Goal: Task Accomplishment & Management: Complete application form

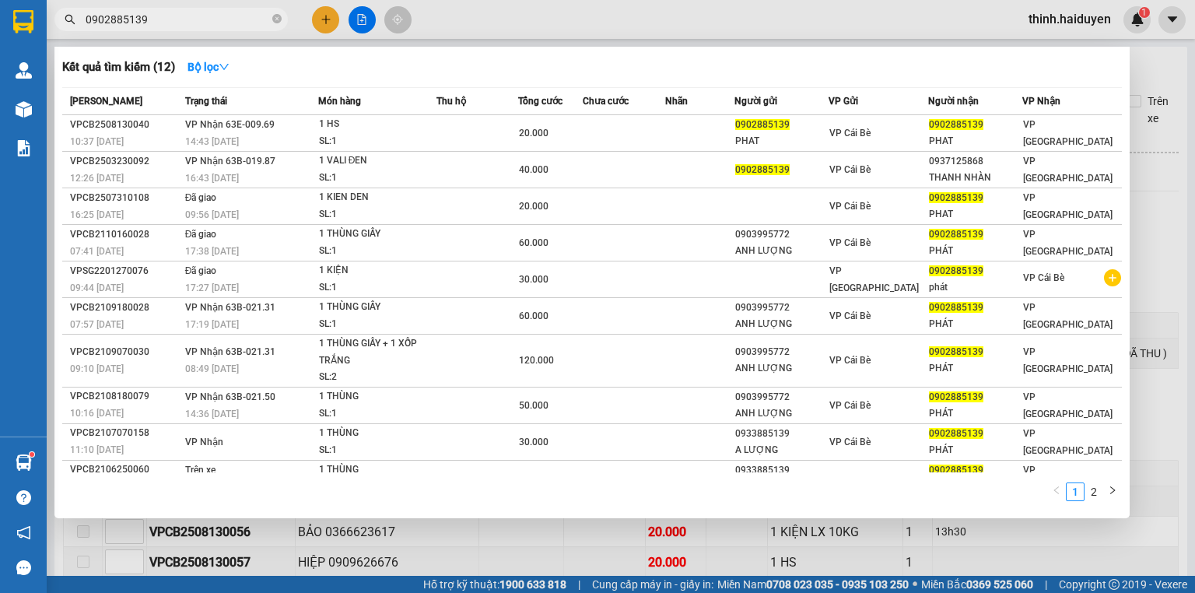
type input "0902885139"
click at [367, 12] on div at bounding box center [597, 296] width 1195 height 593
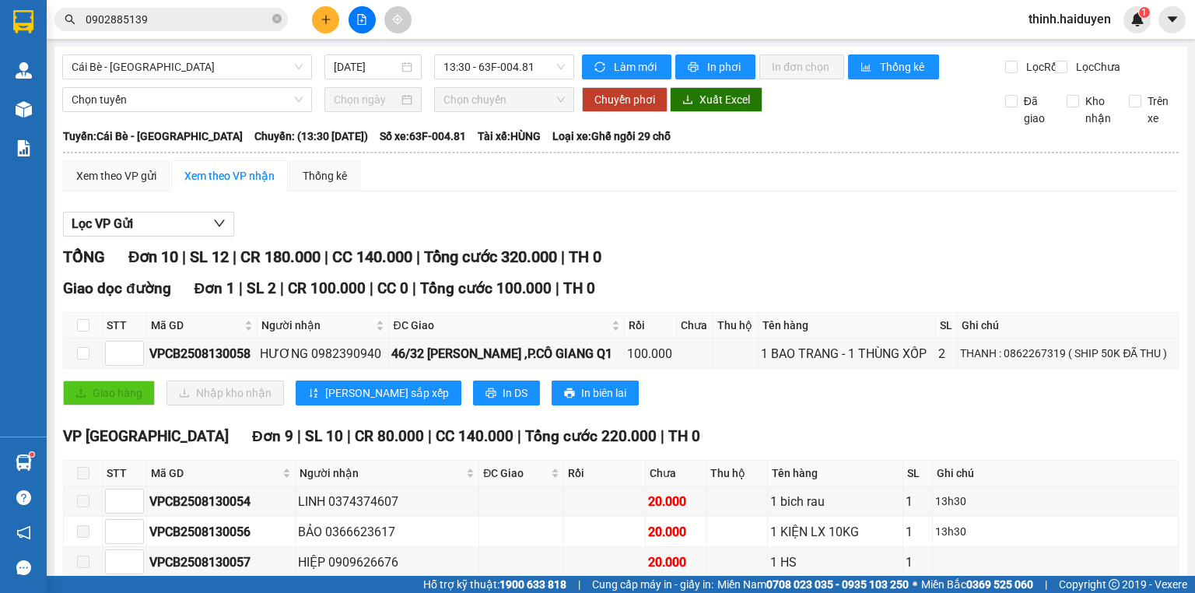
click at [367, 12] on button at bounding box center [362, 19] width 27 height 27
click at [186, 74] on span "Cái Bè - [GEOGRAPHIC_DATA]" at bounding box center [187, 66] width 231 height 23
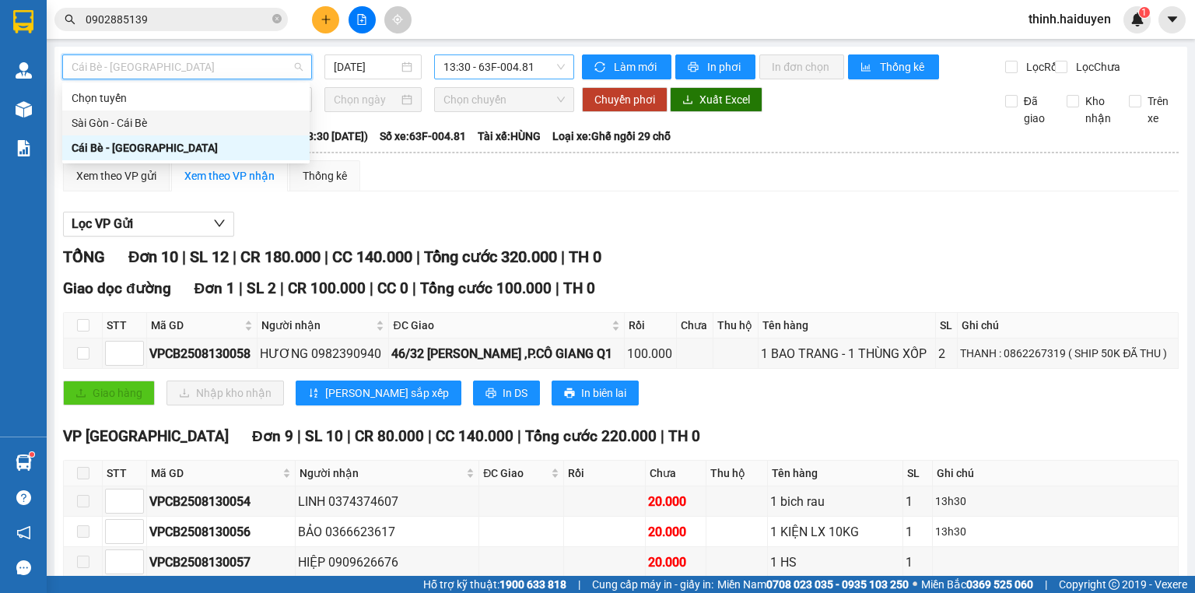
click at [473, 68] on span "13:30 - 63F-004.81" at bounding box center [504, 66] width 122 height 23
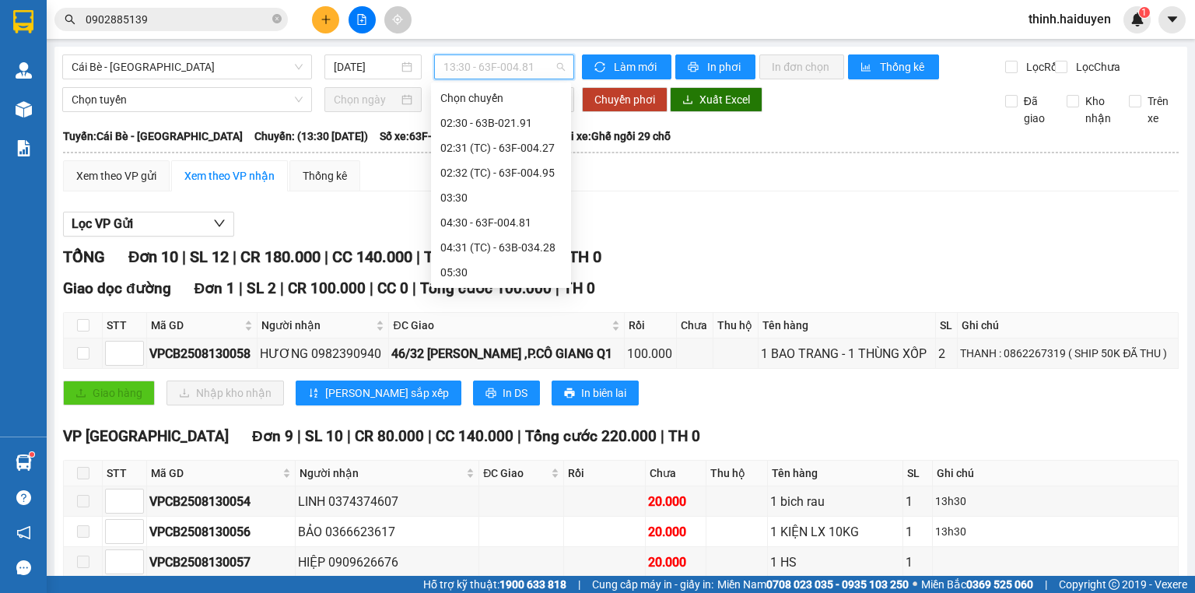
click at [482, 587] on div "14:30 - 63B-020.03" at bounding box center [500, 595] width 121 height 17
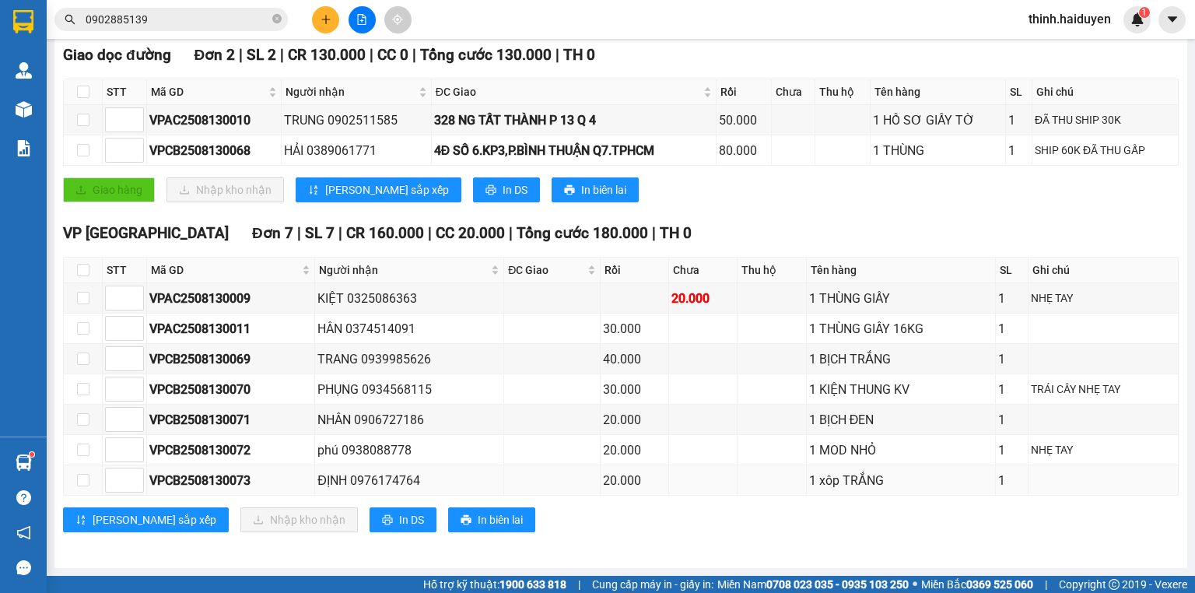
scroll to position [240, 0]
click at [399, 527] on span "In DS" at bounding box center [411, 519] width 25 height 17
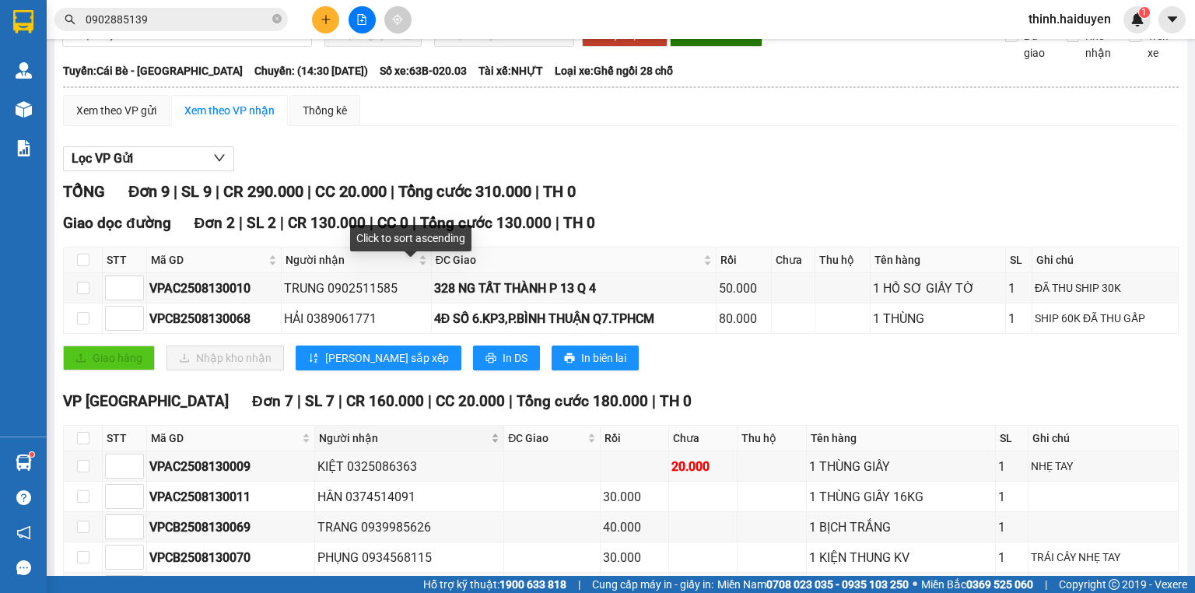
scroll to position [0, 0]
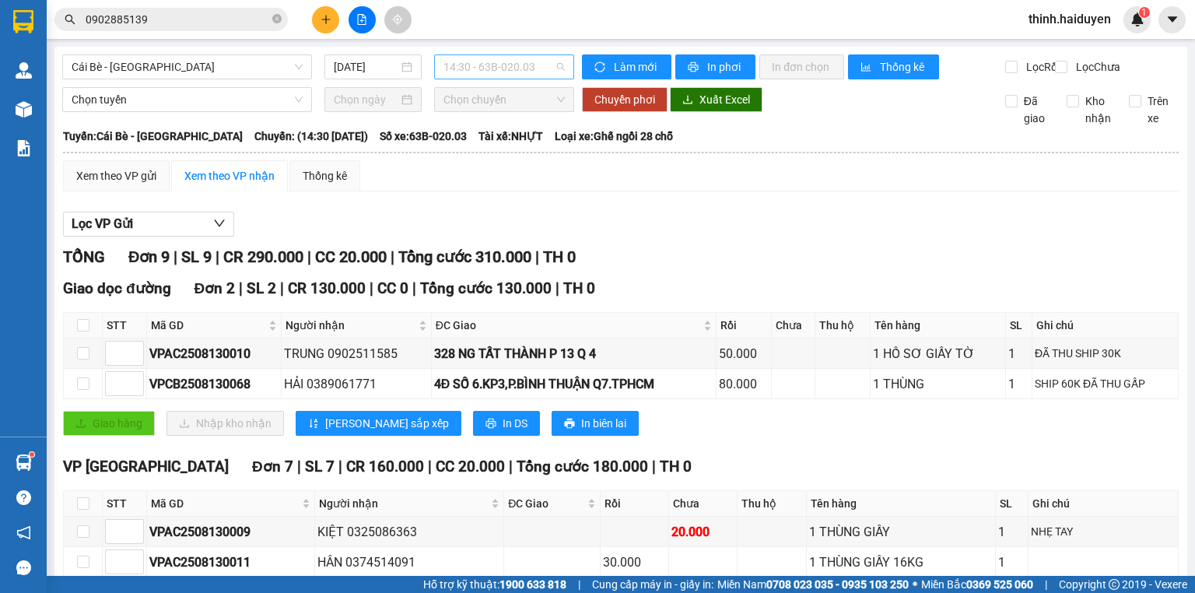
click at [476, 56] on span "14:30 - 63B-020.03" at bounding box center [504, 66] width 122 height 23
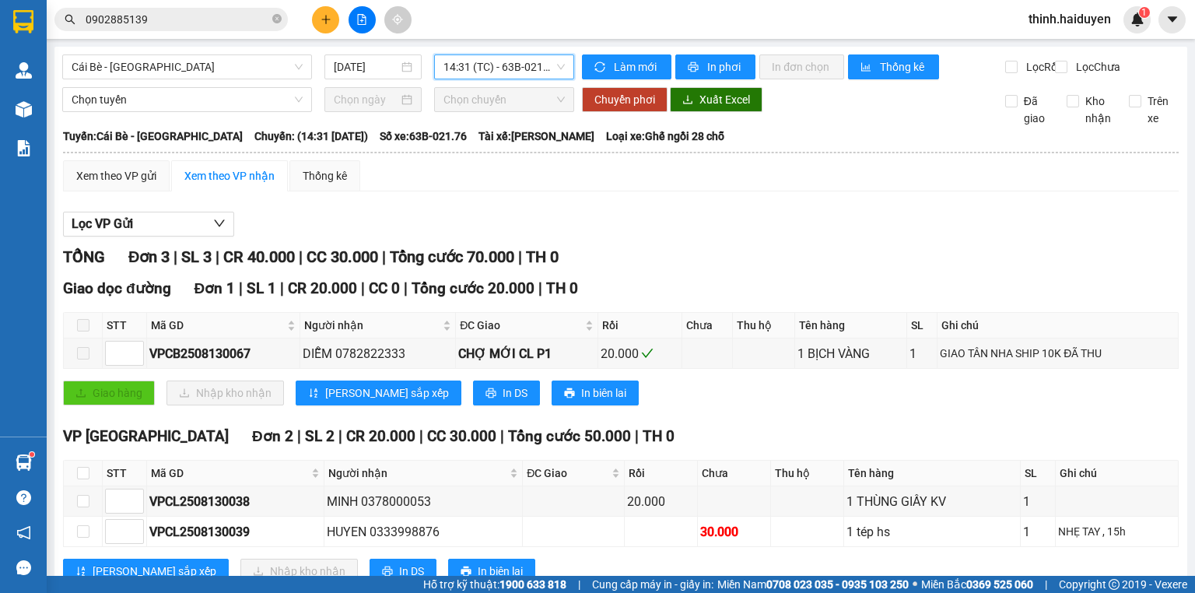
scroll to position [61, 0]
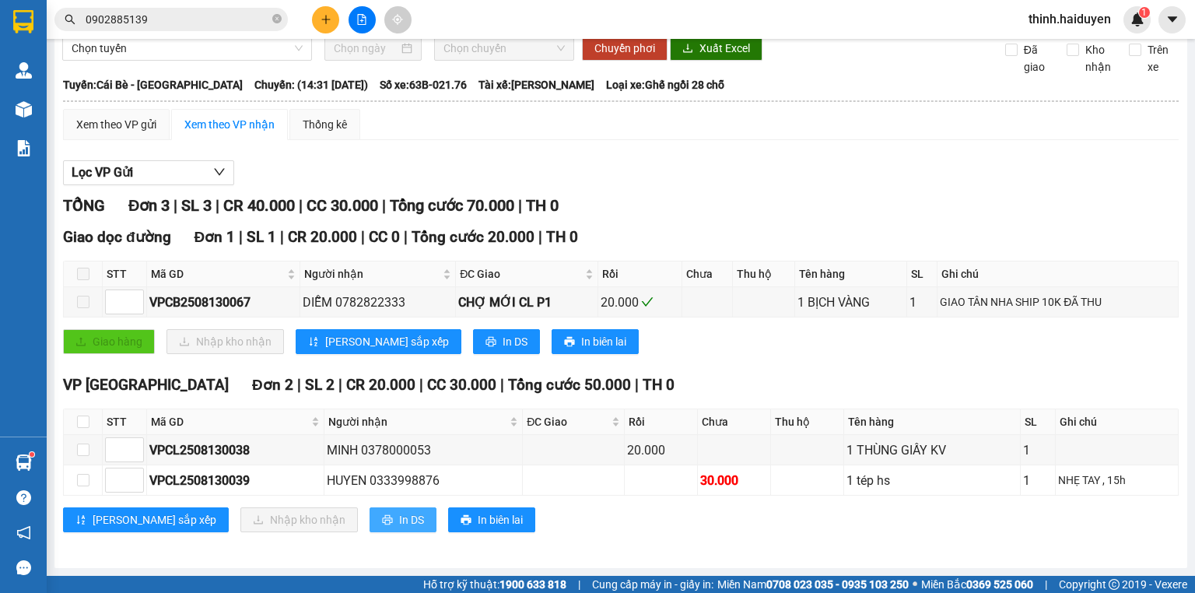
click at [370, 517] on button "In DS" at bounding box center [403, 519] width 67 height 25
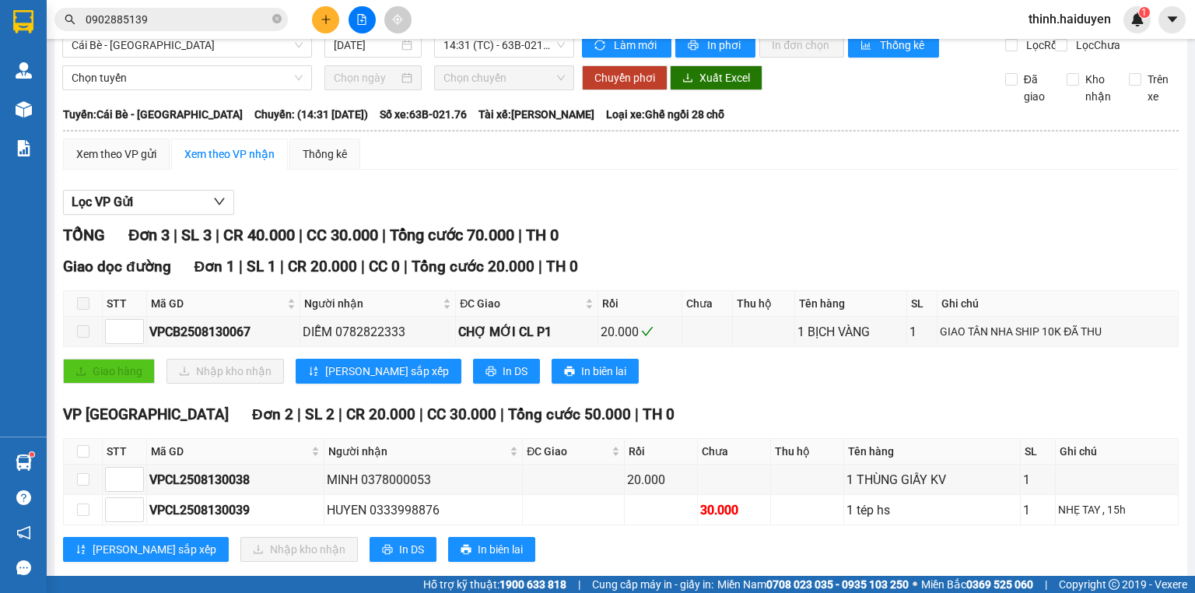
scroll to position [0, 0]
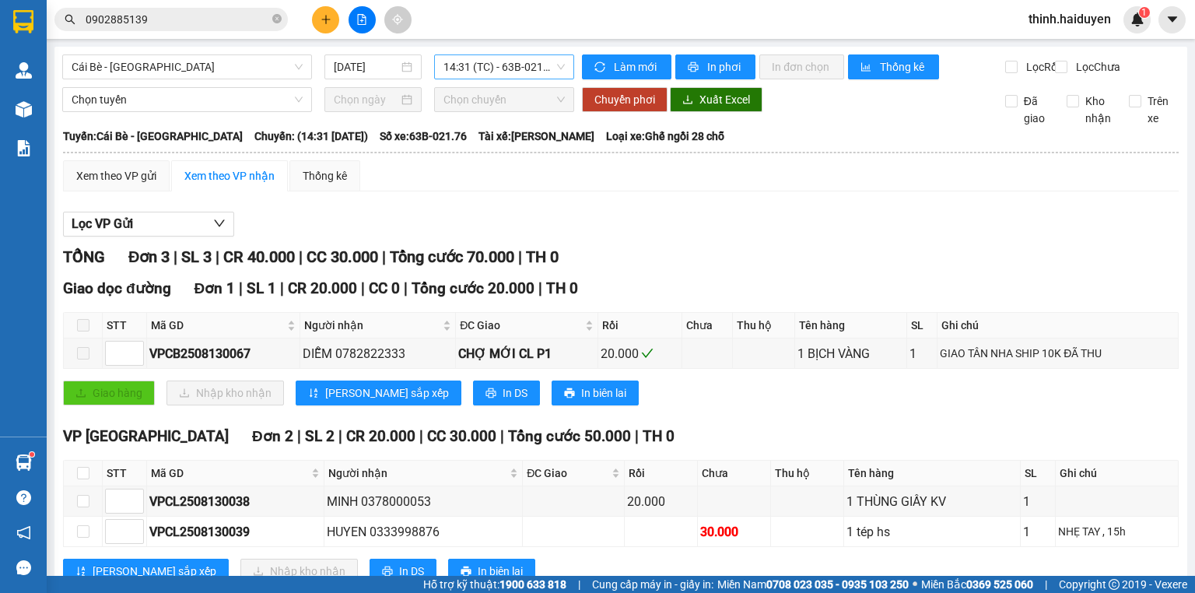
click at [501, 62] on span "14:31 (TC) - 63B-021.76" at bounding box center [504, 66] width 122 height 23
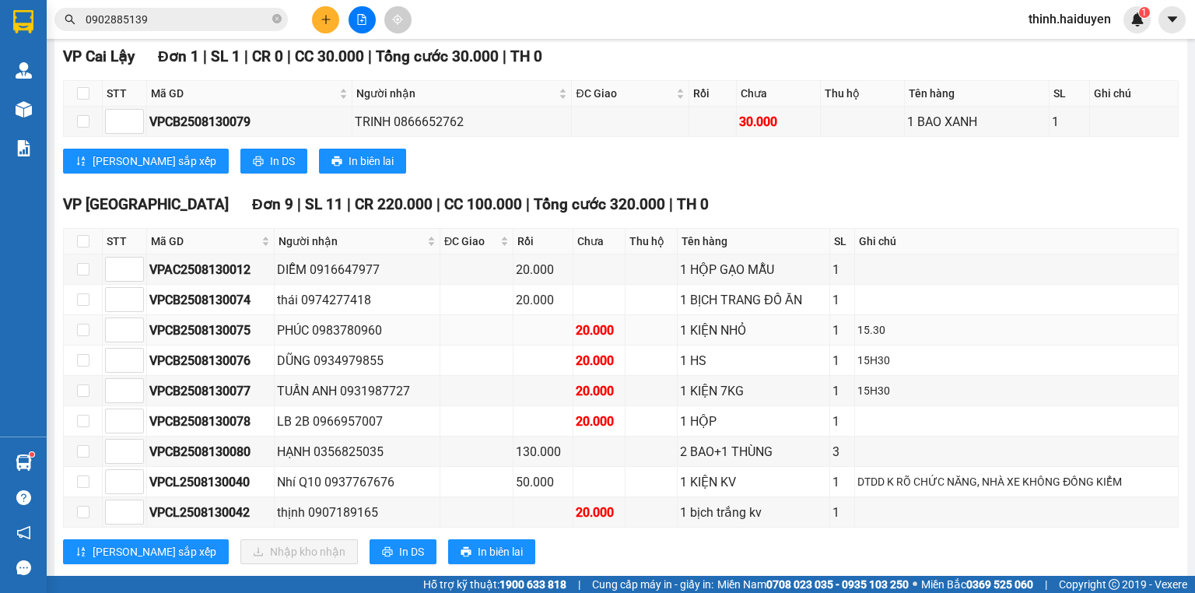
scroll to position [271, 0]
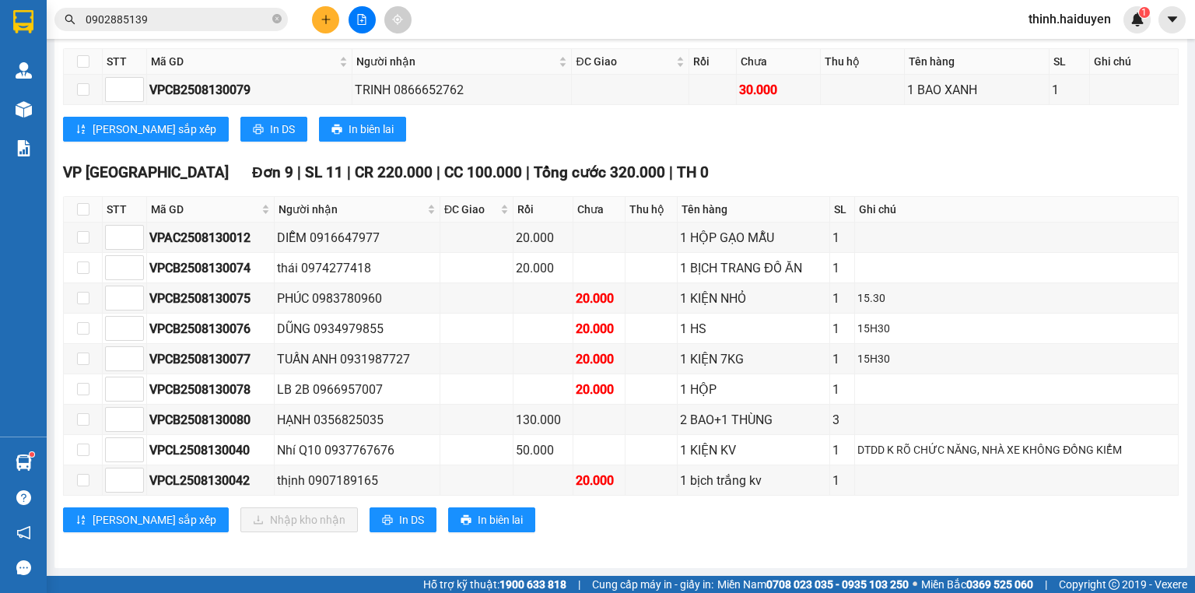
click at [331, 535] on div "VP Sài Gòn Đơn 9 | SL 11 | CR 220.000 | CC 100.000 | Tổng cước 320.000 | TH 0 S…" at bounding box center [621, 352] width 1116 height 383
click at [399, 520] on span "In DS" at bounding box center [411, 519] width 25 height 17
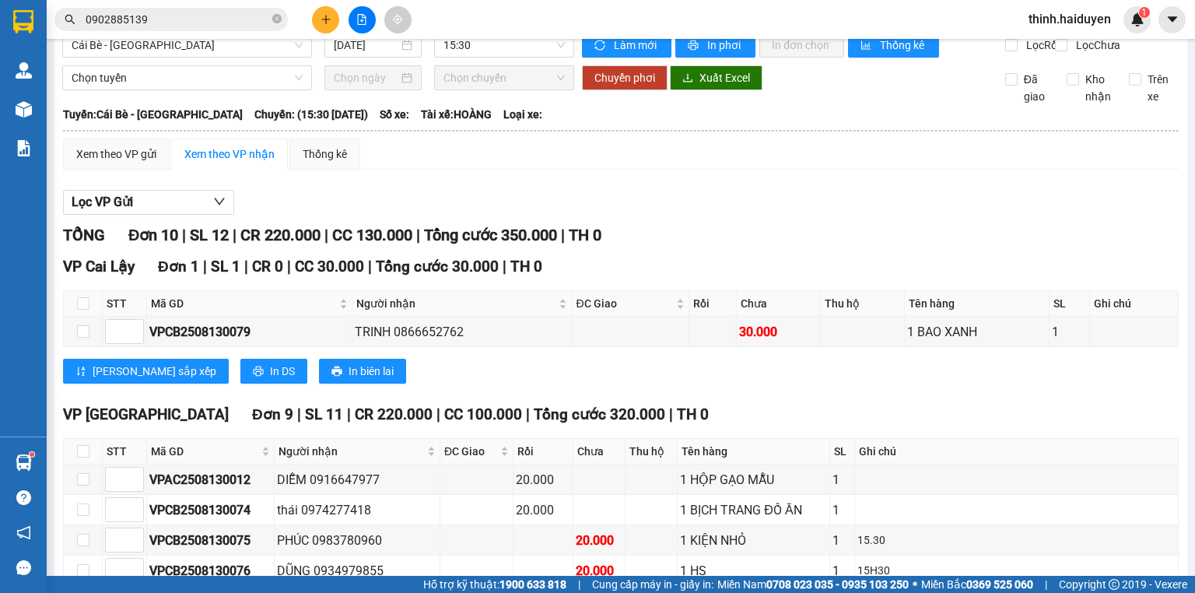
scroll to position [0, 0]
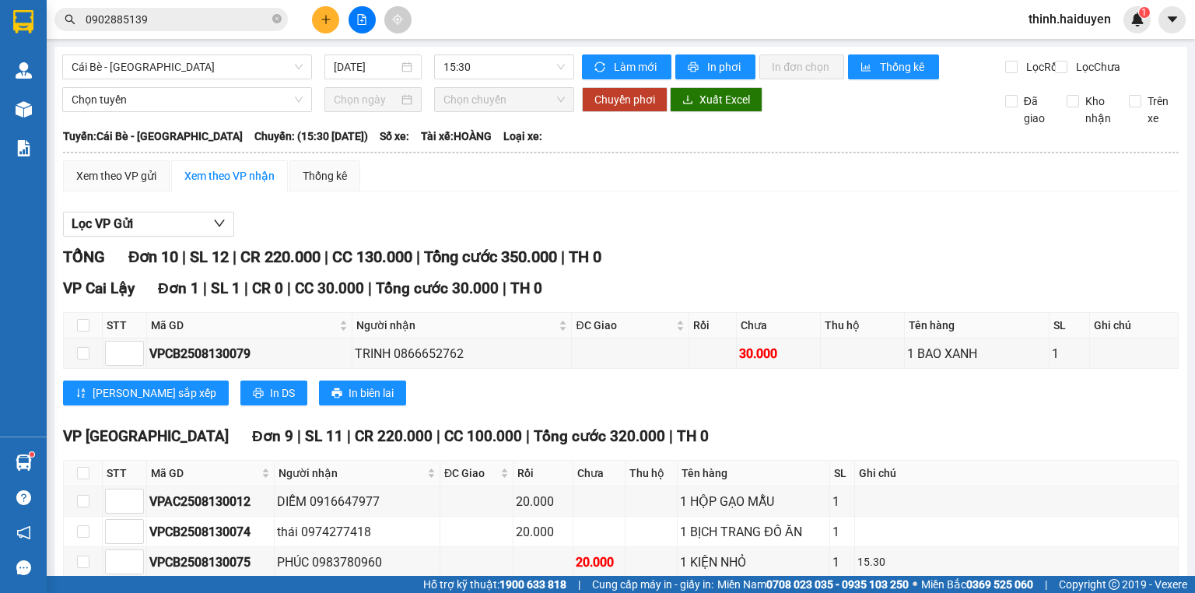
click at [470, 52] on div "Cái Bè - Sài Gòn 13/08/2025 15:30 Làm mới In phơi In đơn chọn Thống kê Lọc Rồi…" at bounding box center [620, 439] width 1133 height 785
click at [467, 61] on span "15:30" at bounding box center [504, 66] width 122 height 23
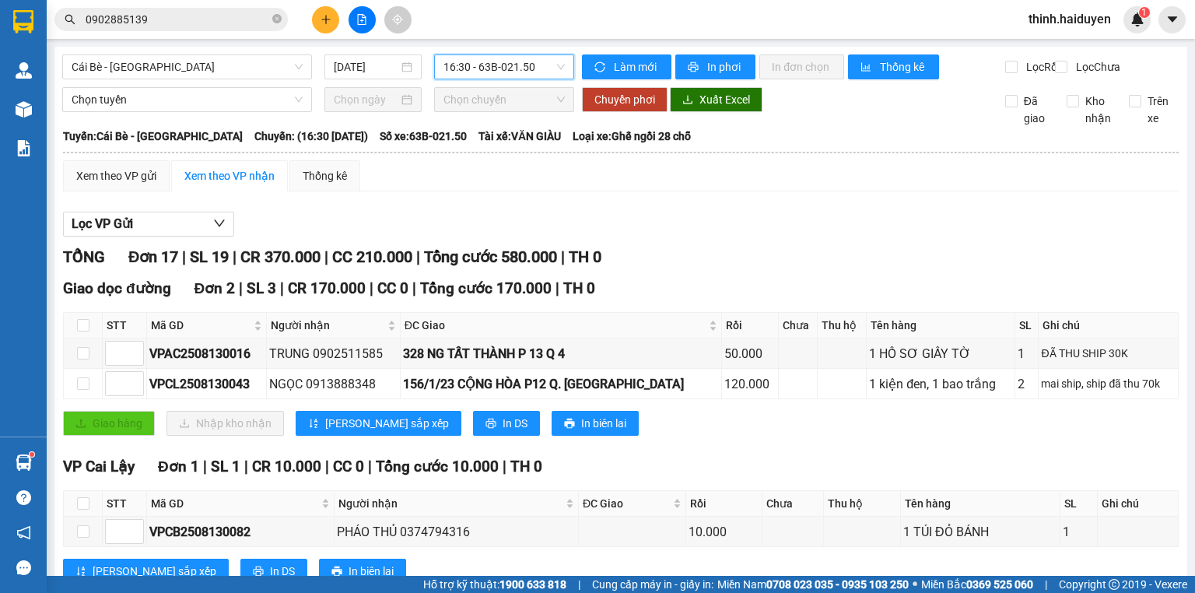
click at [146, 23] on input "0902885139" at bounding box center [178, 19] width 184 height 17
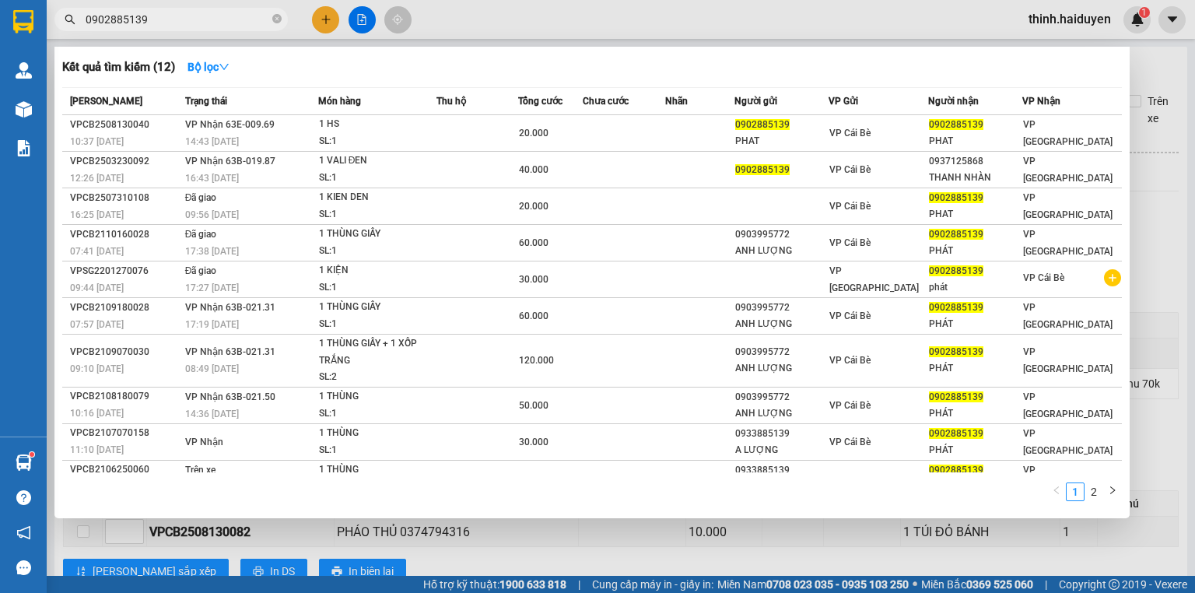
click at [146, 23] on input "0902885139" at bounding box center [178, 19] width 184 height 17
click at [321, 12] on div at bounding box center [597, 296] width 1195 height 593
click at [321, 12] on button at bounding box center [325, 19] width 27 height 27
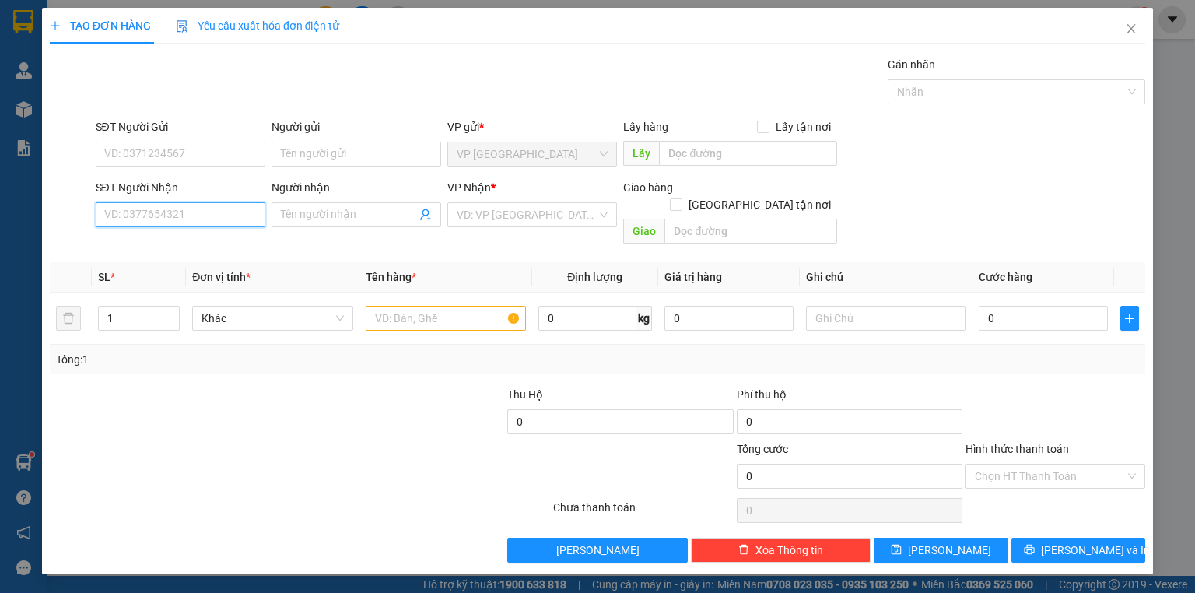
click at [182, 215] on input "SĐT Người Nhận" at bounding box center [181, 214] width 170 height 25
click at [193, 236] on div "0984132928 - CHỊ MỘNG" at bounding box center [180, 244] width 151 height 17
type input "0984132928"
type input "CHỊ MỘNG"
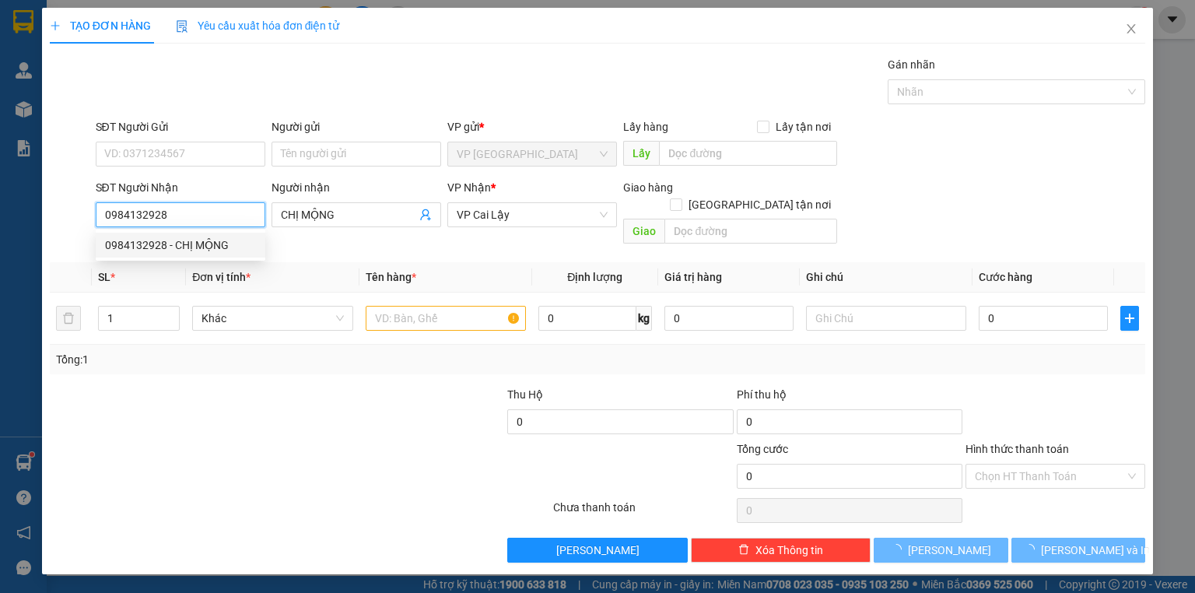
type input "20.000"
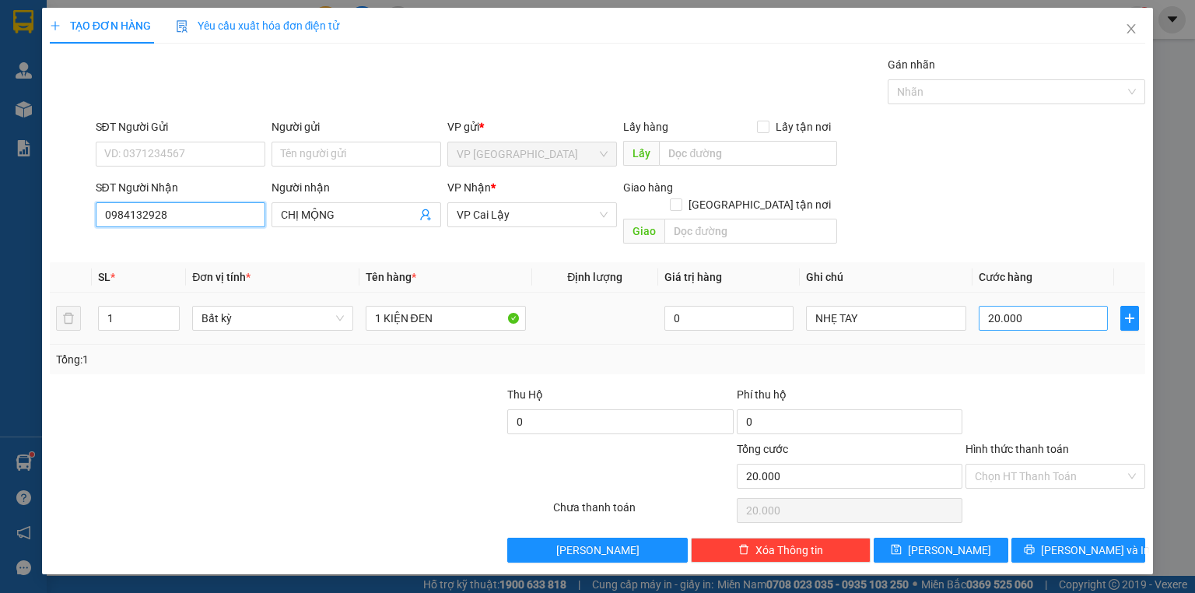
type input "0984132928"
click at [1055, 306] on input "20.000" at bounding box center [1043, 318] width 129 height 25
type input "5"
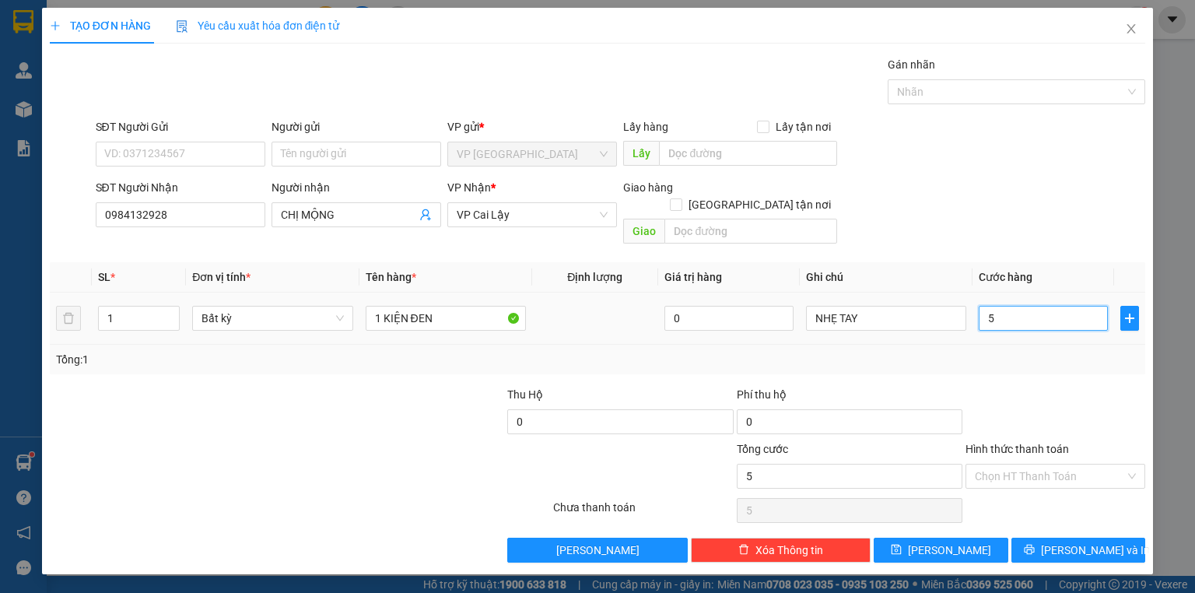
type input "50"
type input "50.000"
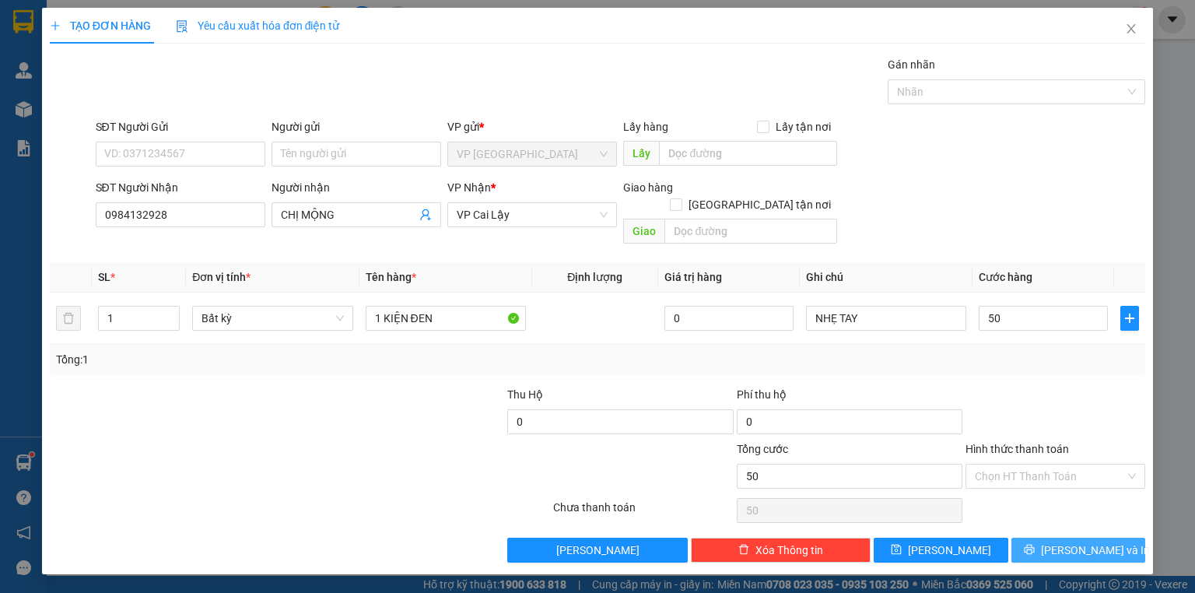
type input "50.000"
click at [1056, 538] on button "[PERSON_NAME] và In" at bounding box center [1078, 550] width 135 height 25
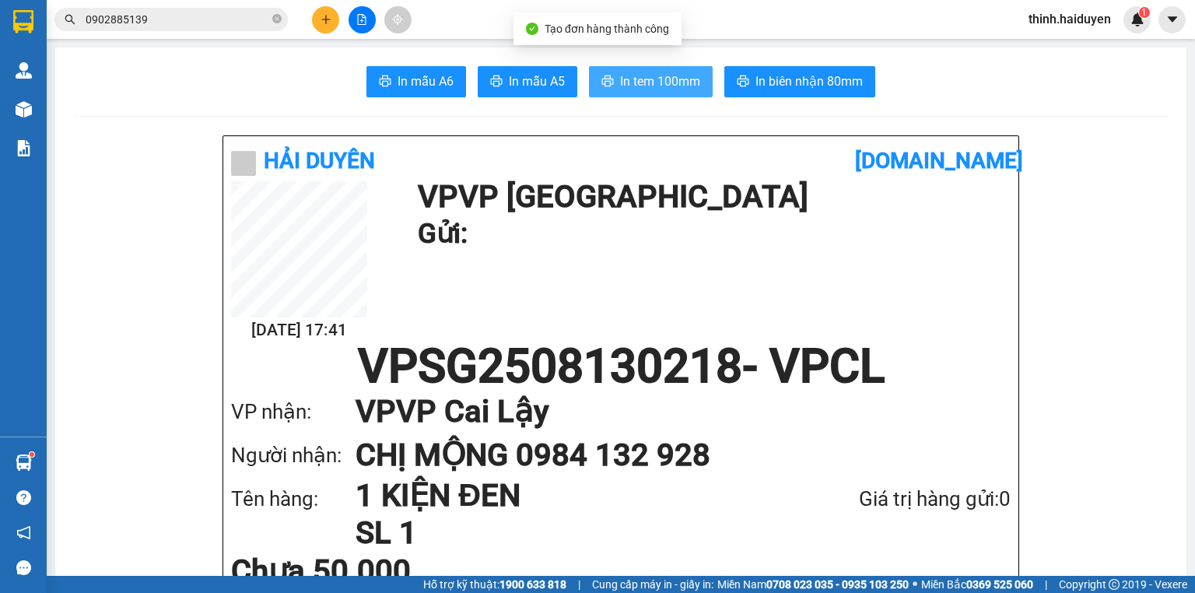
click at [686, 86] on span "In tem 100mm" at bounding box center [660, 81] width 80 height 19
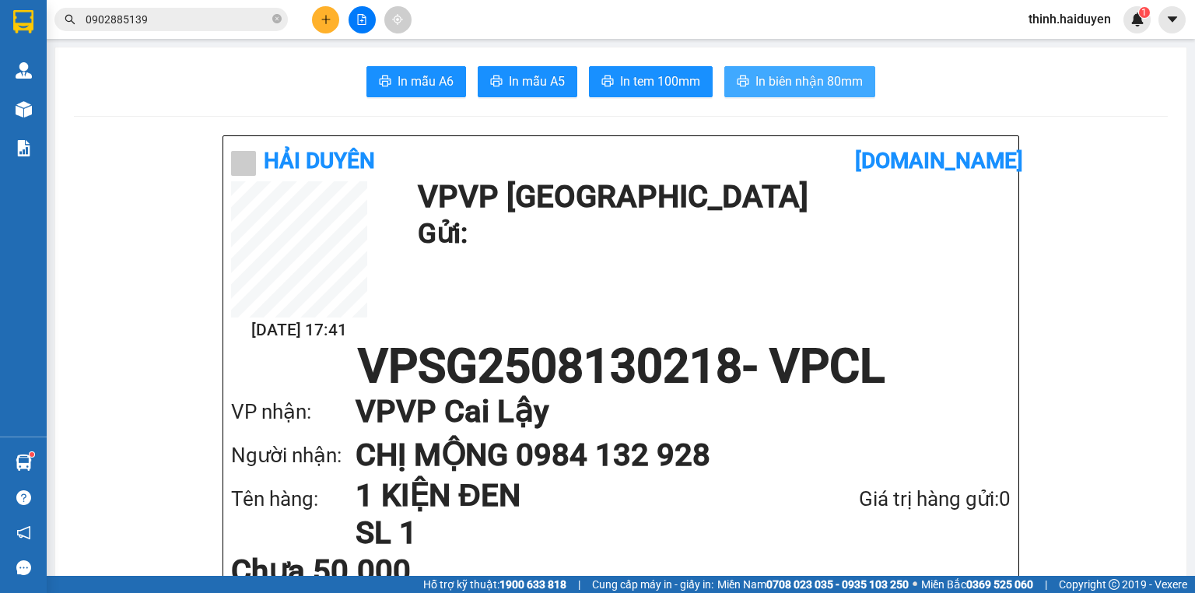
drag, startPoint x: 760, startPoint y: 89, endPoint x: 795, endPoint y: 65, distance: 42.5
click at [765, 87] on span "In biên nhận 80mm" at bounding box center [808, 81] width 107 height 19
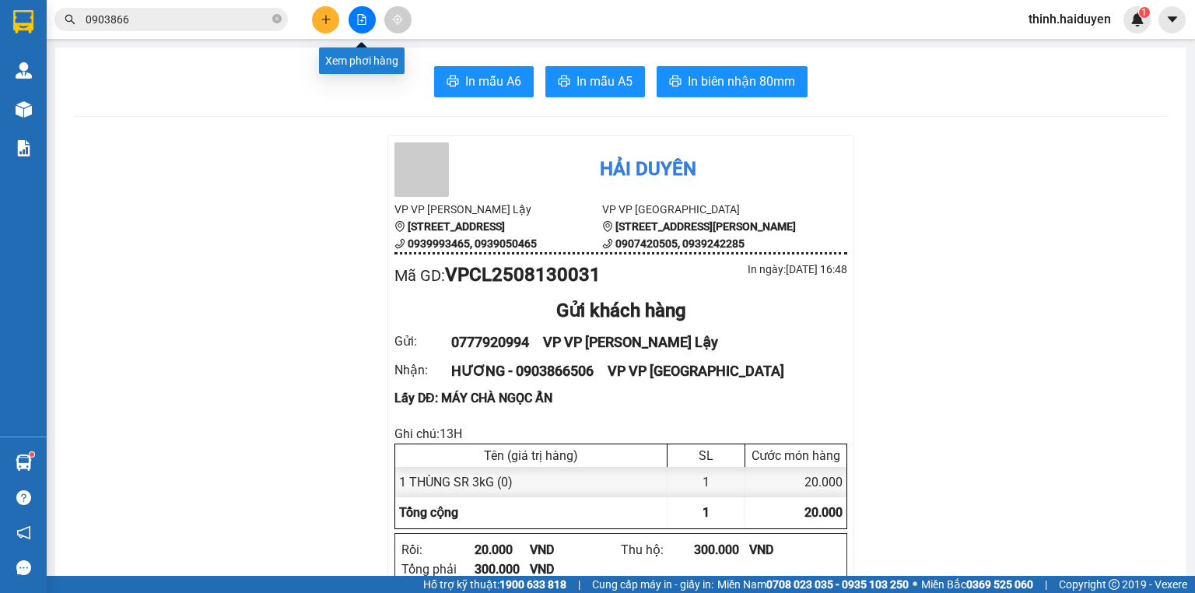
drag, startPoint x: 366, startPoint y: 12, endPoint x: 375, endPoint y: 3, distance: 12.7
click at [367, 12] on button at bounding box center [362, 19] width 27 height 27
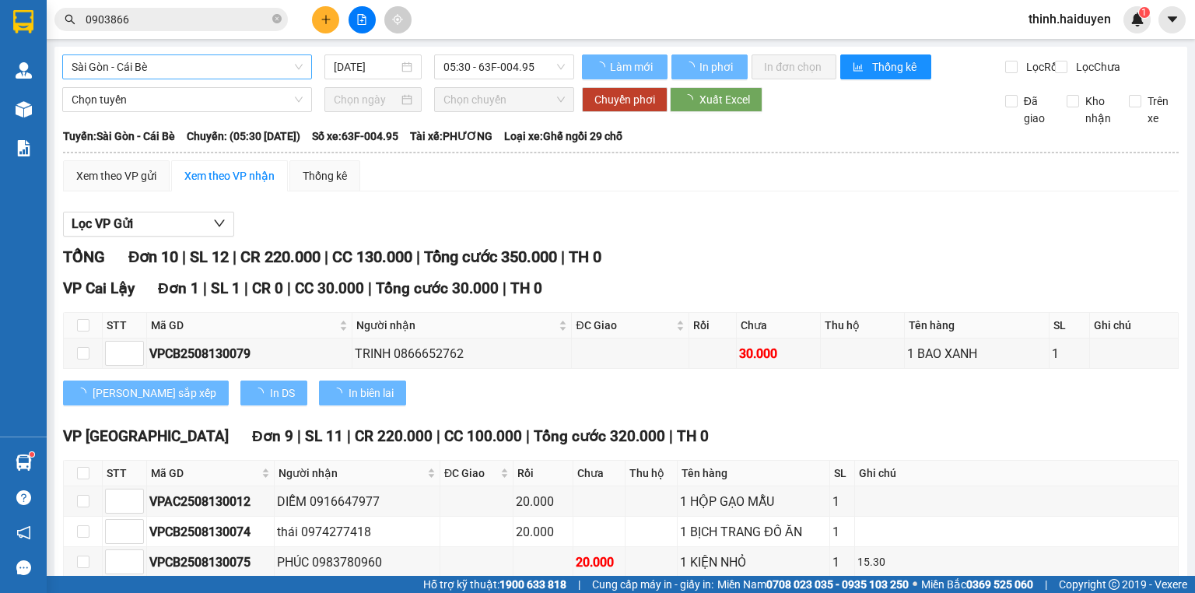
click at [207, 68] on div "[GEOGRAPHIC_DATA] - Cái Bè [DATE] 05:30 - 63F-004.95 Làm mới In phơi In đơn chọ…" at bounding box center [620, 439] width 1133 height 785
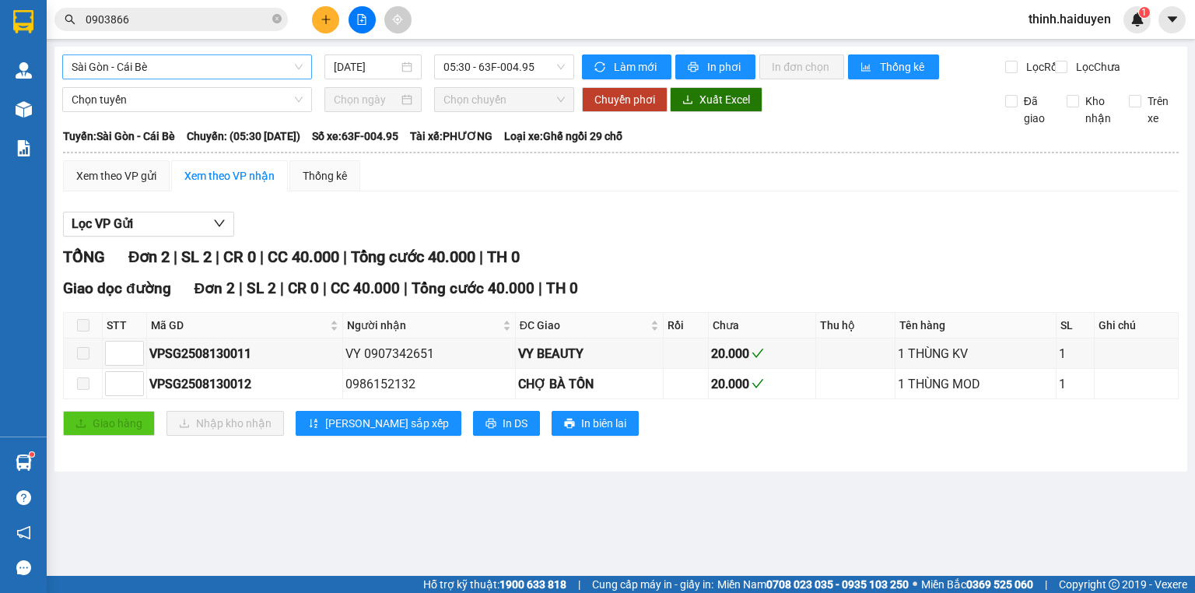
click at [207, 68] on span "Sài Gòn - Cái Bè" at bounding box center [187, 66] width 231 height 23
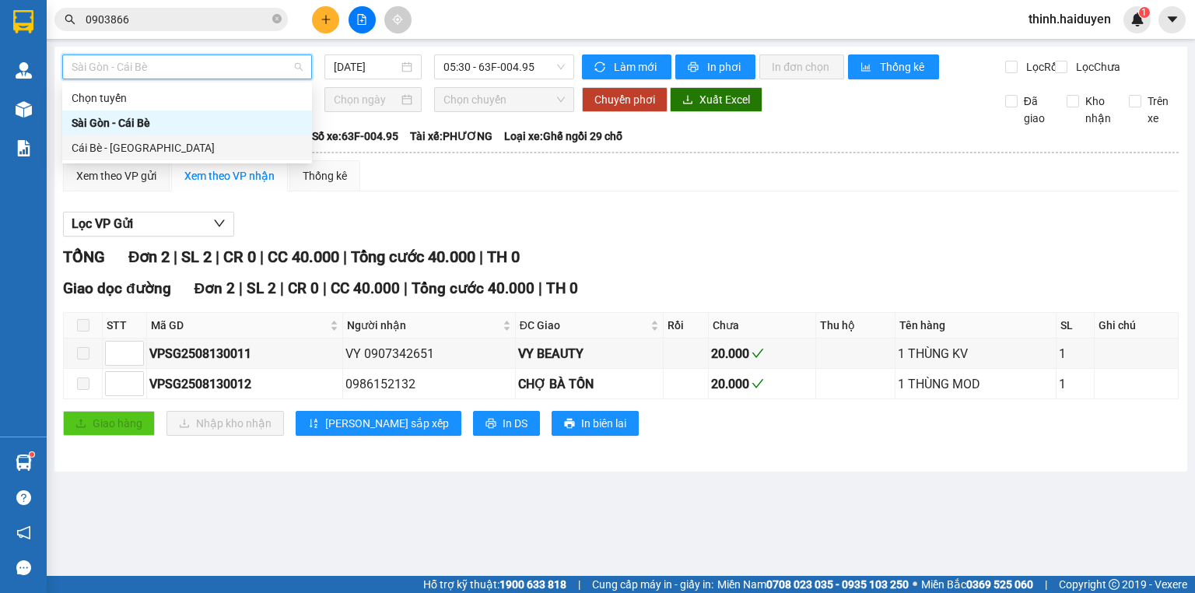
click at [131, 141] on div "Cái Bè - [GEOGRAPHIC_DATA]" at bounding box center [187, 147] width 231 height 17
type input "[DATE]"
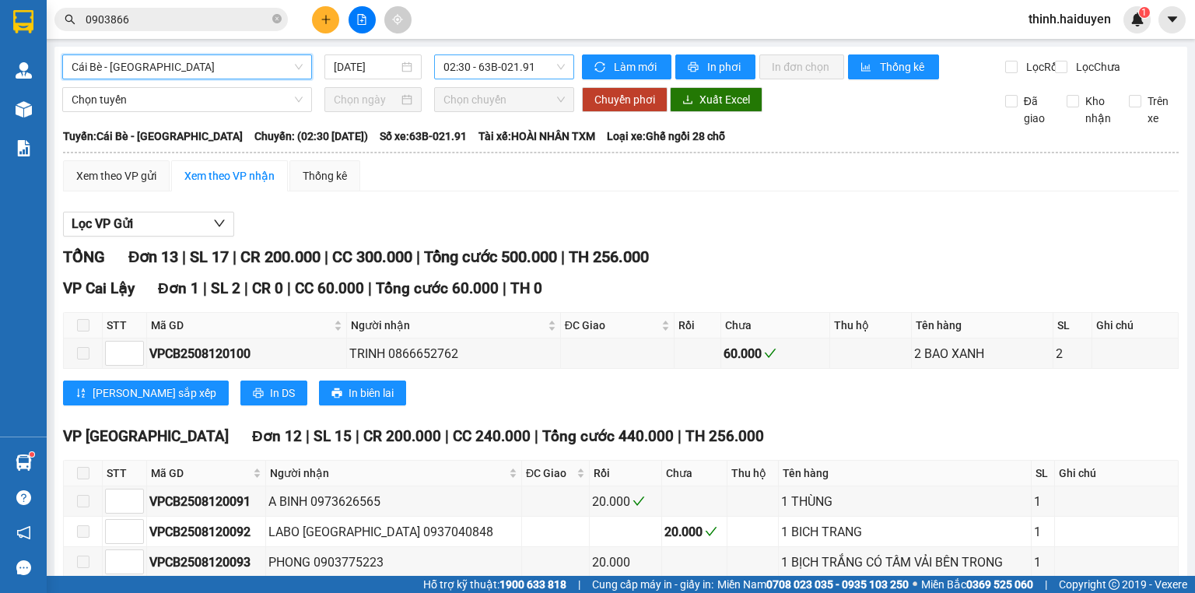
click at [467, 71] on span "02:30 - 63B-021.91" at bounding box center [504, 66] width 122 height 23
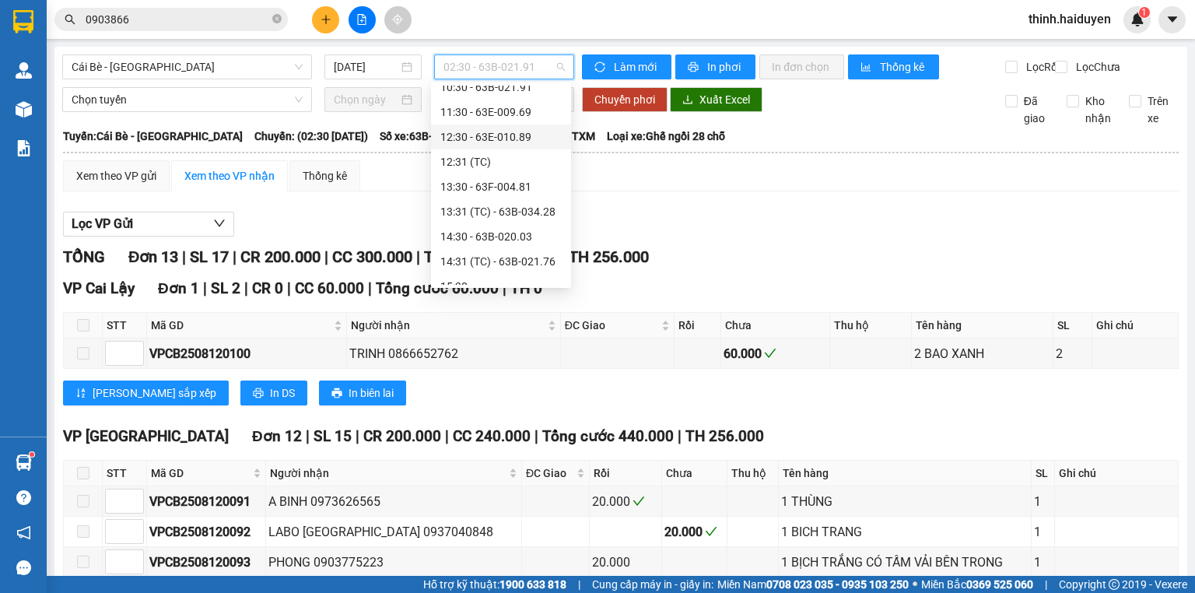
scroll to position [398, 0]
click at [472, 272] on div "16:30 - 63B-021.50" at bounding box center [500, 272] width 121 height 17
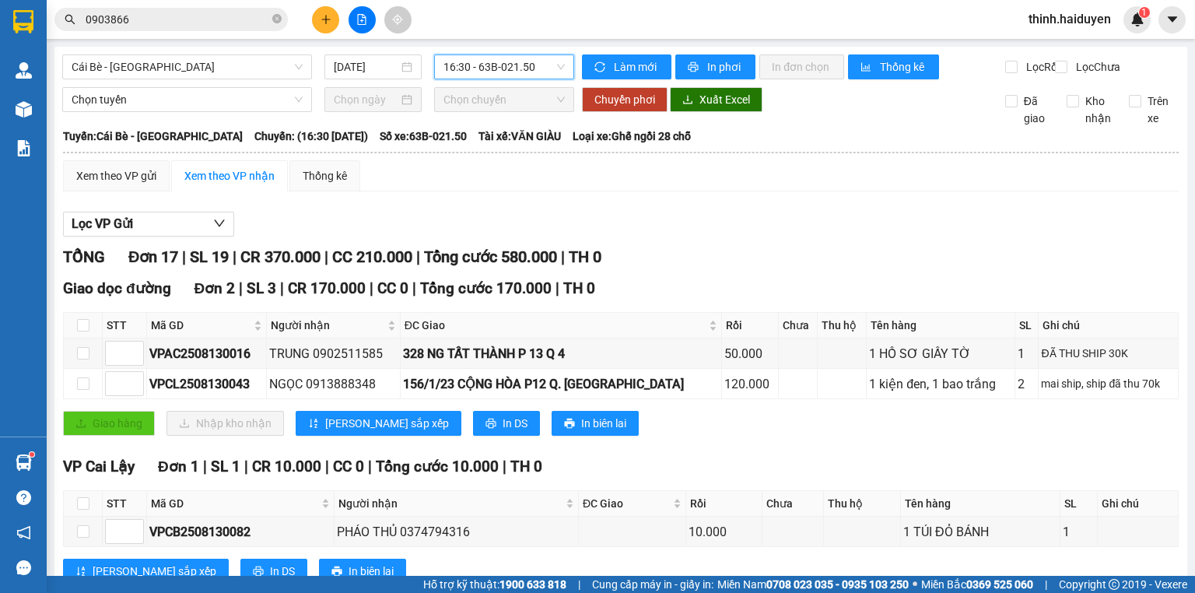
click at [475, 68] on span "16:30 - 63B-021.50" at bounding box center [504, 66] width 122 height 23
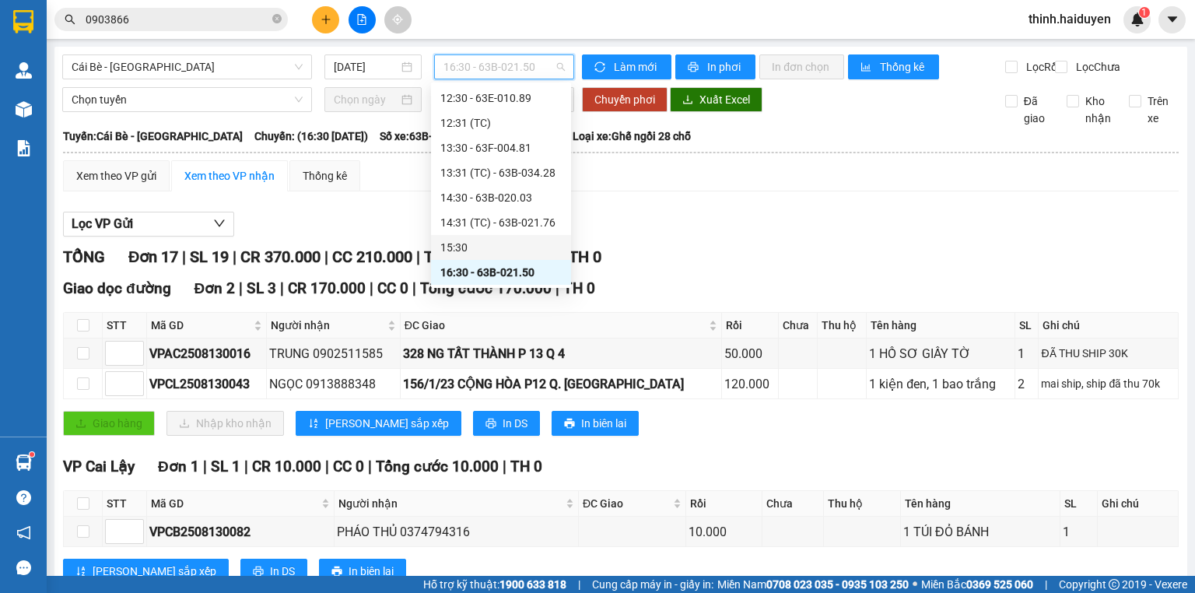
click at [465, 246] on div "15:30" at bounding box center [500, 247] width 121 height 17
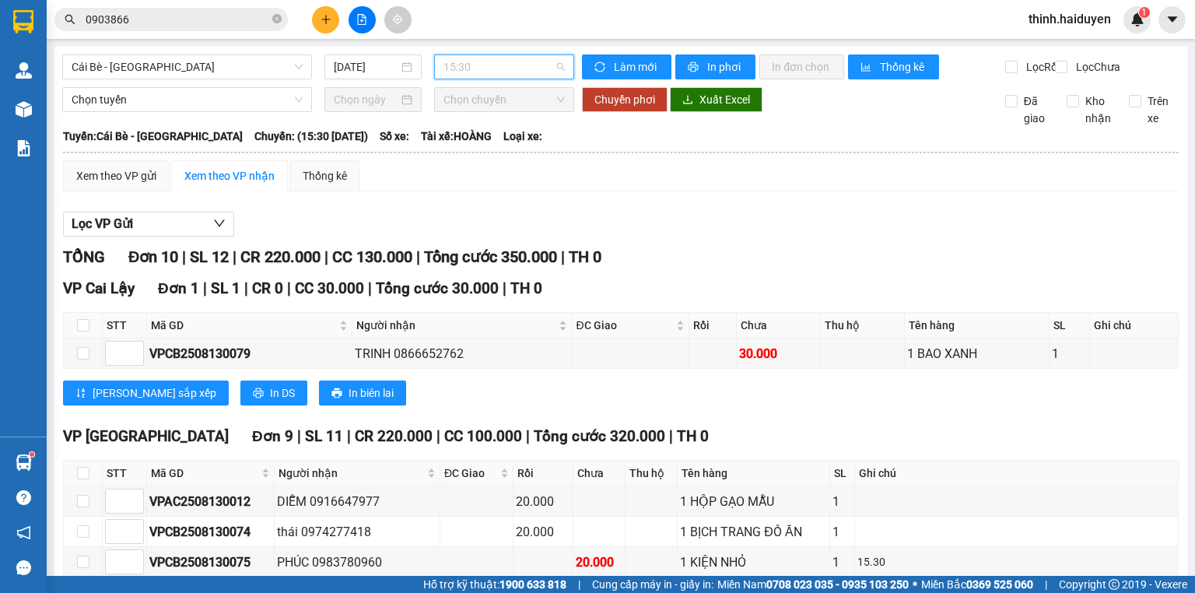
click at [461, 68] on span "15:30" at bounding box center [504, 66] width 122 height 23
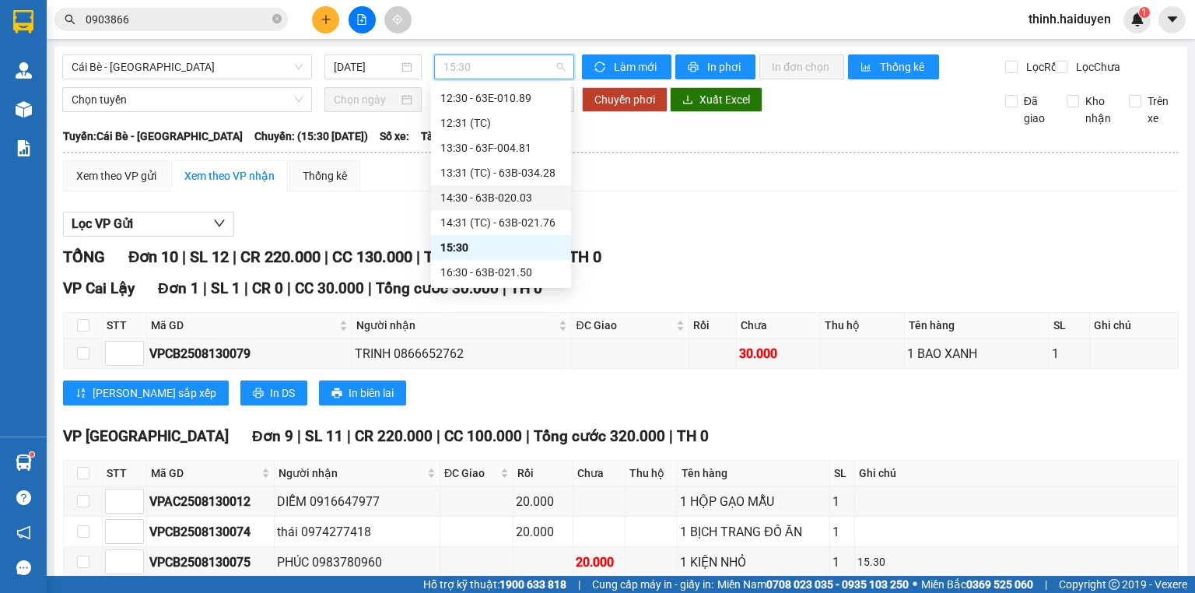
click at [461, 200] on div "14:30 - 63B-020.03" at bounding box center [500, 197] width 121 height 17
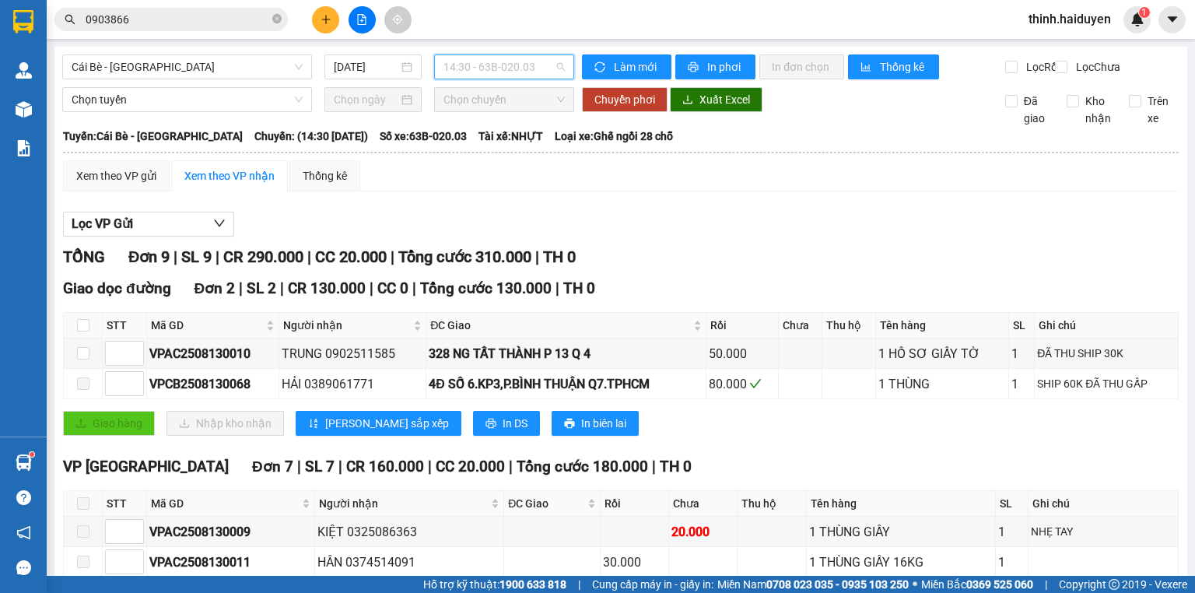
click at [497, 66] on span "14:30 - 63B-020.03" at bounding box center [504, 66] width 122 height 23
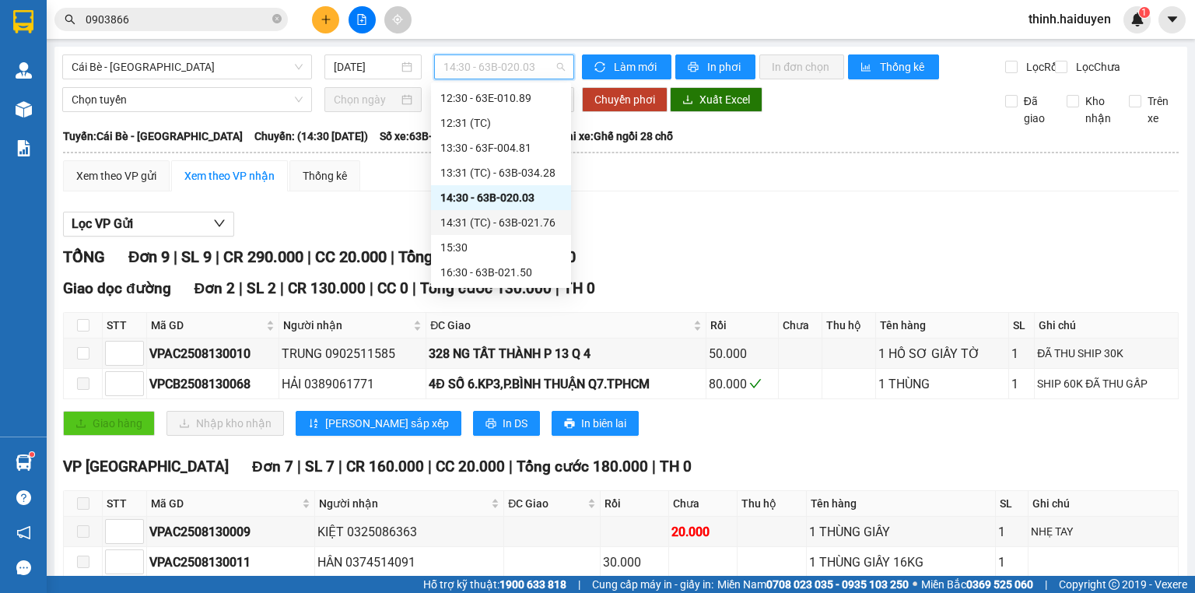
click at [474, 216] on div "14:31 (TC) - 63B-021.76" at bounding box center [500, 222] width 121 height 17
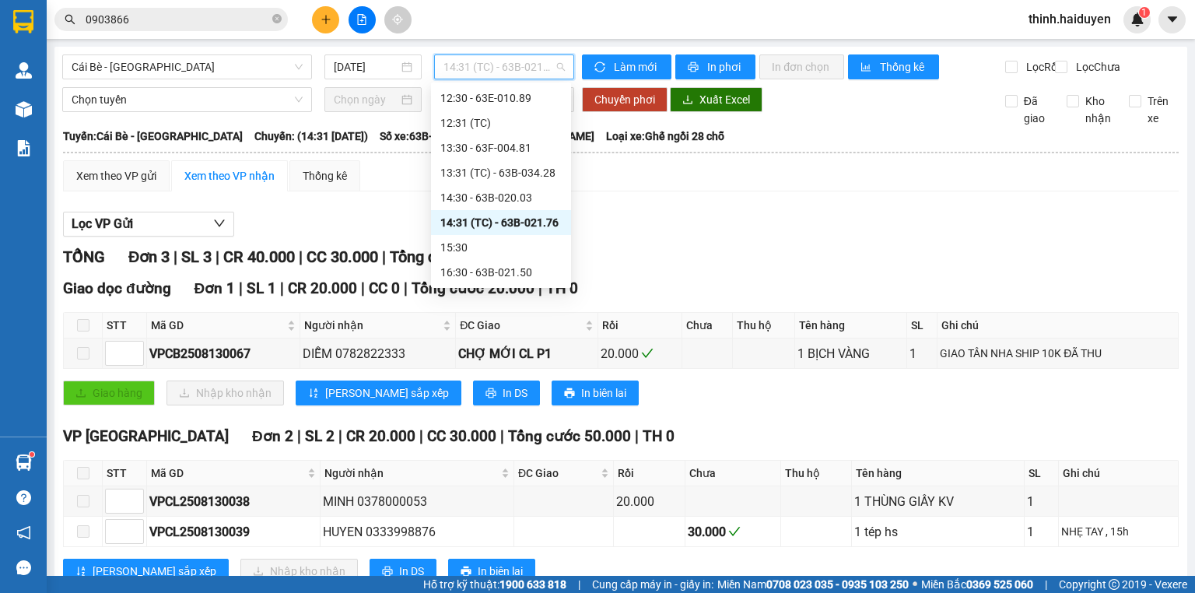
click at [509, 69] on span "14:31 (TC) - 63B-021.76" at bounding box center [504, 66] width 122 height 23
click at [480, 252] on div "15:30" at bounding box center [500, 247] width 121 height 17
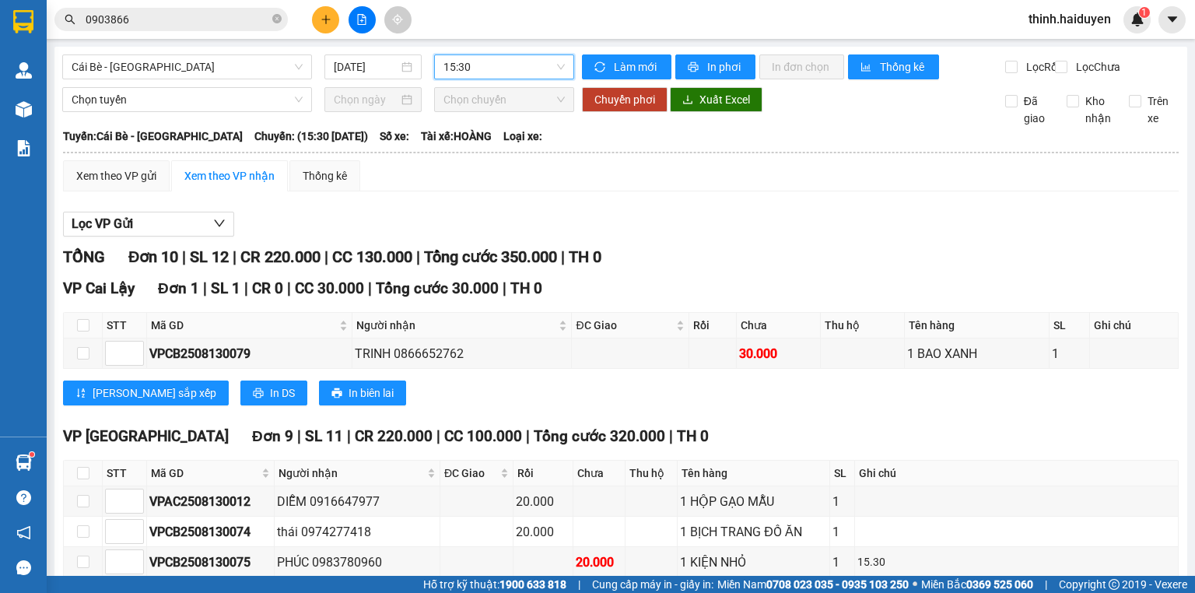
click at [516, 70] on span "15:30" at bounding box center [504, 66] width 122 height 23
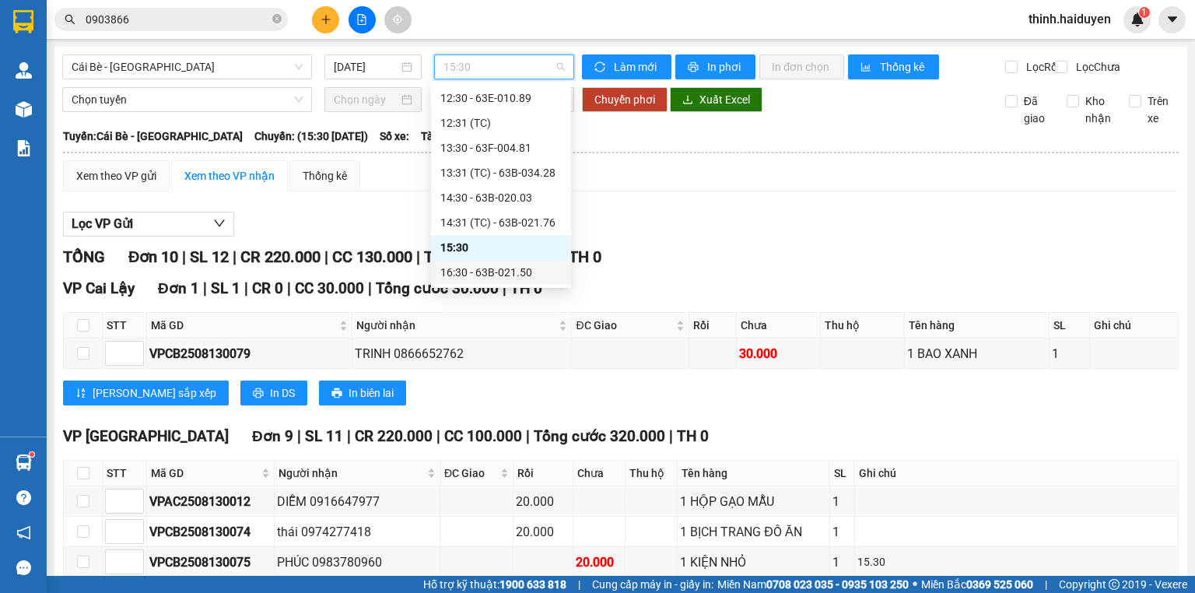
click at [475, 276] on div "16:30 - 63B-021.50" at bounding box center [500, 272] width 121 height 17
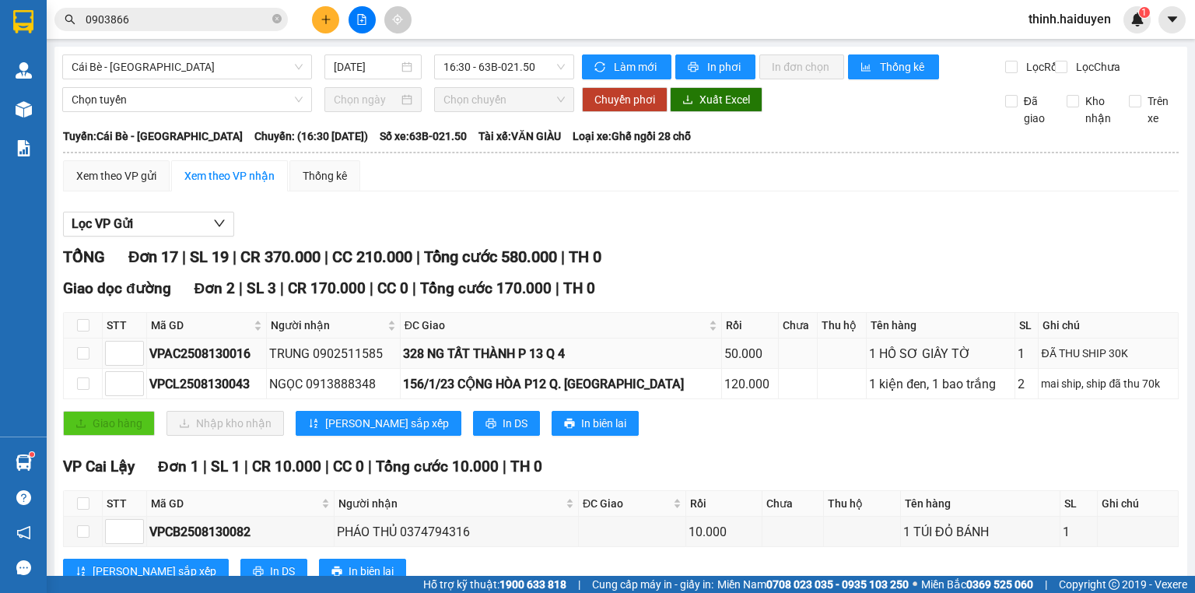
click at [361, 363] on div "TRUNG 0902511585" at bounding box center [333, 353] width 128 height 19
copy div "0902511585"
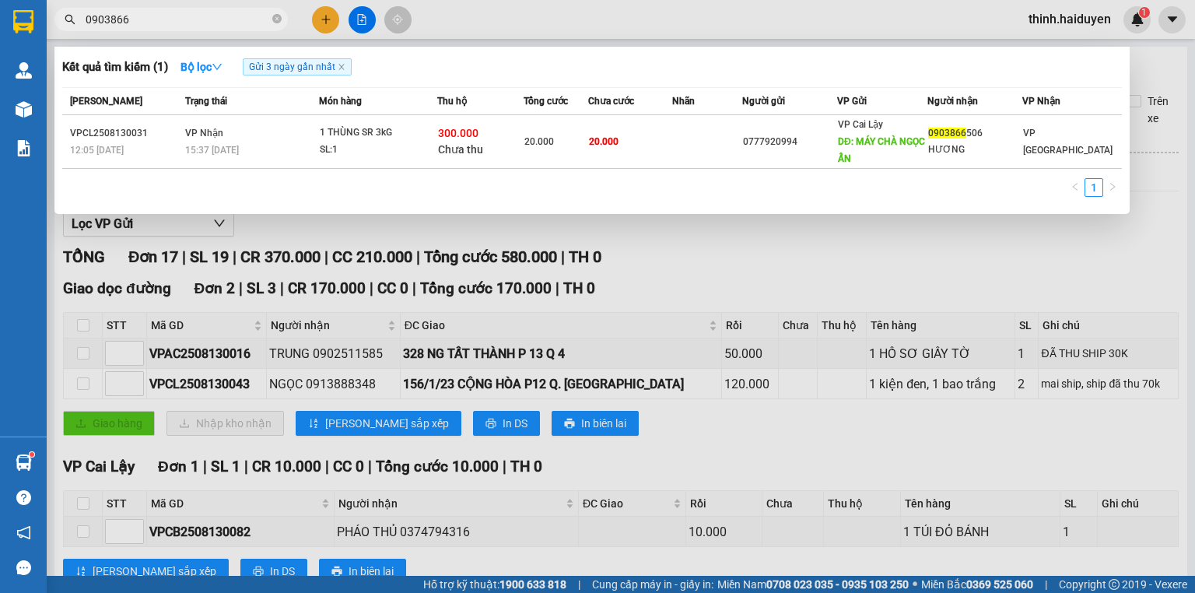
click at [139, 11] on input "0903866" at bounding box center [178, 19] width 184 height 17
paste input "2511585"
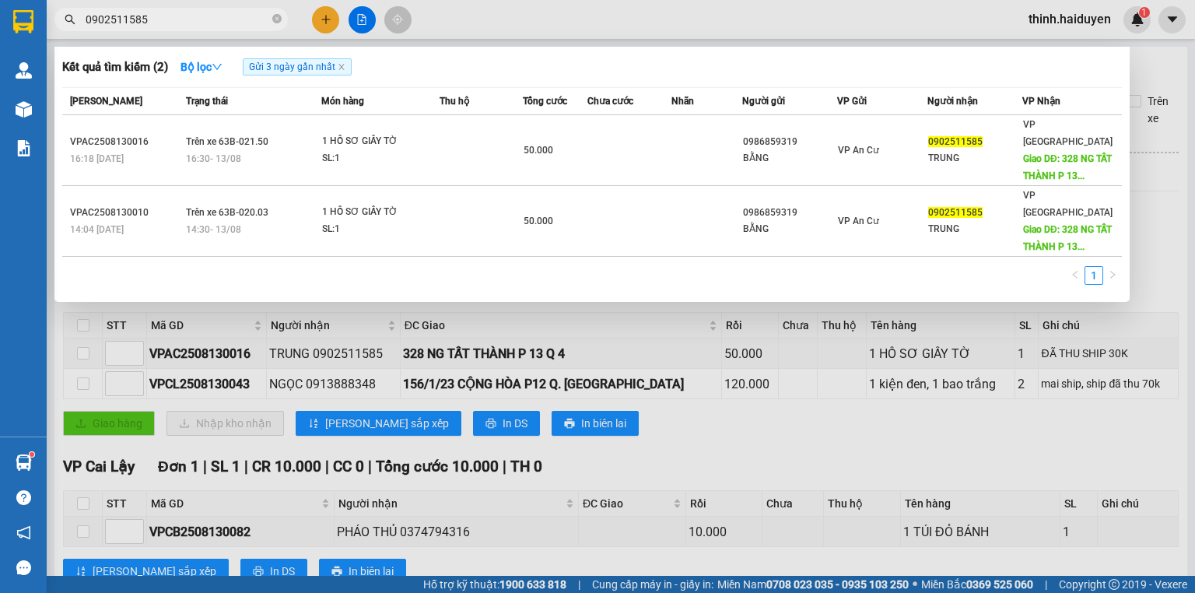
click at [688, 321] on div at bounding box center [597, 296] width 1195 height 593
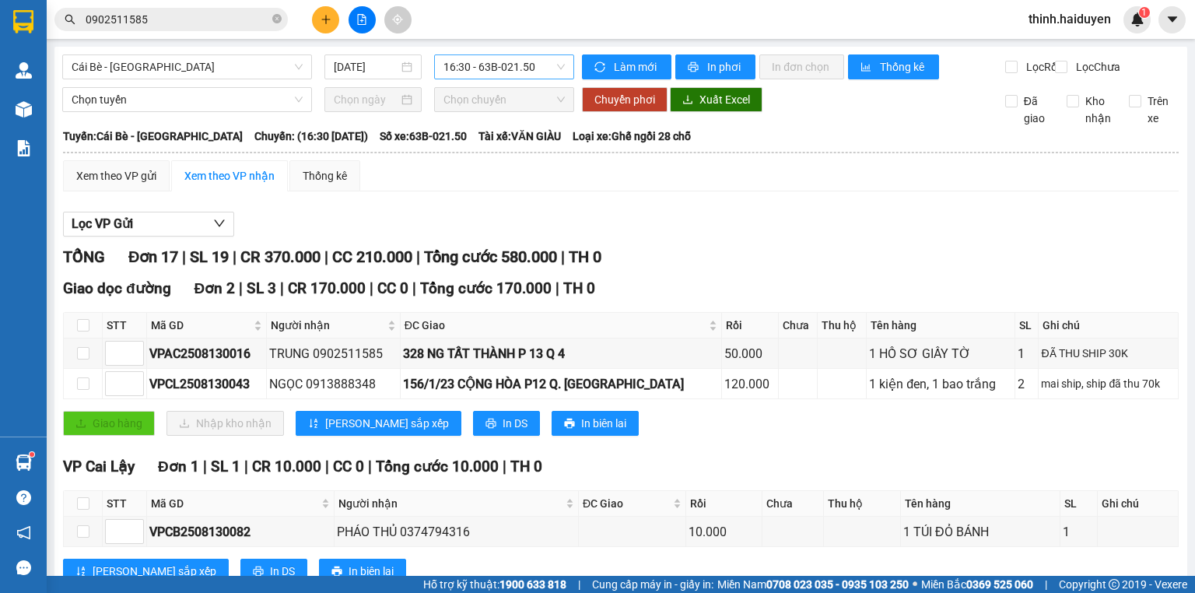
click at [508, 62] on span "16:30 - 63B-021.50" at bounding box center [504, 66] width 122 height 23
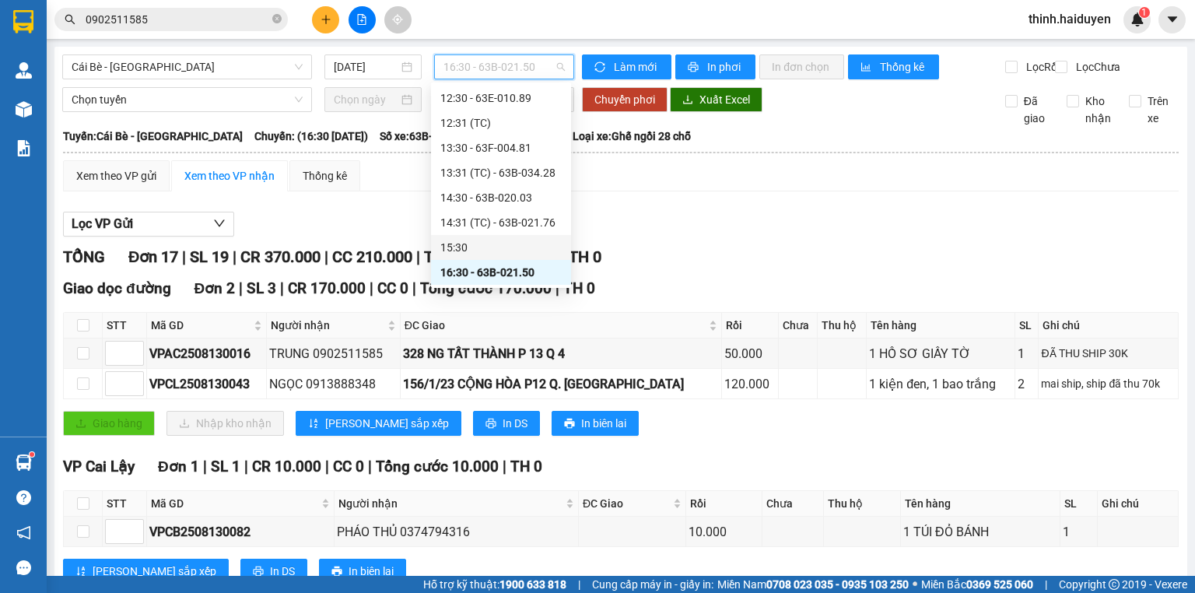
click at [476, 242] on div "15:30" at bounding box center [500, 247] width 121 height 17
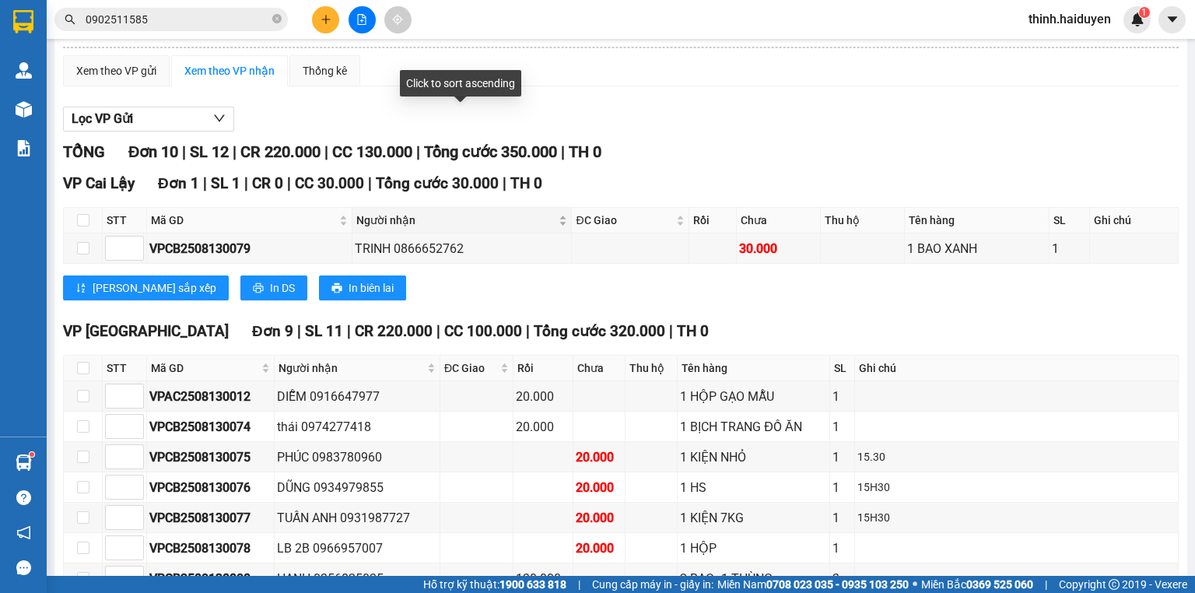
scroll to position [249, 0]
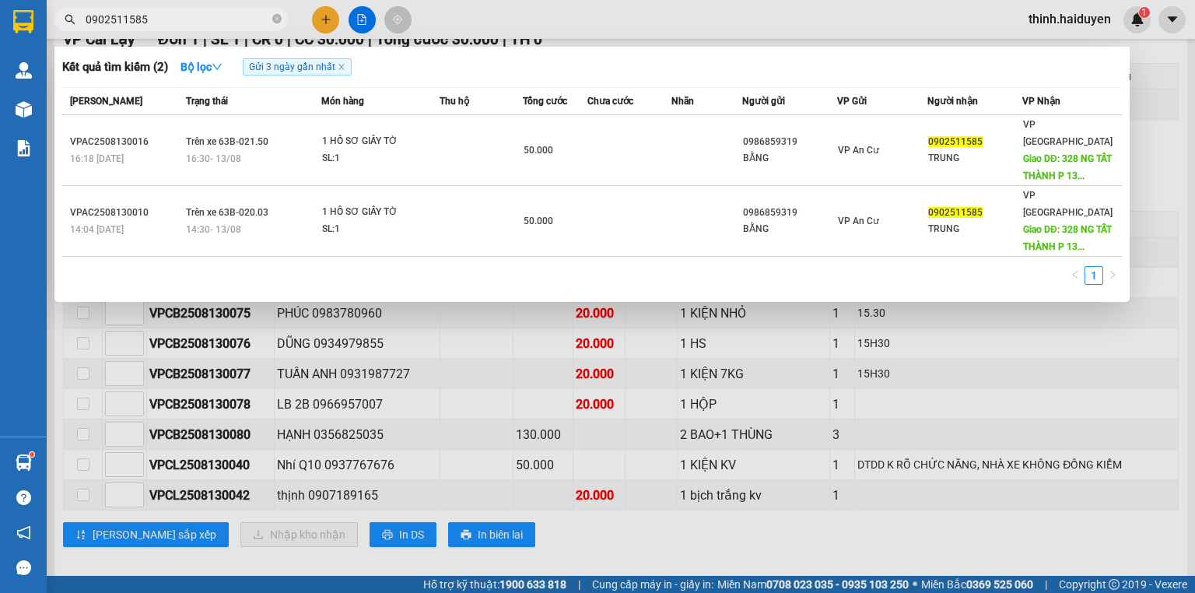
click at [166, 16] on input "0902511585" at bounding box center [178, 19] width 184 height 17
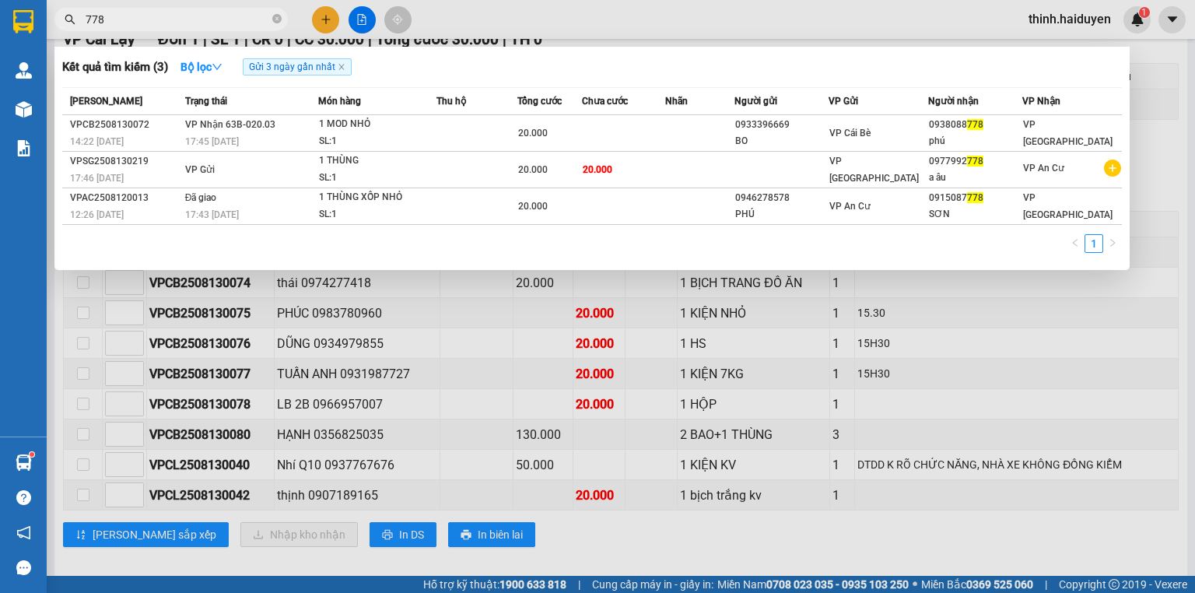
click at [251, 20] on input "778" at bounding box center [178, 19] width 184 height 17
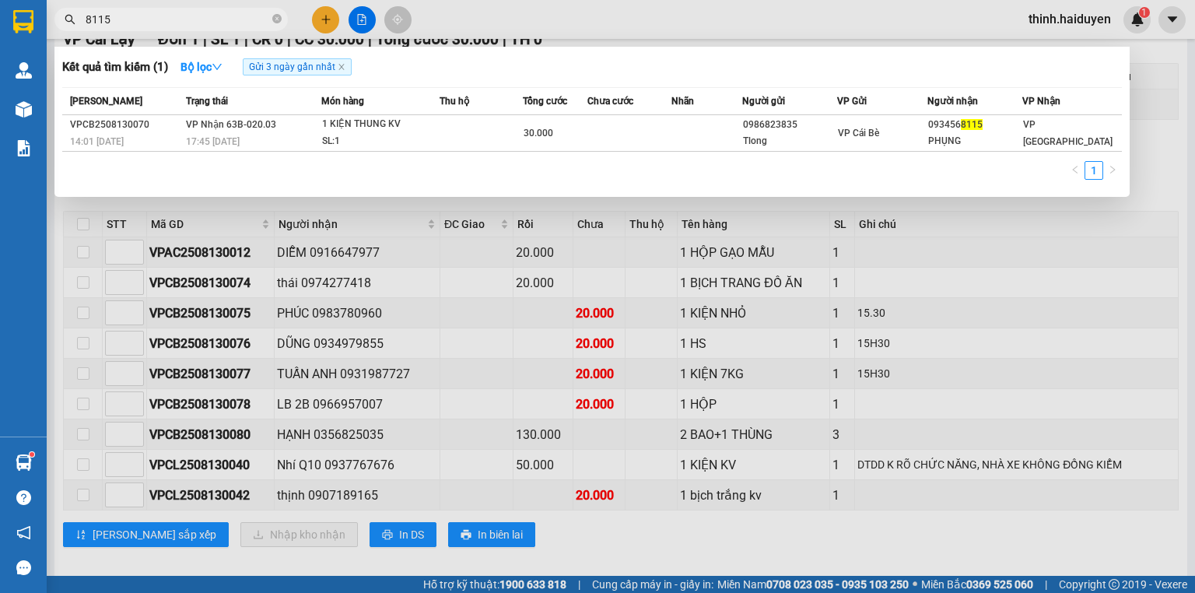
click at [251, 20] on input "8115" at bounding box center [178, 19] width 184 height 17
click at [358, 13] on div at bounding box center [597, 296] width 1195 height 593
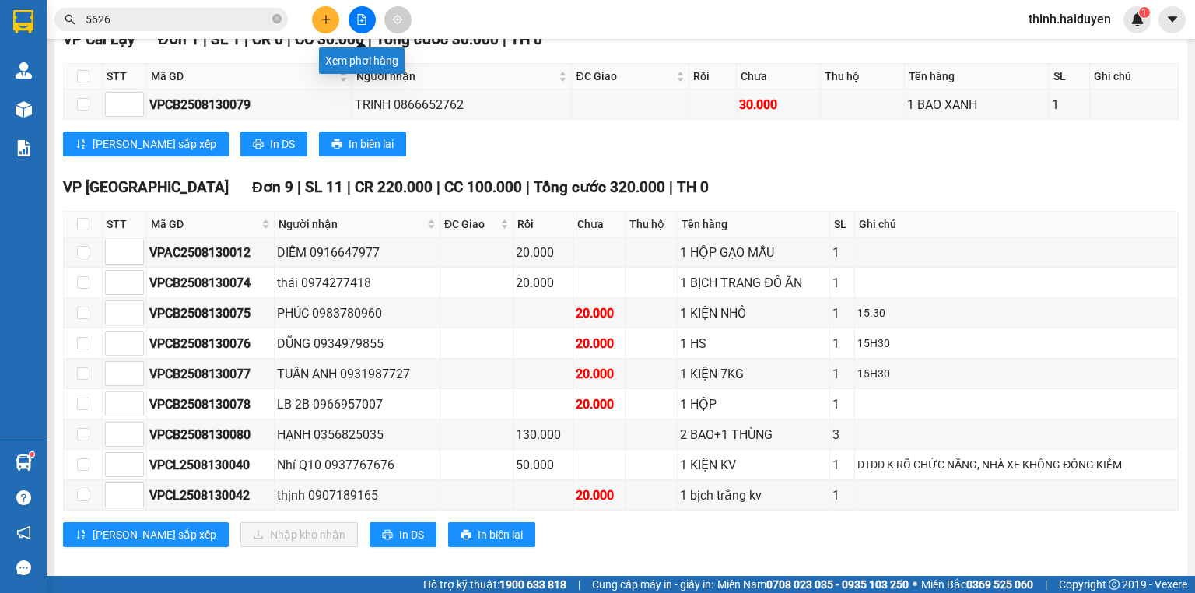
click at [359, 15] on icon "file-add" at bounding box center [361, 19] width 11 height 11
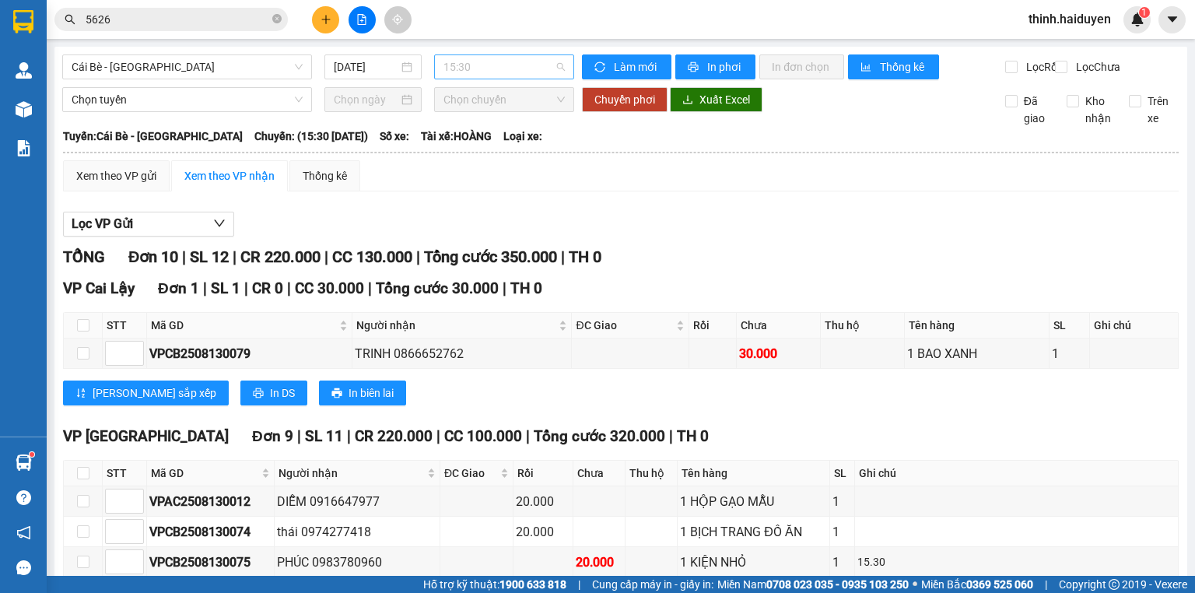
click at [477, 72] on span "15:30" at bounding box center [504, 66] width 122 height 23
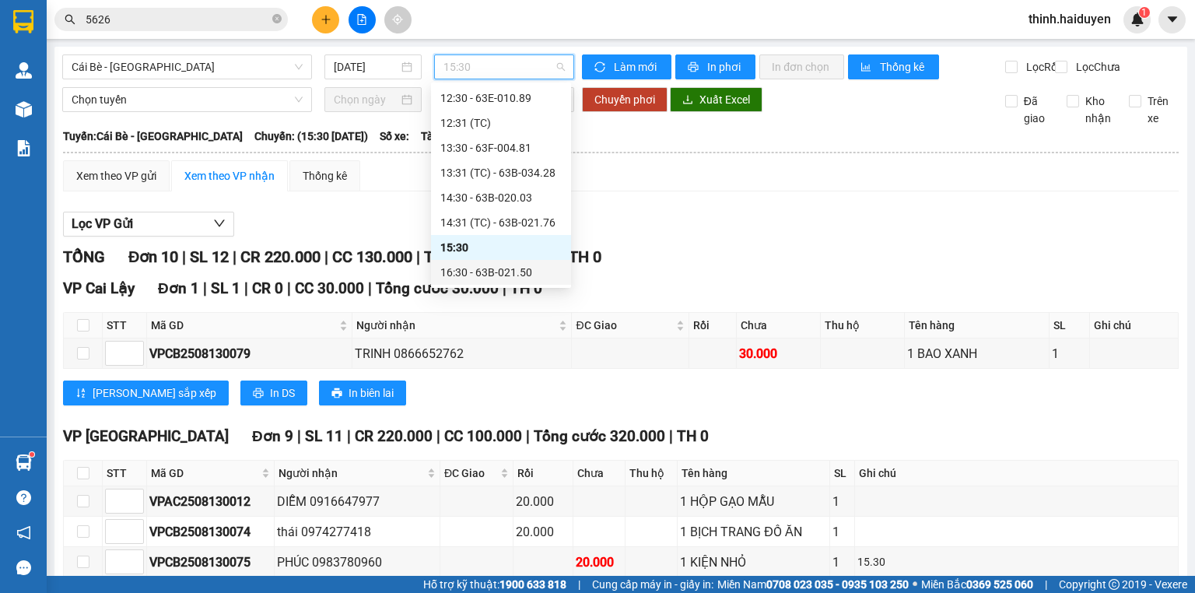
click at [482, 262] on div "16:30 - 63B-021.50" at bounding box center [501, 272] width 140 height 25
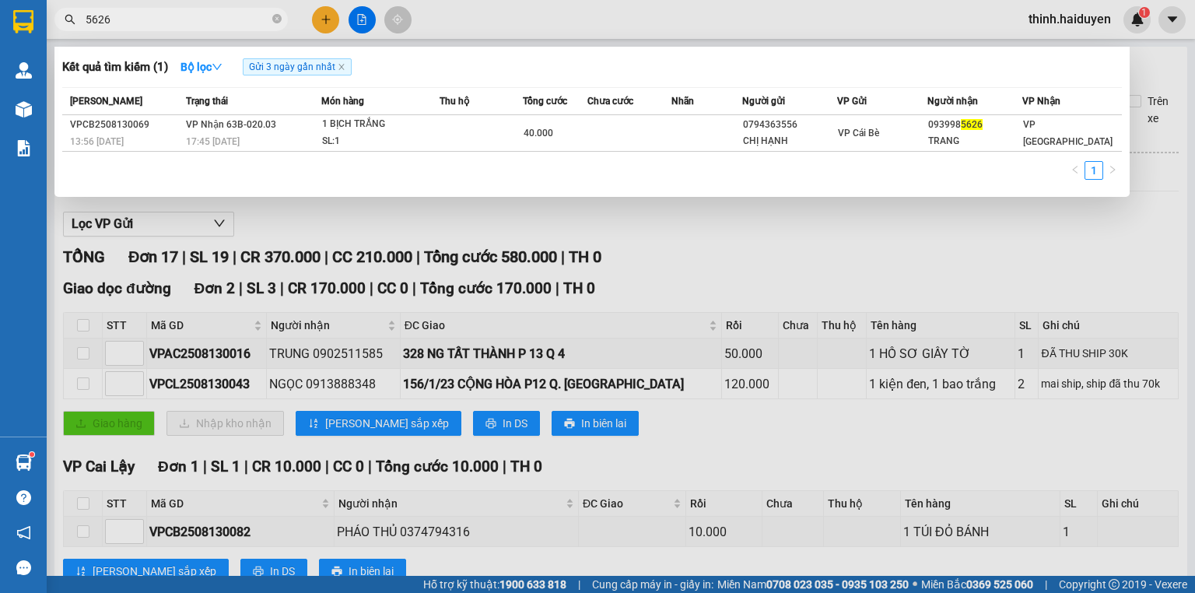
click at [173, 22] on input "5626" at bounding box center [178, 19] width 184 height 17
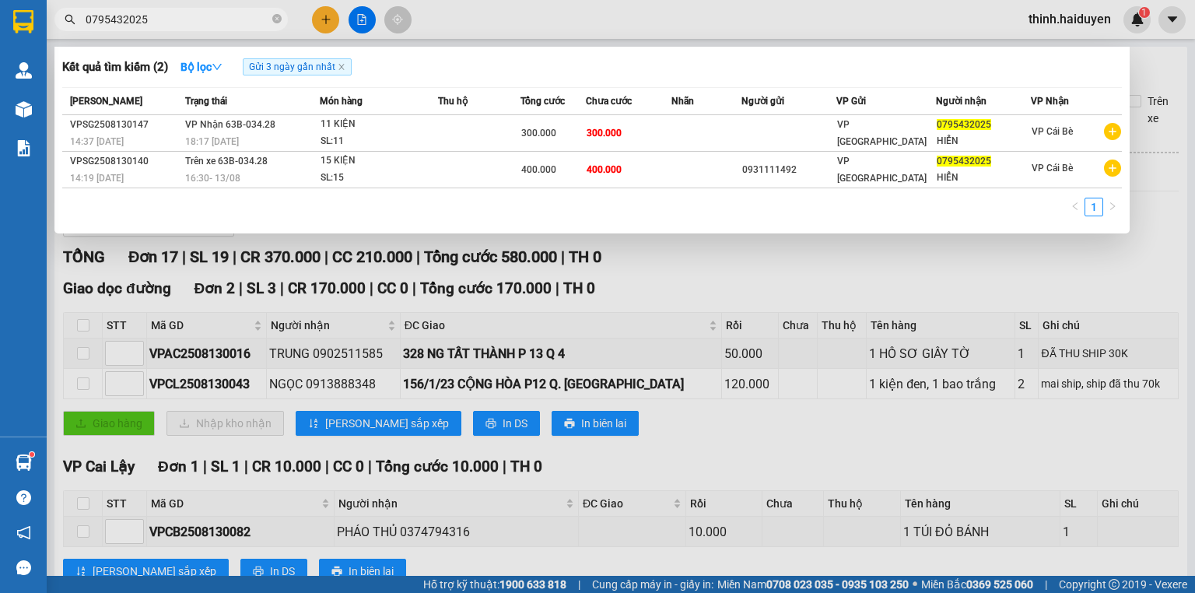
type input "0795432025"
click at [327, 21] on div at bounding box center [597, 296] width 1195 height 593
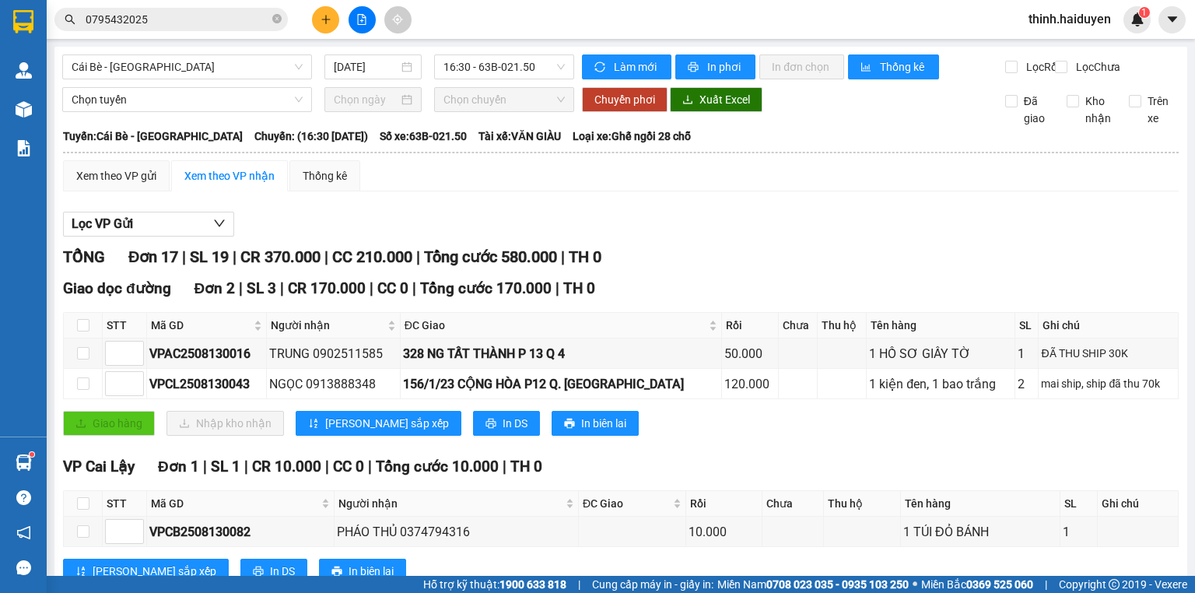
click at [327, 21] on icon "plus" at bounding box center [326, 19] width 11 height 11
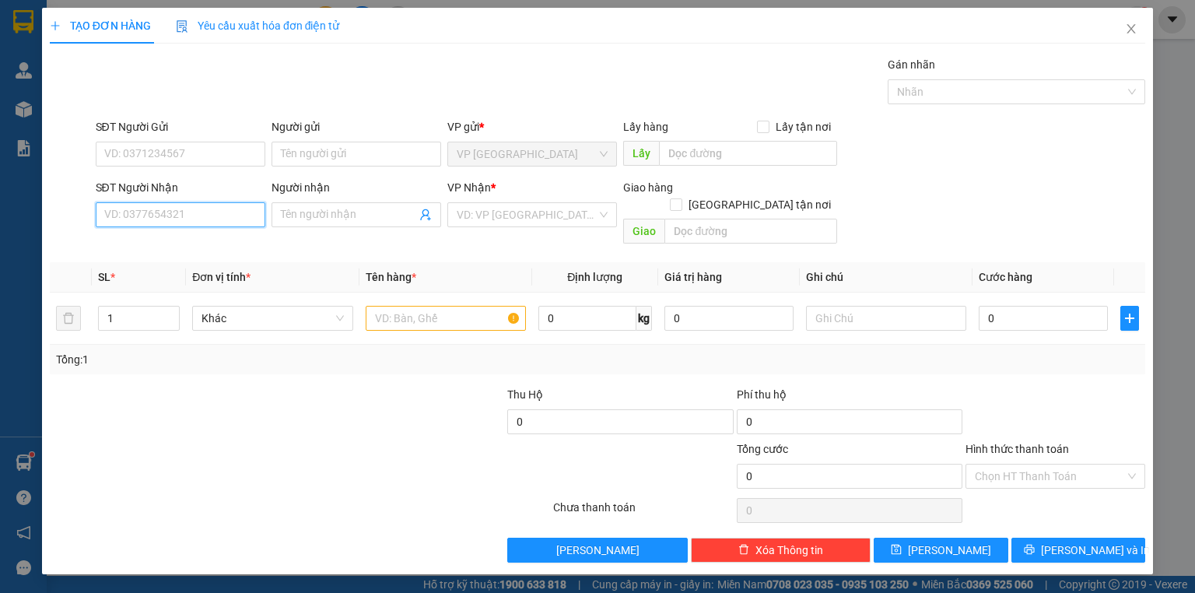
click at [184, 214] on input "SĐT Người Nhận" at bounding box center [181, 214] width 170 height 25
click at [189, 247] on div "0907750847 - VIỆT" at bounding box center [180, 244] width 151 height 17
type input "0907750847"
type input "VIỆT"
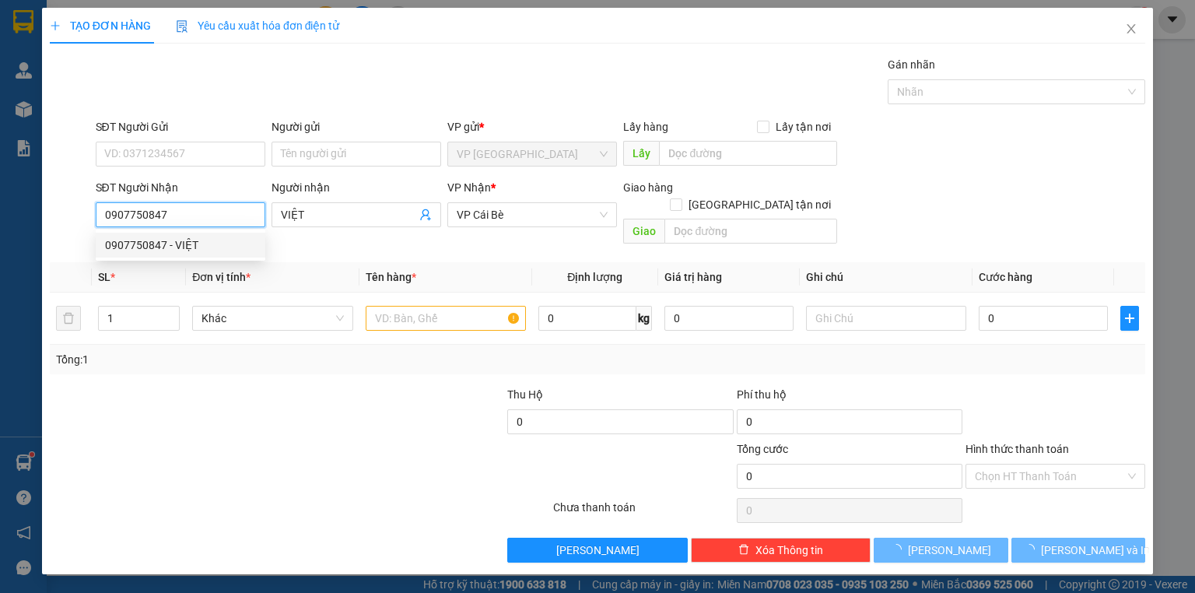
type input "120.000"
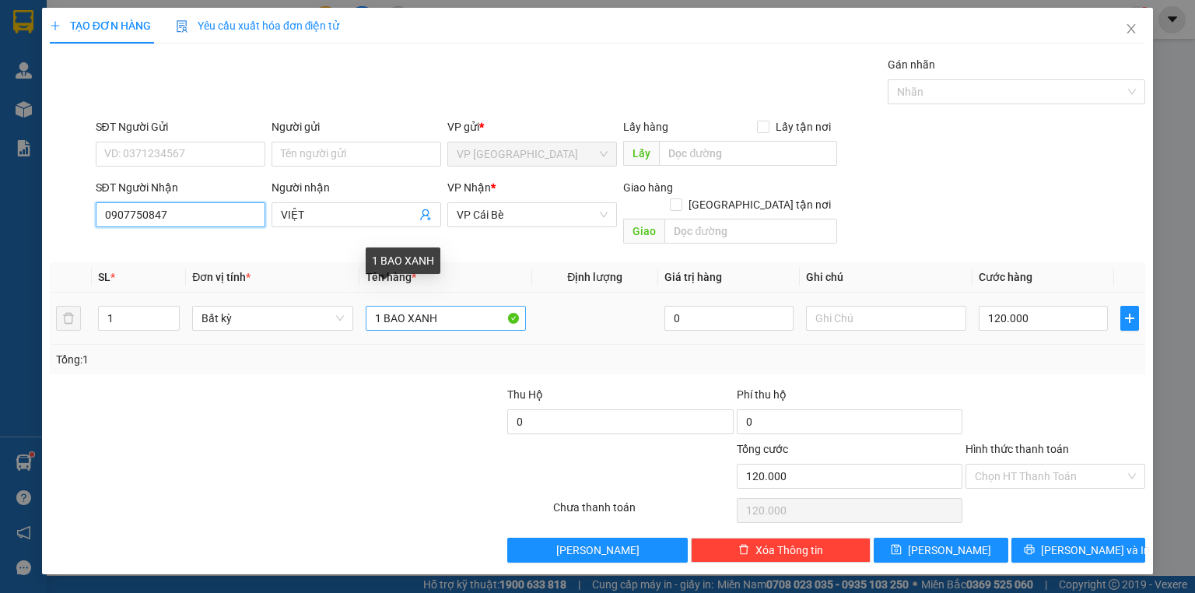
type input "0907750847"
drag, startPoint x: 460, startPoint y: 307, endPoint x: 383, endPoint y: 310, distance: 77.1
click at [383, 310] on input "1 BAO XANH" at bounding box center [446, 318] width 160 height 25
type input "1 KIỆN ĐỎ KV"
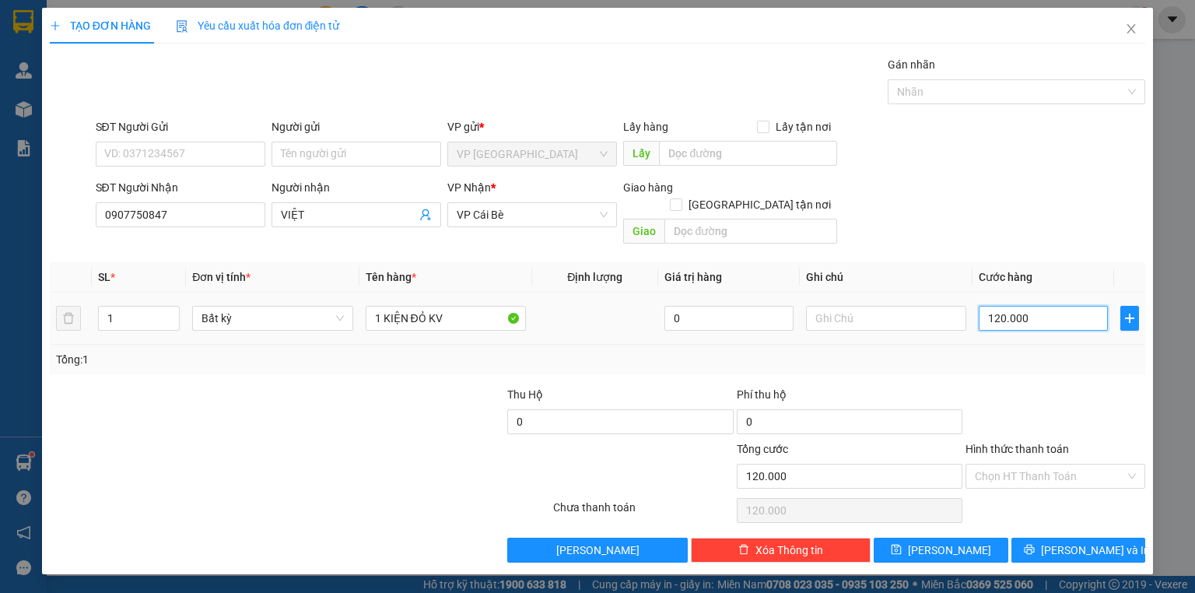
click at [1014, 306] on input "120.000" at bounding box center [1043, 318] width 129 height 25
type input "3"
type input "30"
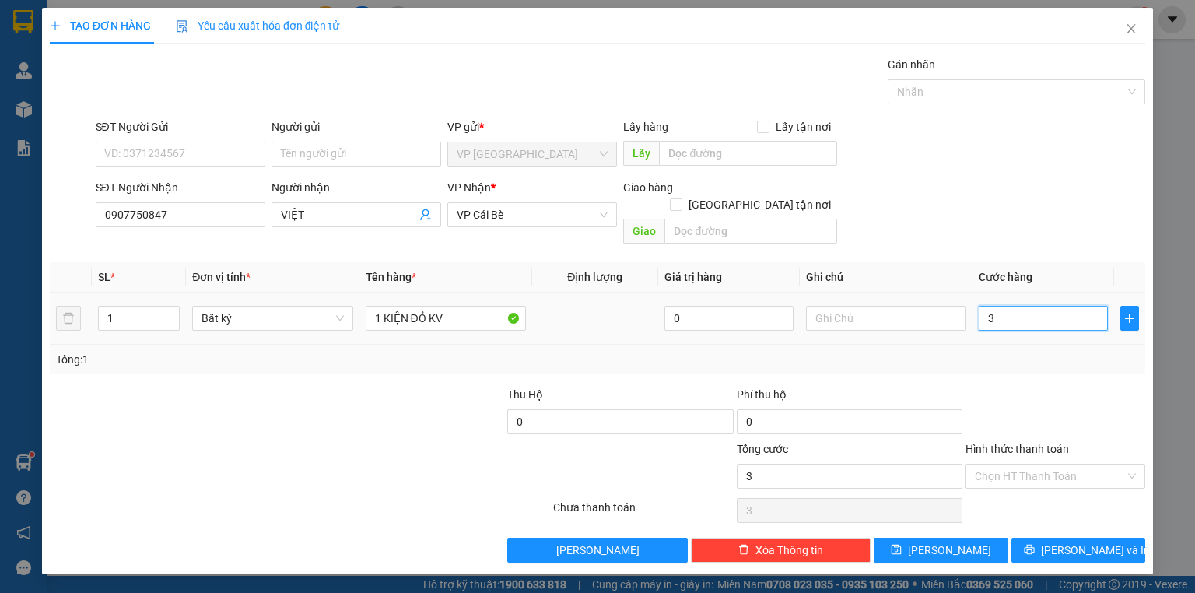
type input "30"
type input "30.000"
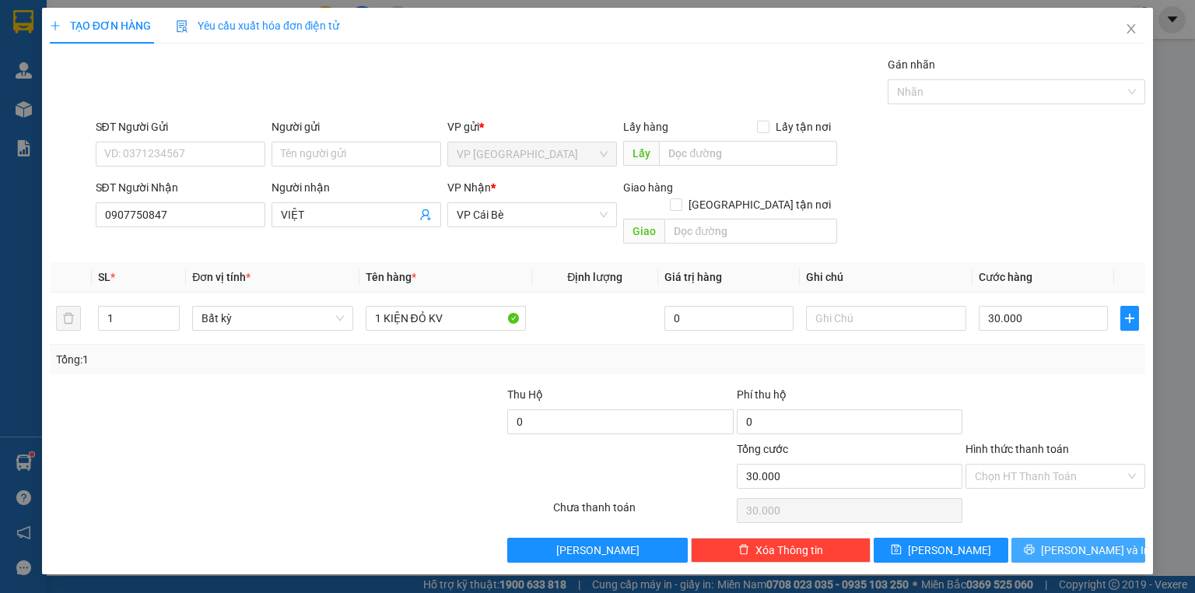
click at [1044, 538] on button "[PERSON_NAME] và In" at bounding box center [1078, 550] width 135 height 25
click at [1042, 538] on button "[PERSON_NAME] và In" at bounding box center [1078, 550] width 135 height 25
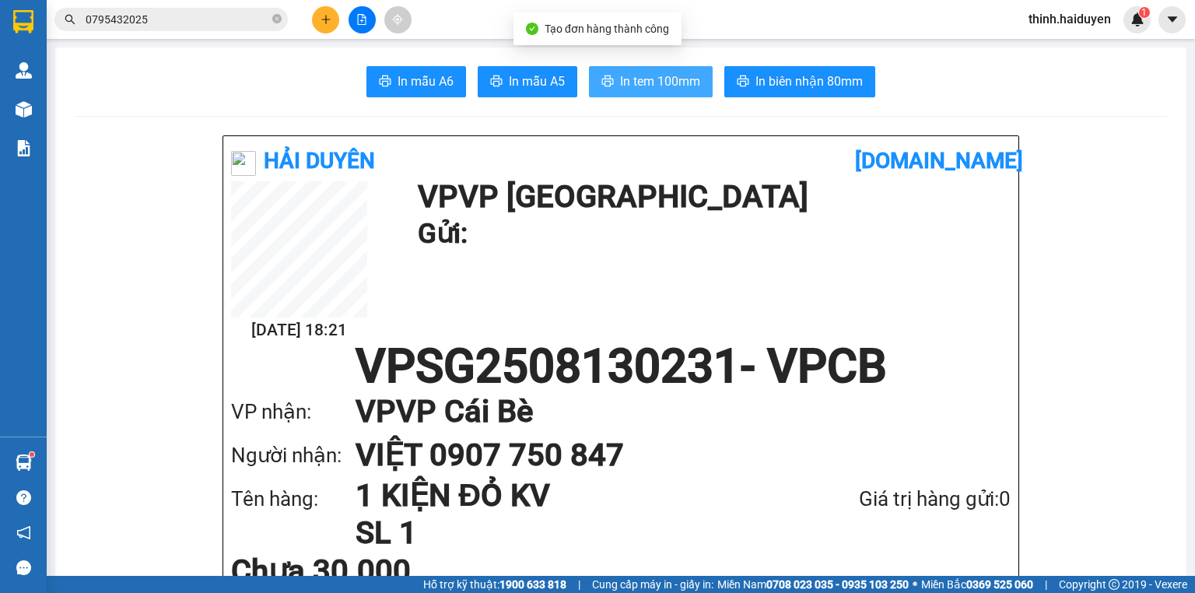
click at [643, 78] on span "In tem 100mm" at bounding box center [660, 81] width 80 height 19
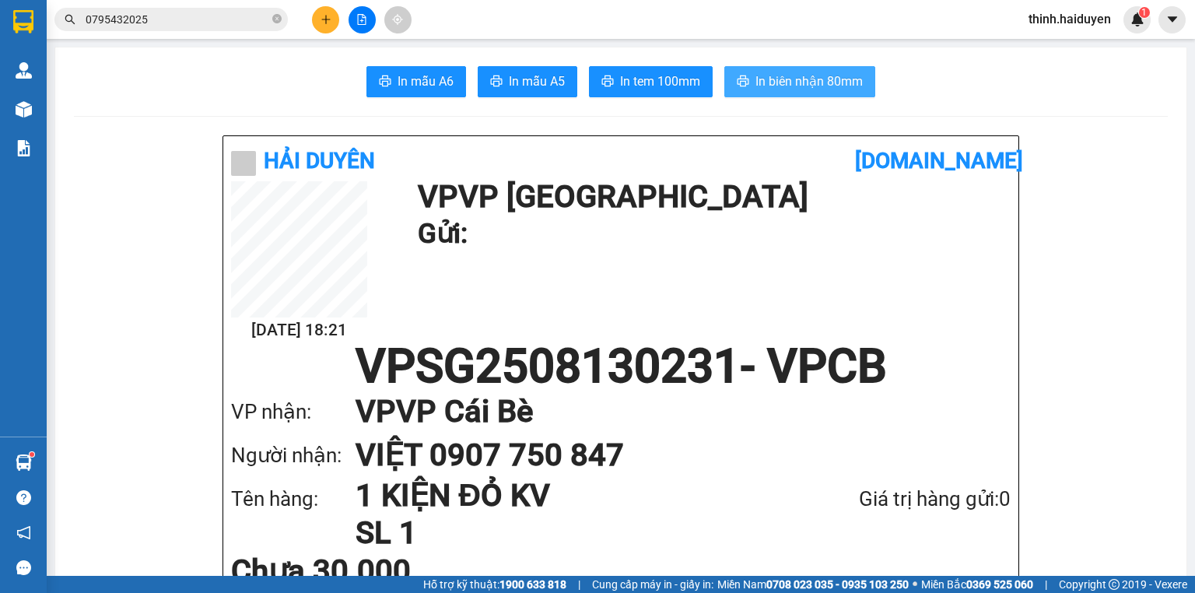
click at [810, 90] on span "In biên nhận 80mm" at bounding box center [808, 81] width 107 height 19
click at [325, 12] on button at bounding box center [325, 19] width 27 height 27
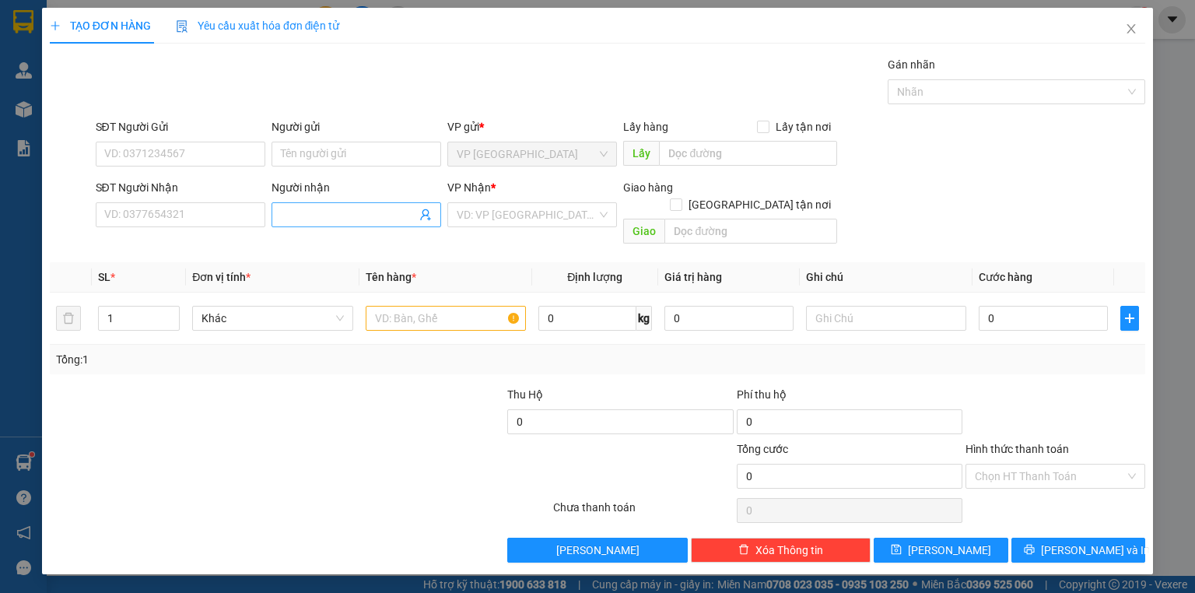
click at [321, 215] on input "Người nhận" at bounding box center [348, 214] width 135 height 17
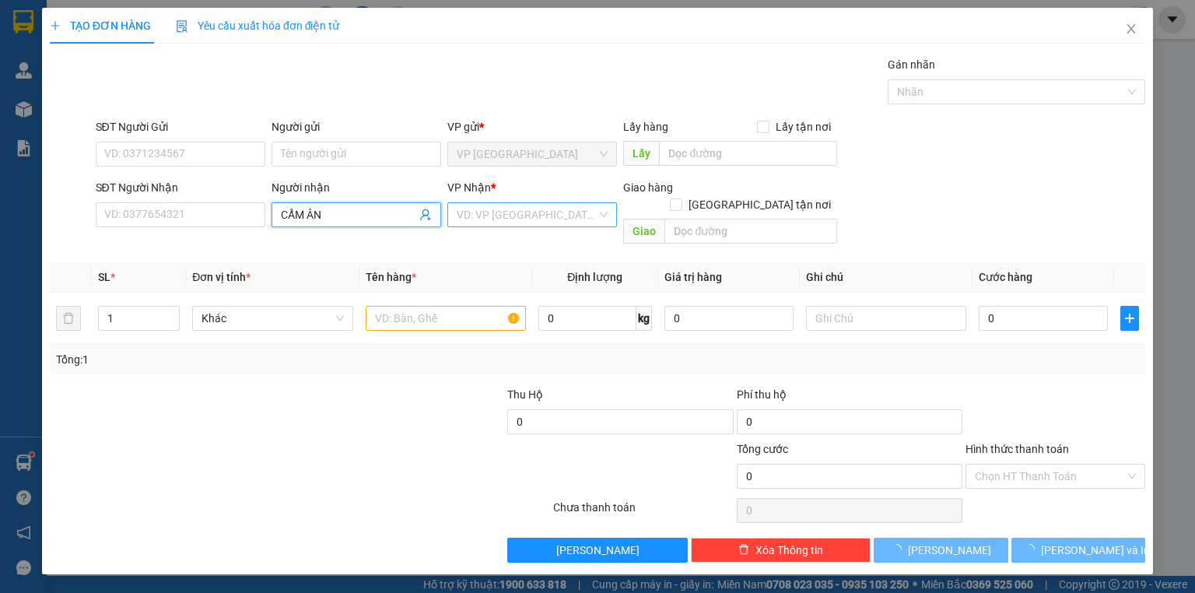
type input "CẨM ÂN"
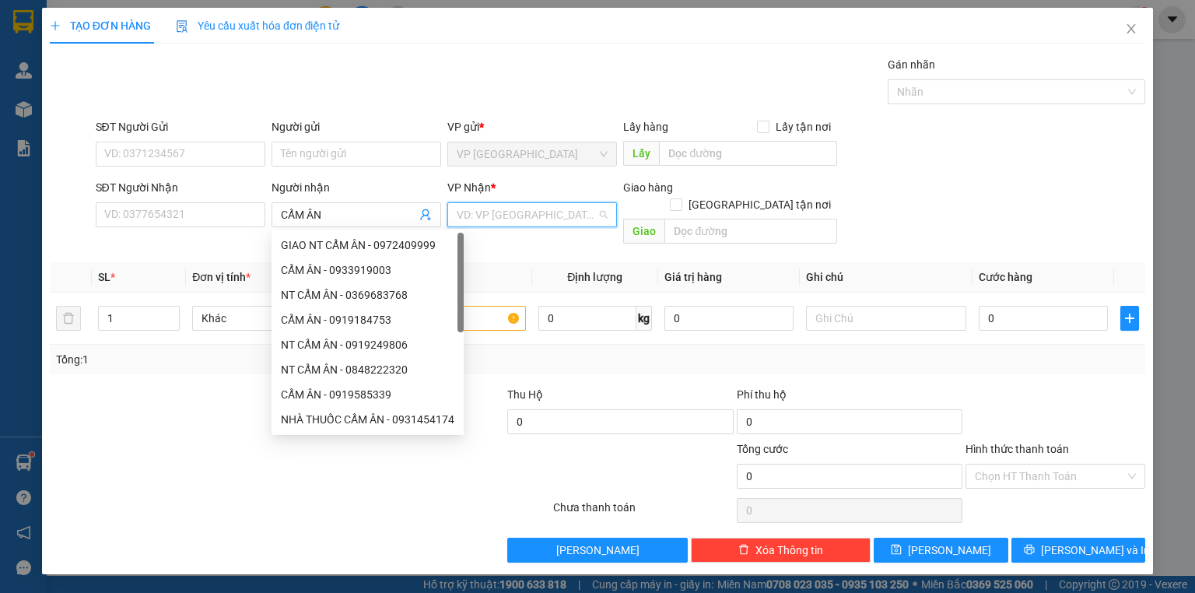
drag, startPoint x: 545, startPoint y: 223, endPoint x: 505, endPoint y: 246, distance: 45.6
click at [545, 224] on input "search" at bounding box center [527, 214] width 140 height 23
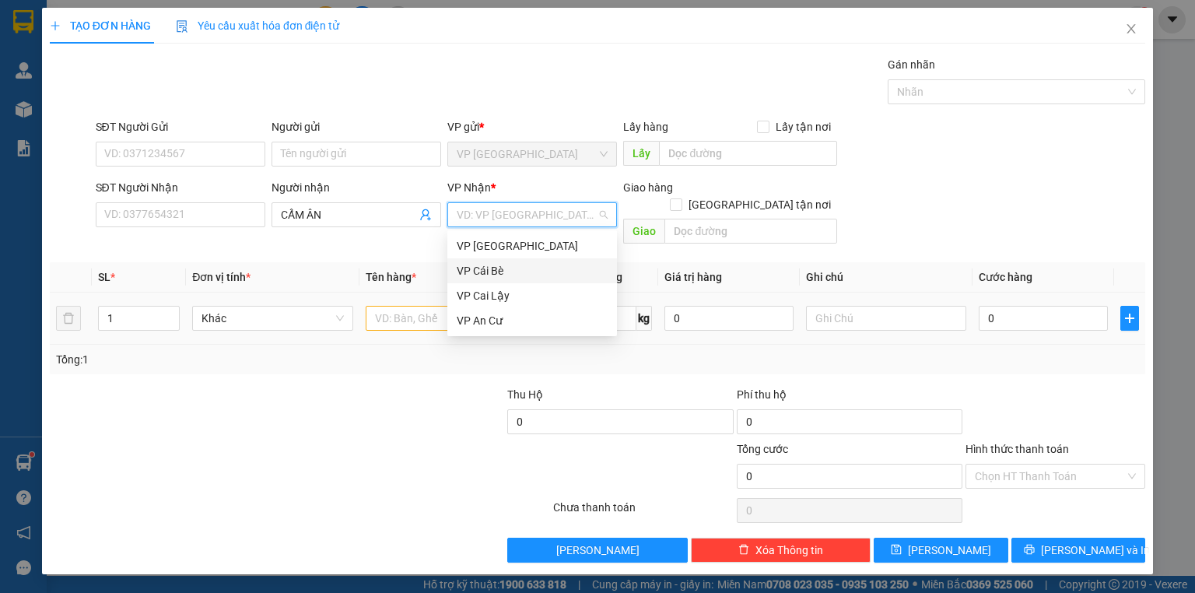
drag, startPoint x: 489, startPoint y: 271, endPoint x: 479, endPoint y: 309, distance: 39.2
click at [489, 274] on div "VP Cái Bè" at bounding box center [532, 270] width 151 height 17
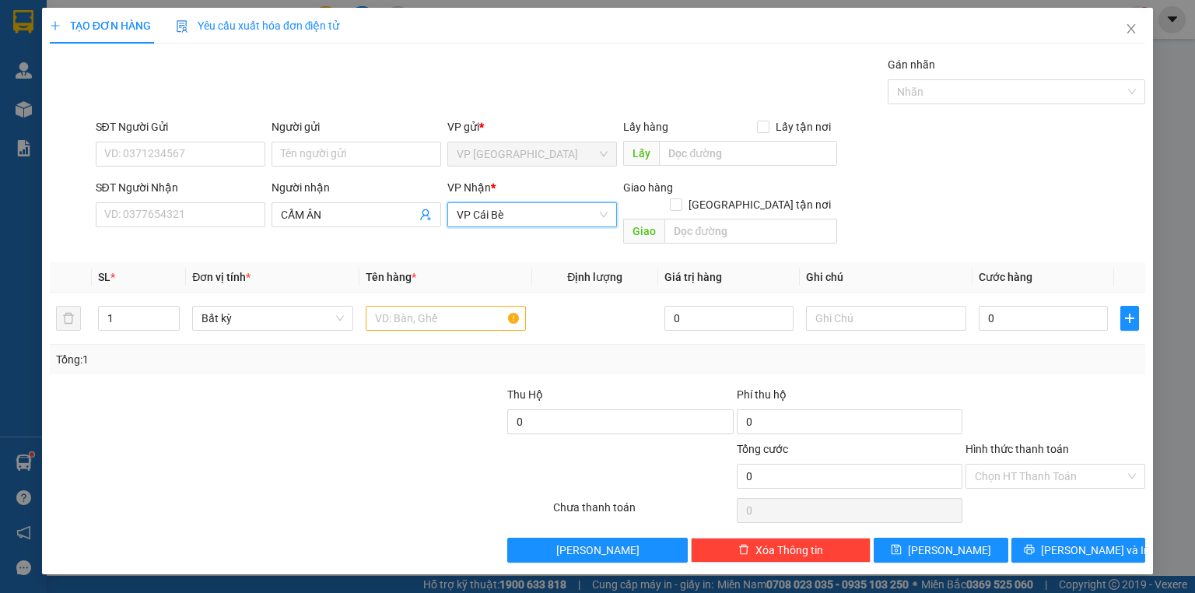
click at [540, 217] on span "VP Cái Bè" at bounding box center [532, 214] width 151 height 23
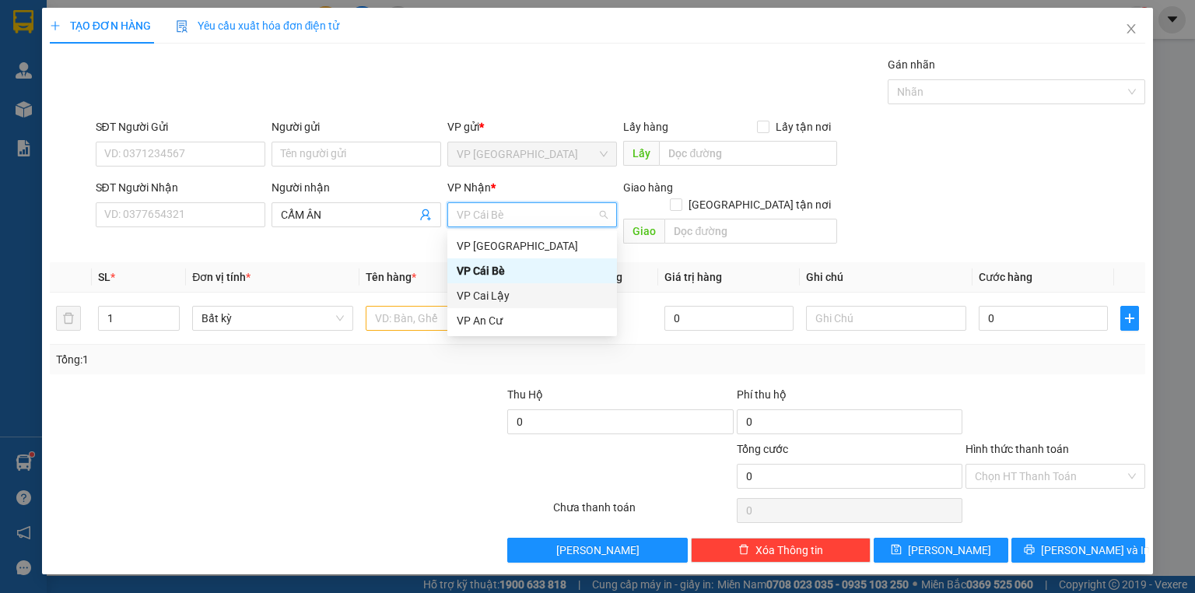
click at [513, 294] on div "VP Cai Lậy" at bounding box center [532, 295] width 151 height 17
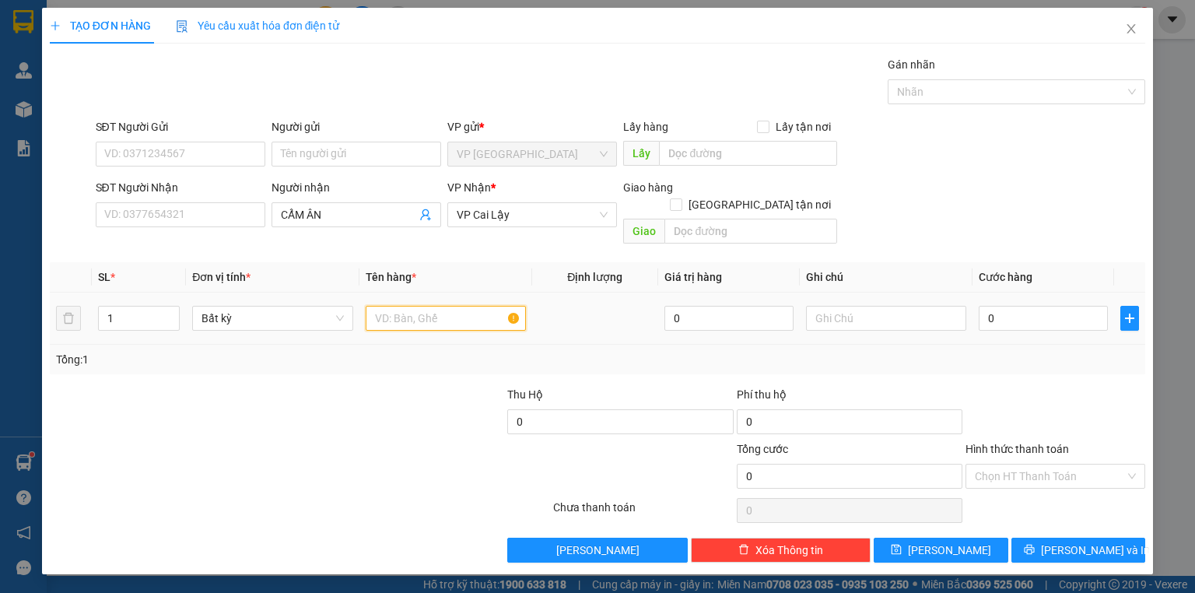
click at [417, 306] on input "text" at bounding box center [446, 318] width 160 height 25
type input "1"
type input "2 THÙNG"
click at [1023, 306] on input "0" at bounding box center [1043, 318] width 129 height 25
type input "6"
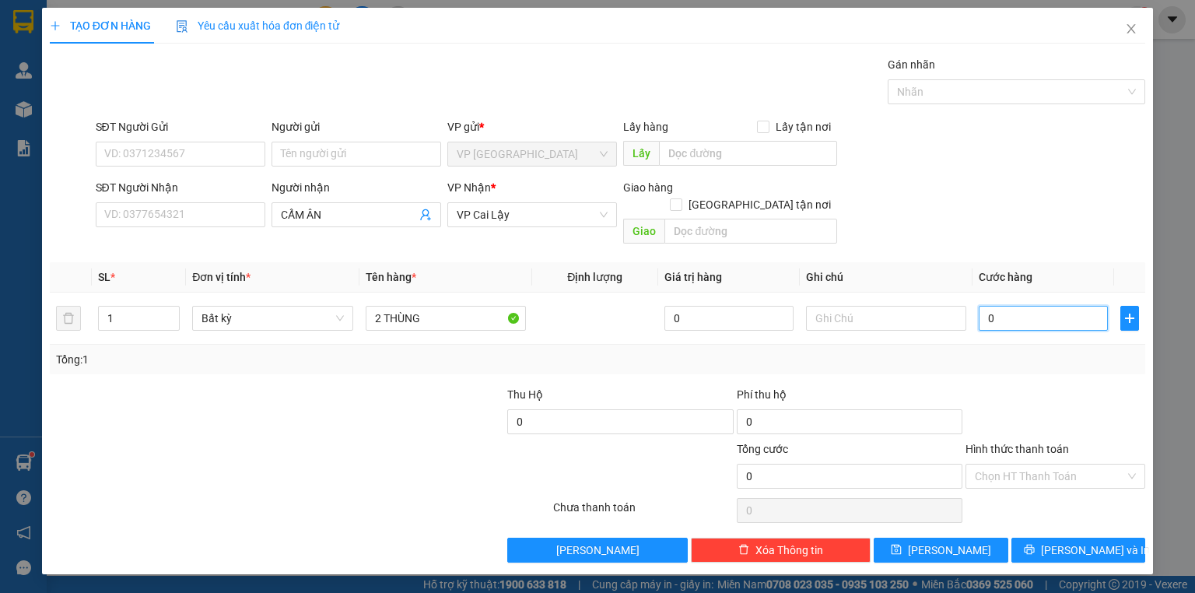
type input "6"
type input "60"
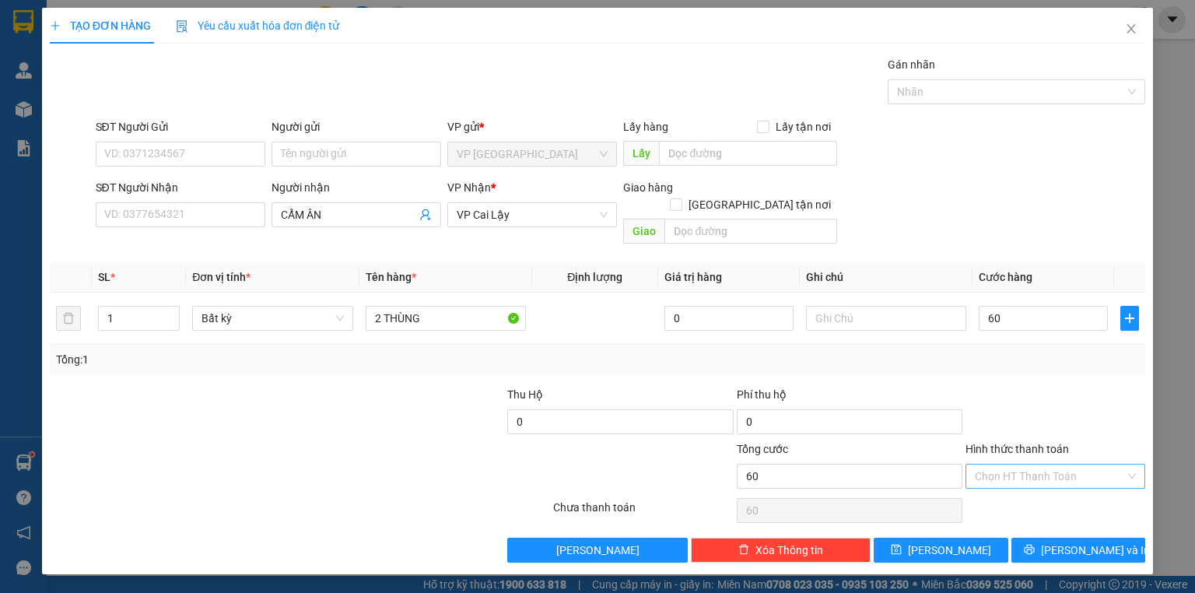
type input "60.000"
drag, startPoint x: 1035, startPoint y: 457, endPoint x: 1042, endPoint y: 450, distance: 9.9
click at [1036, 464] on input "Hình thức thanh toán" at bounding box center [1050, 475] width 150 height 23
click at [1020, 490] on div "Tại văn phòng" at bounding box center [1055, 488] width 161 height 17
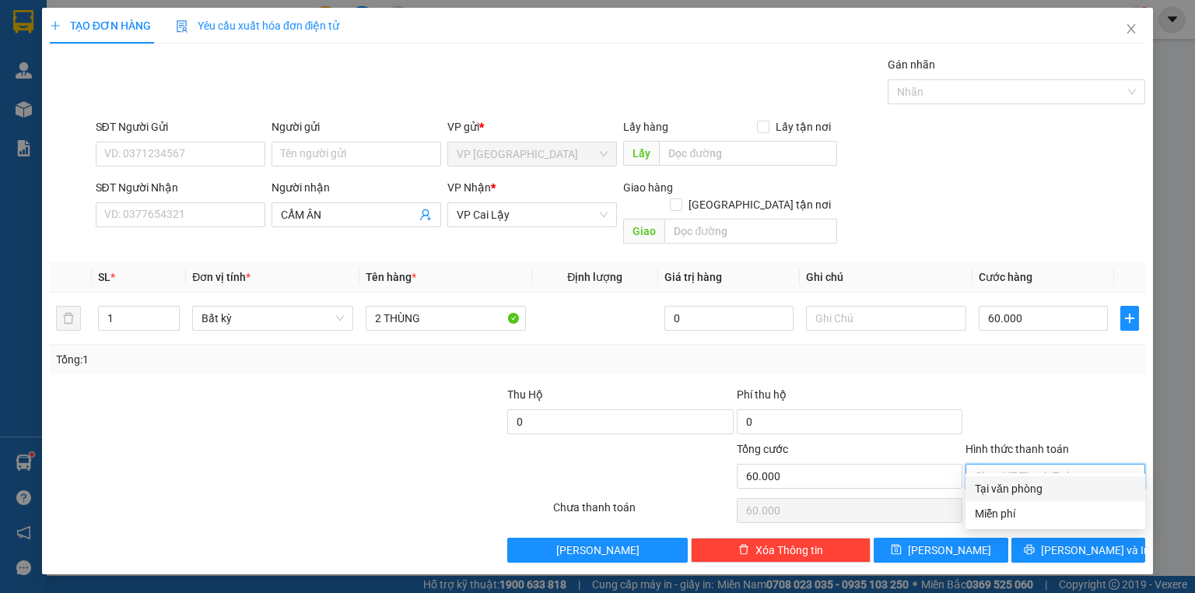
type input "0"
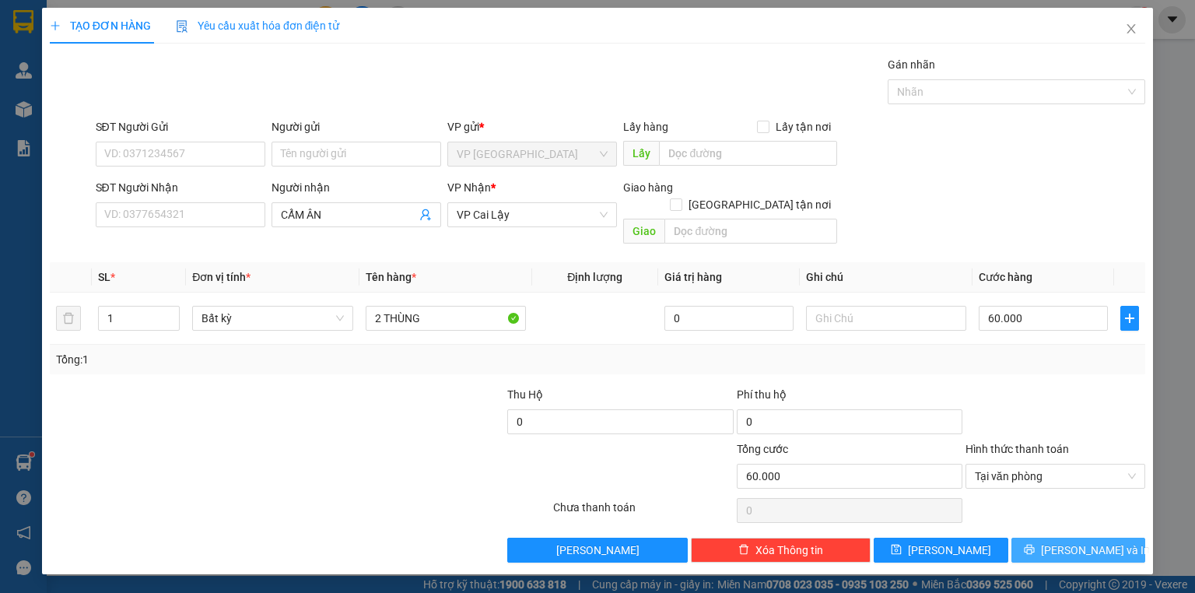
click at [1039, 538] on button "[PERSON_NAME] và In" at bounding box center [1078, 550] width 135 height 25
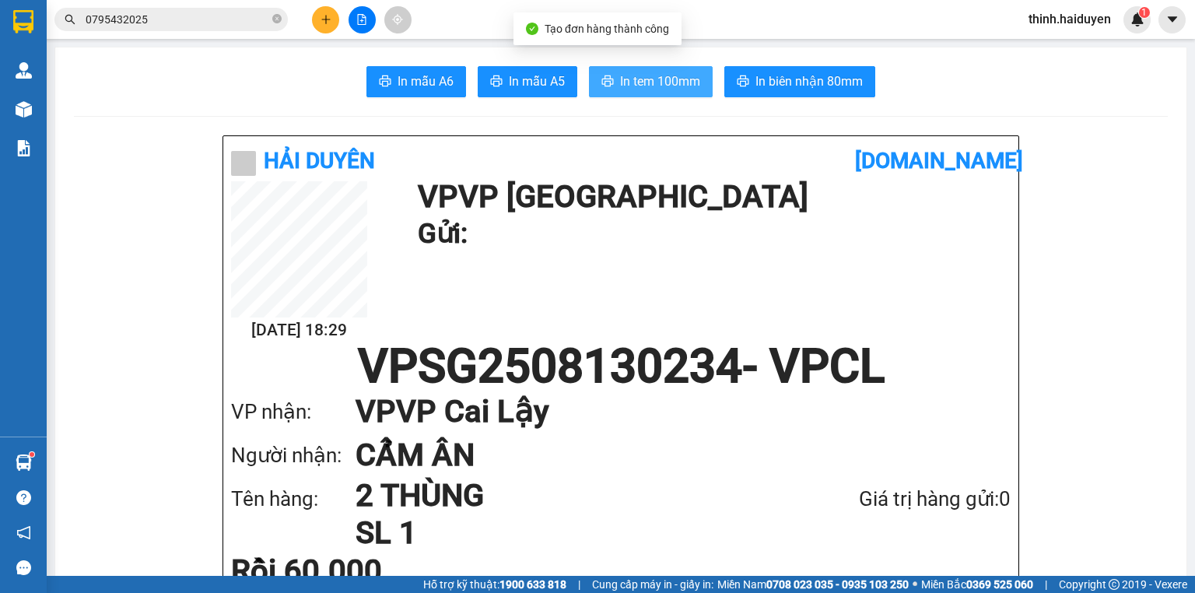
click at [666, 85] on span "In tem 100mm" at bounding box center [660, 81] width 80 height 19
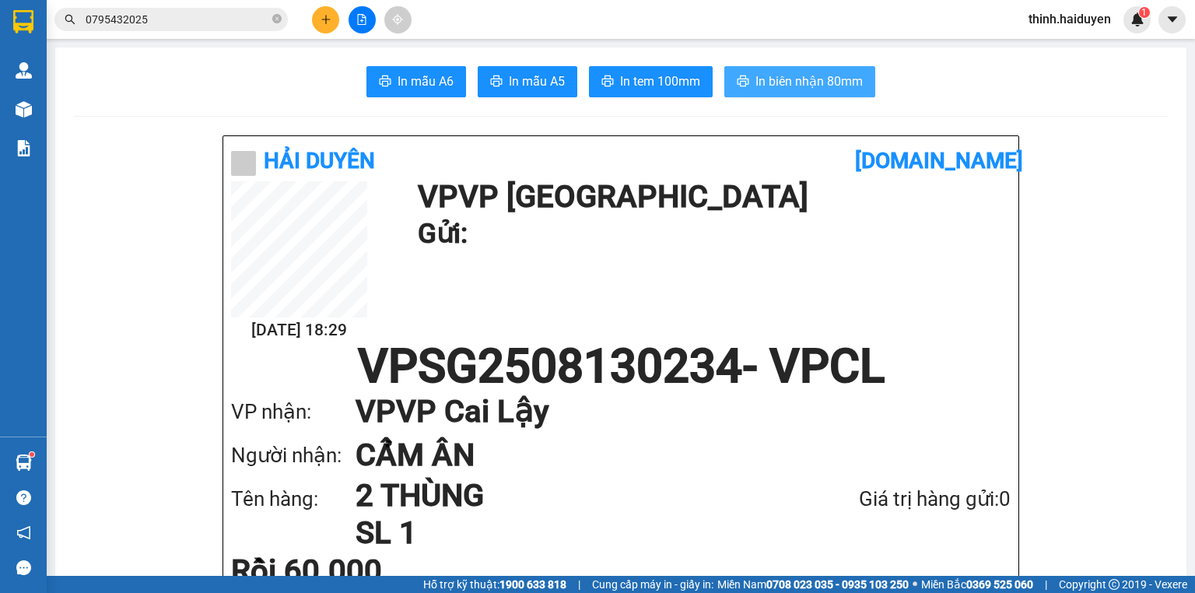
click at [804, 85] on span "In biên nhận 80mm" at bounding box center [808, 81] width 107 height 19
click at [321, 19] on icon "plus" at bounding box center [326, 19] width 11 height 11
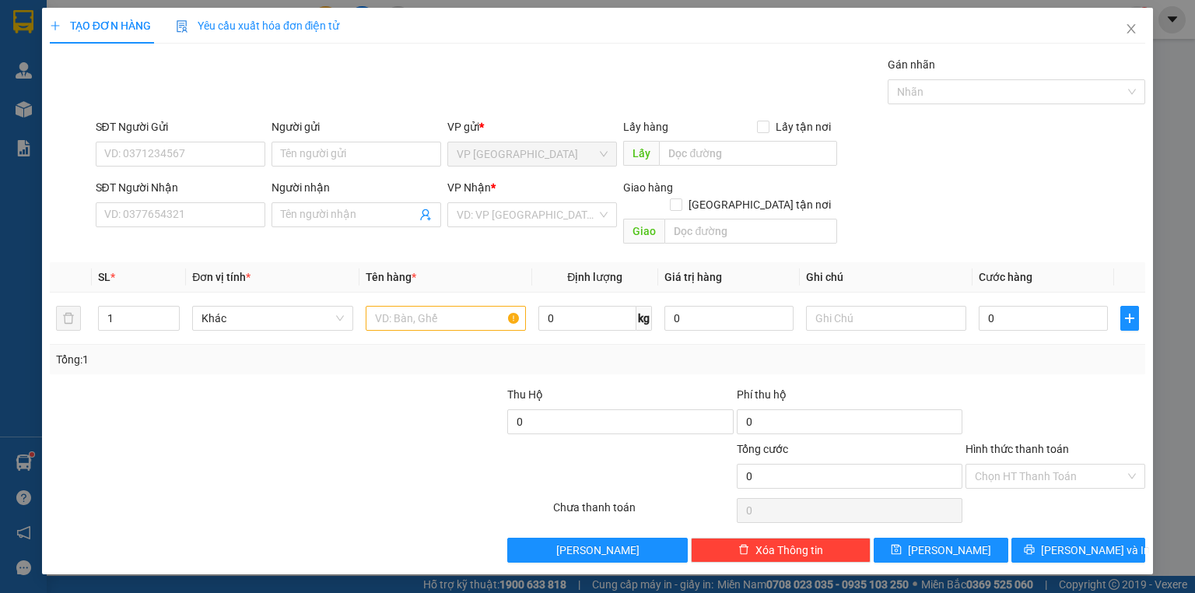
click at [221, 199] on div "SĐT Người Nhận" at bounding box center [181, 190] width 170 height 23
click at [218, 204] on input "SĐT Người Nhận" at bounding box center [181, 214] width 170 height 25
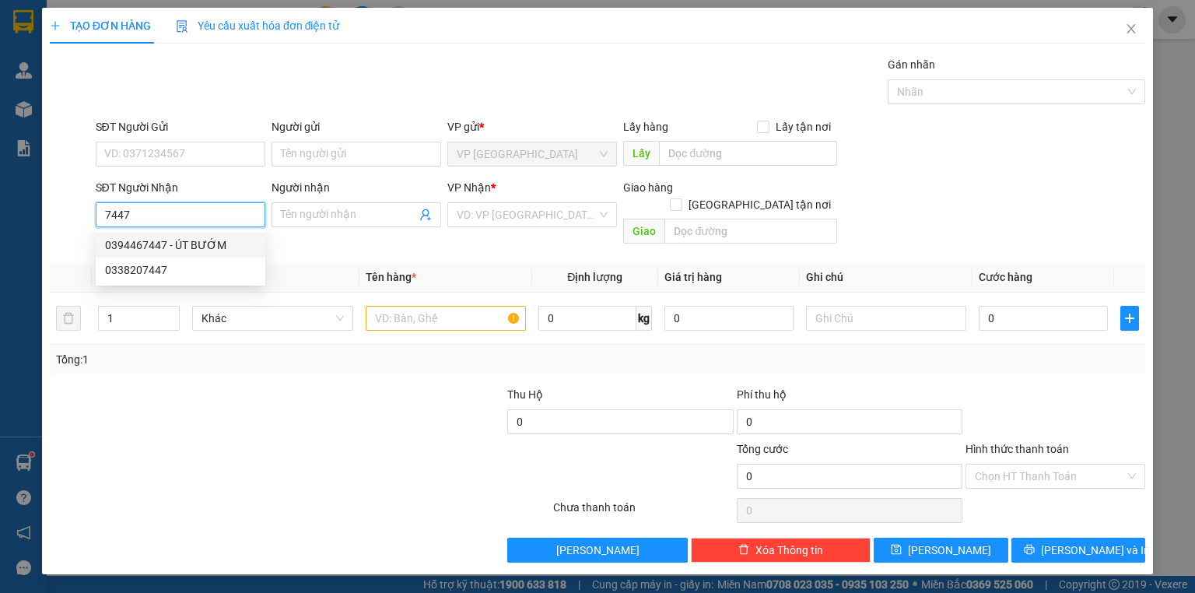
click at [195, 246] on div "0394467447 - ÚT BƯỚM" at bounding box center [180, 244] width 151 height 17
type input "0394467447"
type input "ÚT BƯỚM"
type input "LONG ĐỊNH"
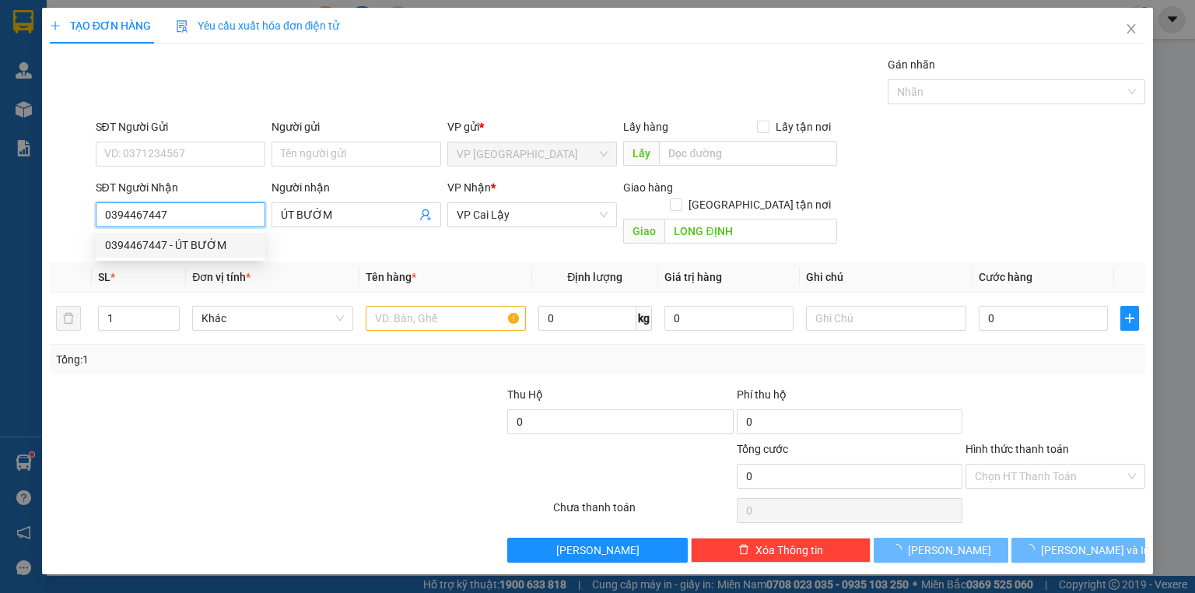
type input "20.000"
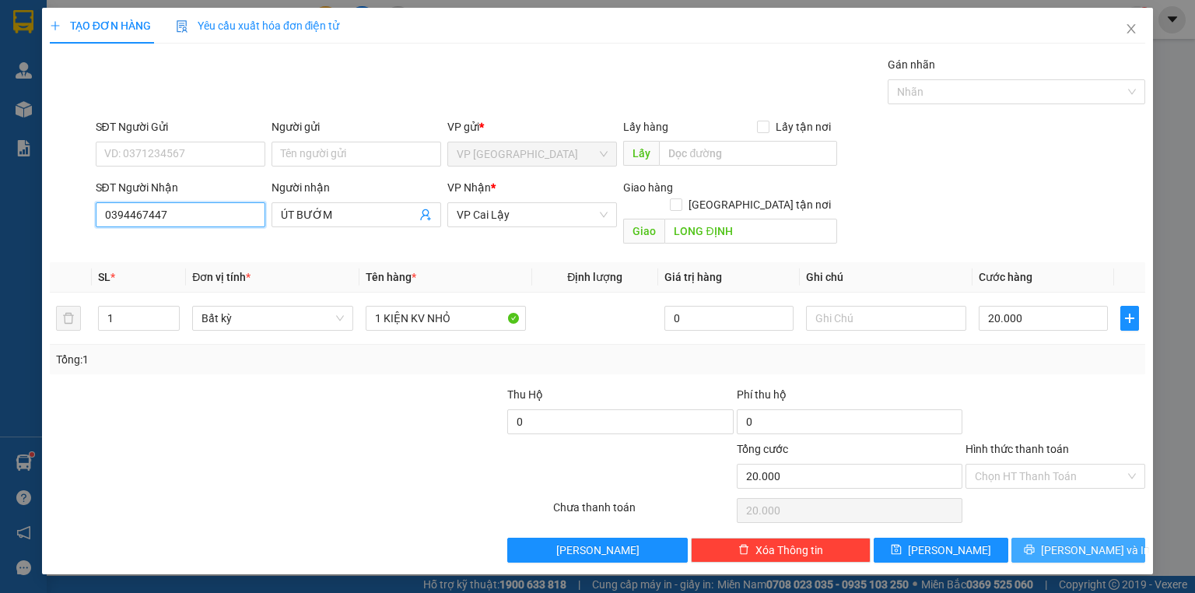
type input "0394467447"
click at [1077, 541] on span "[PERSON_NAME] và In" at bounding box center [1095, 549] width 109 height 17
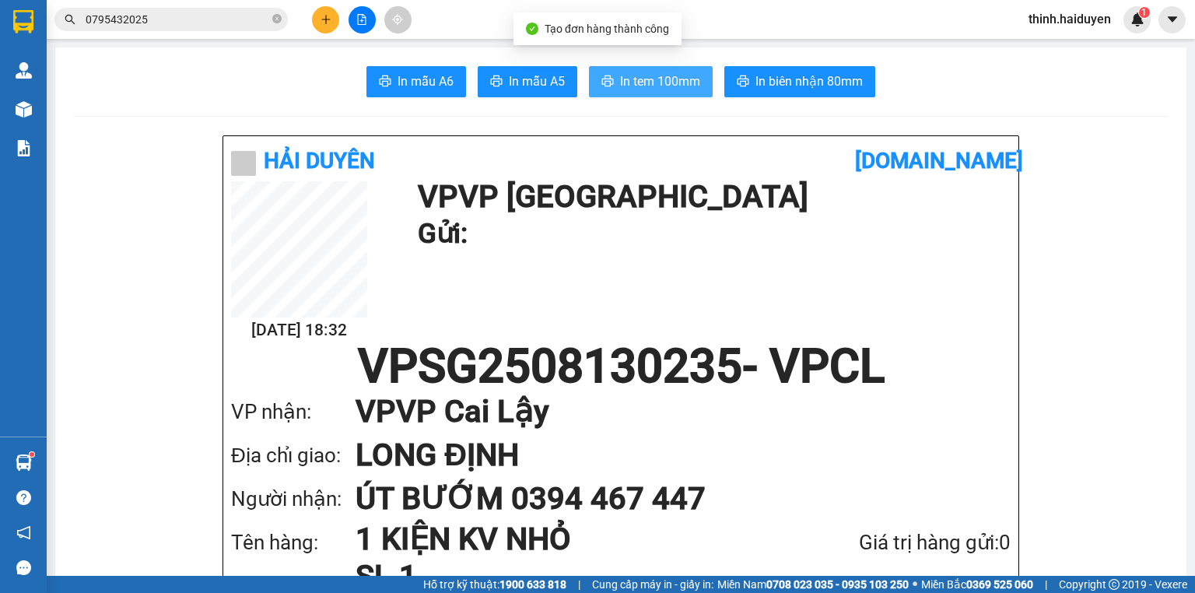
click at [672, 93] on button "In tem 100mm" at bounding box center [651, 81] width 124 height 31
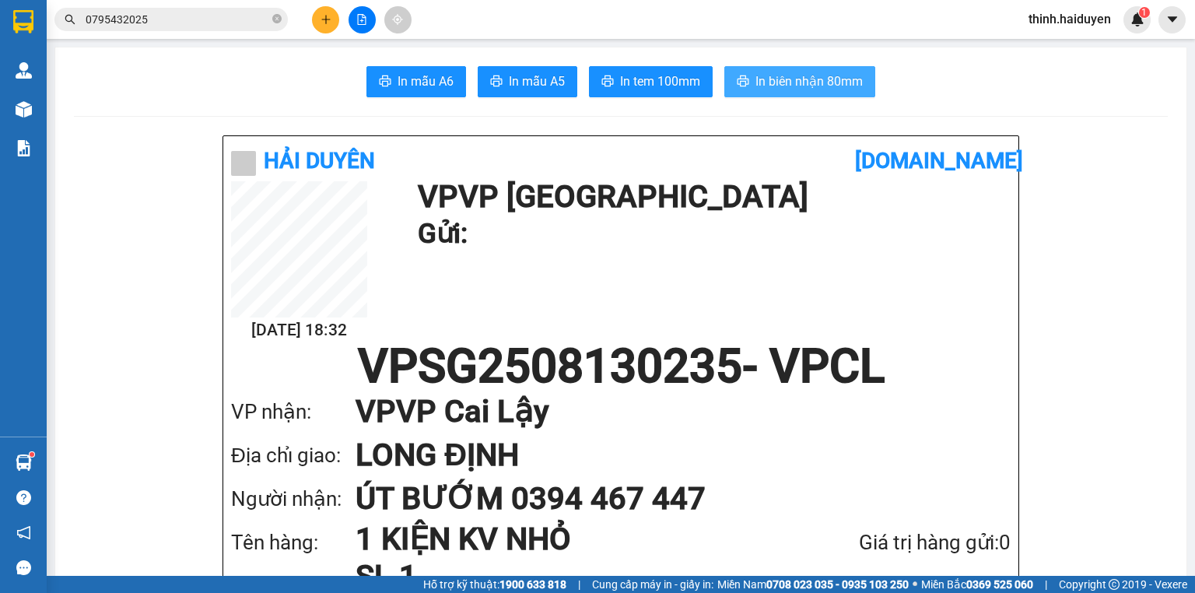
click at [816, 84] on span "In biên nhận 80mm" at bounding box center [808, 81] width 107 height 19
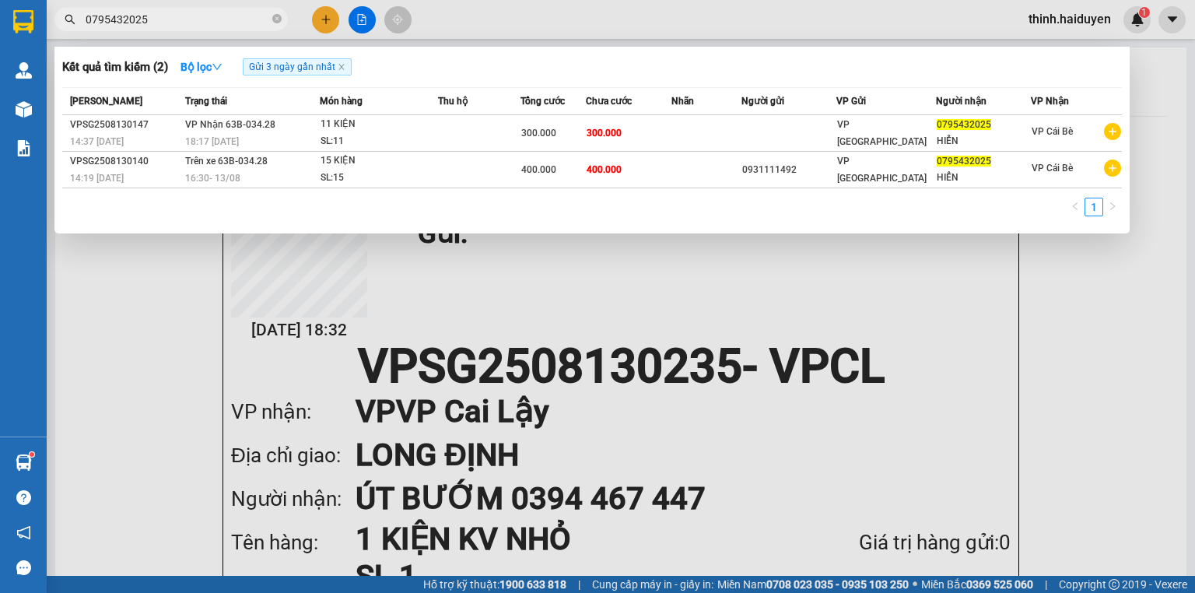
click at [215, 11] on input "0795432025" at bounding box center [178, 19] width 184 height 17
type input "0960"
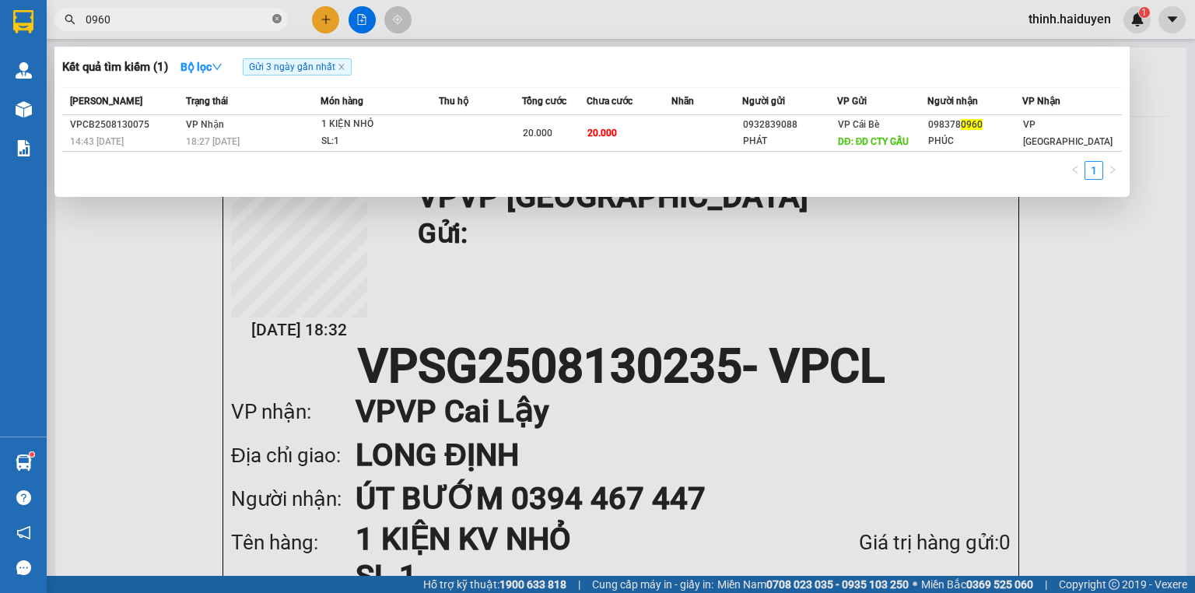
click at [275, 18] on icon "close-circle" at bounding box center [276, 18] width 9 height 9
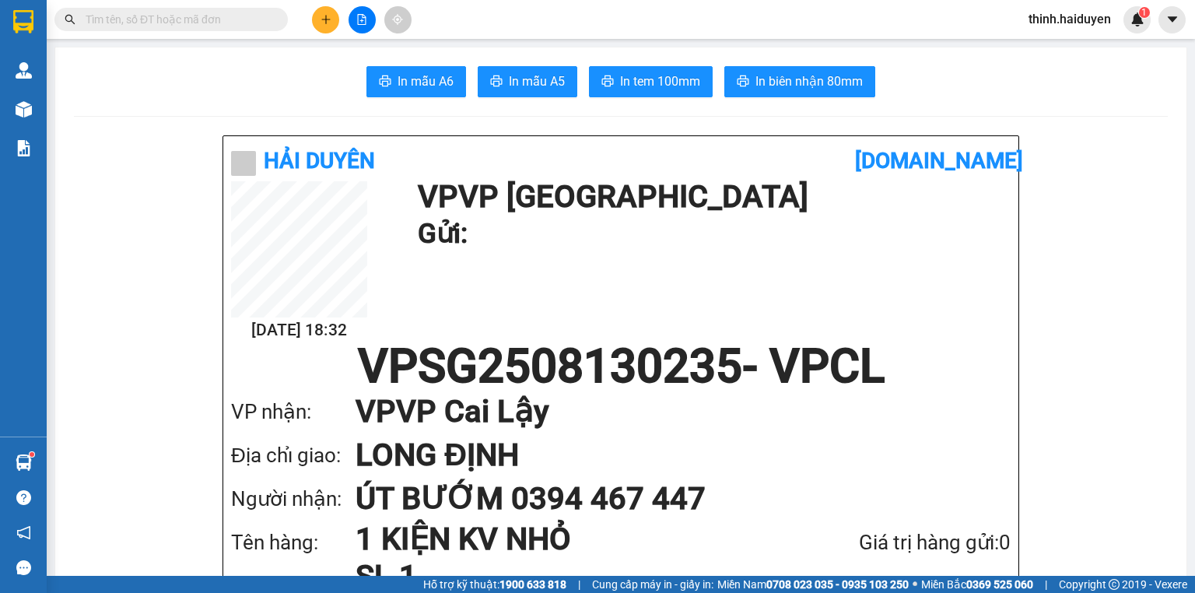
drag, startPoint x: 155, startPoint y: 4, endPoint x: 152, endPoint y: 16, distance: 11.9
click at [153, 10] on div "Kết quả tìm kiếm ( 1 ) Bộ lọc Gửi 3 ngày gần nhất Mã ĐH Trạng thái Món hàng Thu…" at bounding box center [597, 19] width 1195 height 39
click at [152, 16] on input "text" at bounding box center [178, 19] width 184 height 17
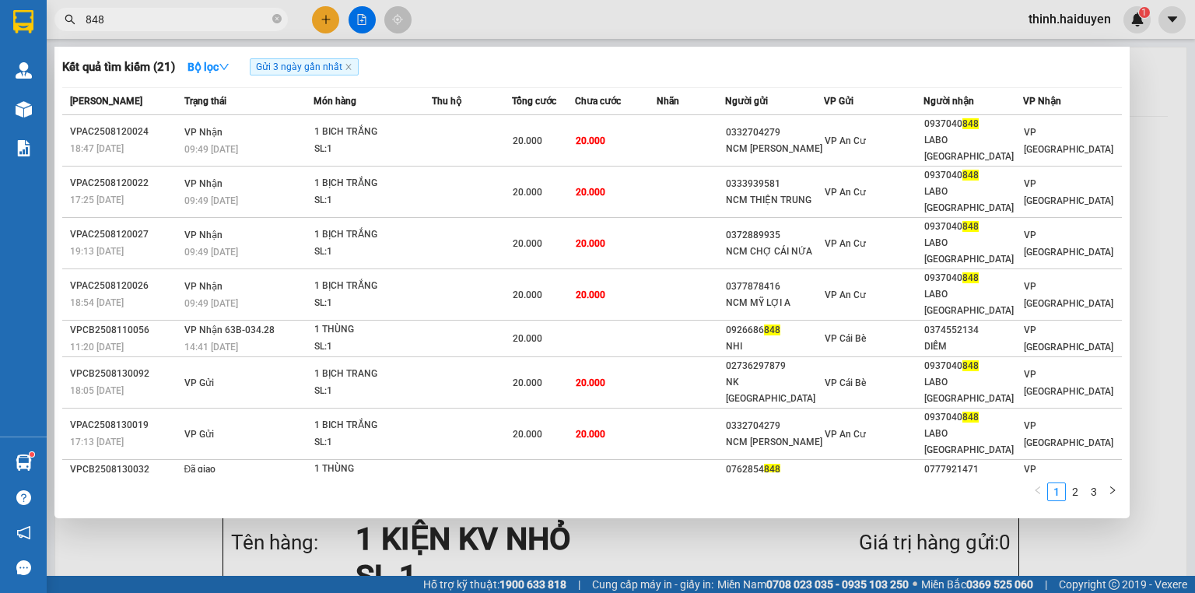
type input "848"
click at [318, 21] on div at bounding box center [597, 296] width 1195 height 593
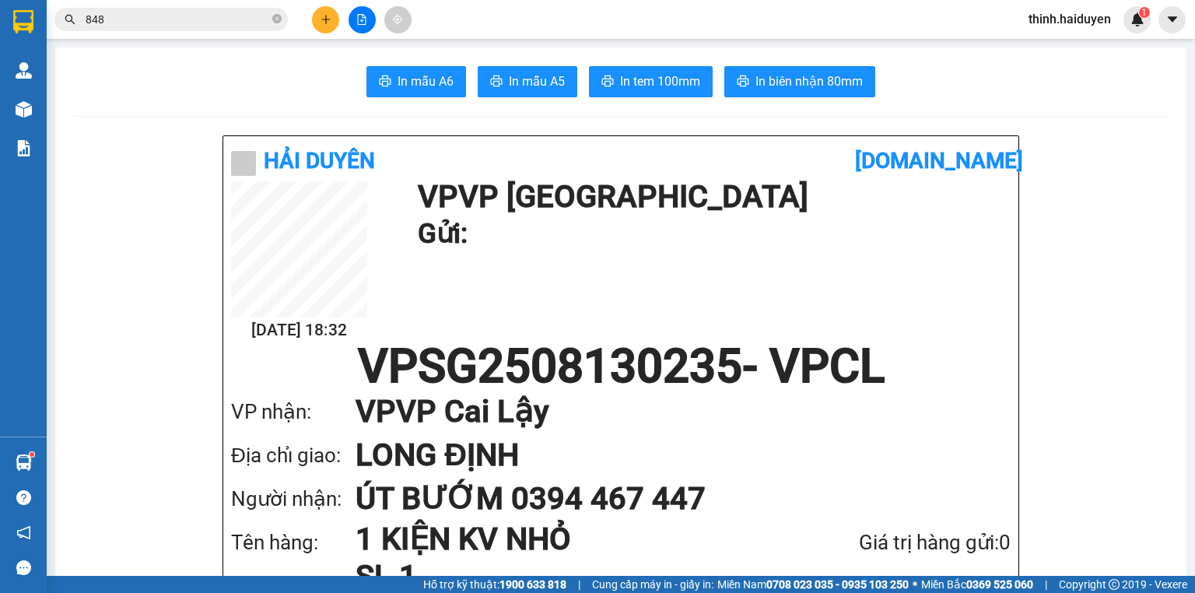
click at [318, 21] on button at bounding box center [325, 19] width 27 height 27
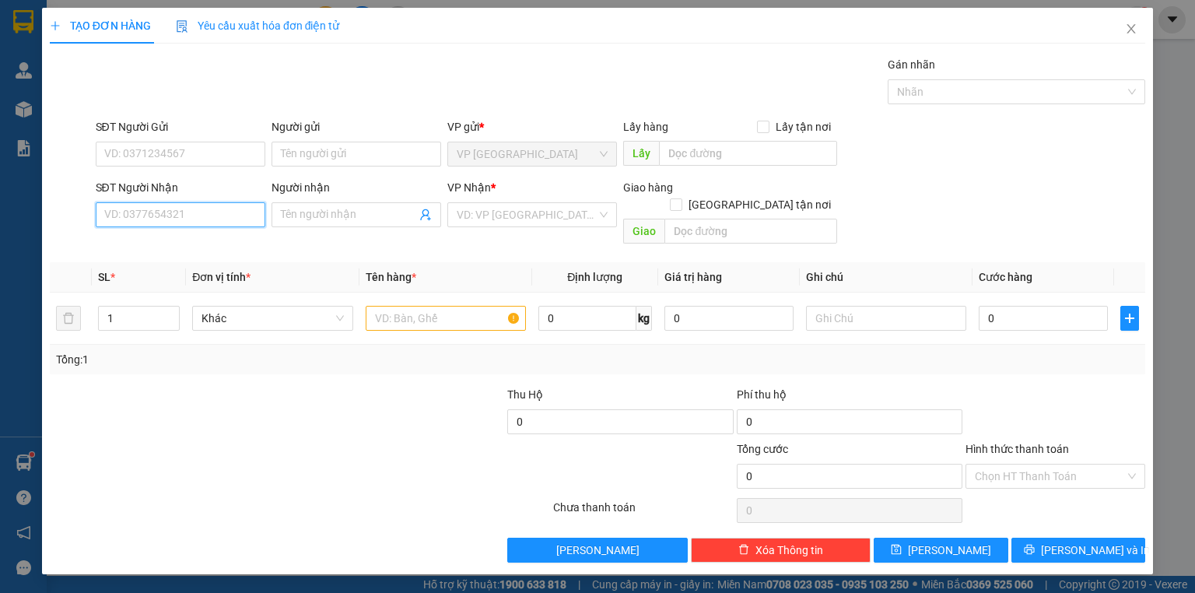
click at [222, 224] on input "SĐT Người Nhận" at bounding box center [181, 214] width 170 height 25
click at [198, 250] on div "0767941695 - KHOA" at bounding box center [180, 244] width 151 height 17
type input "0767941695"
type input "KHOA"
type input "QUÁN SHIN"
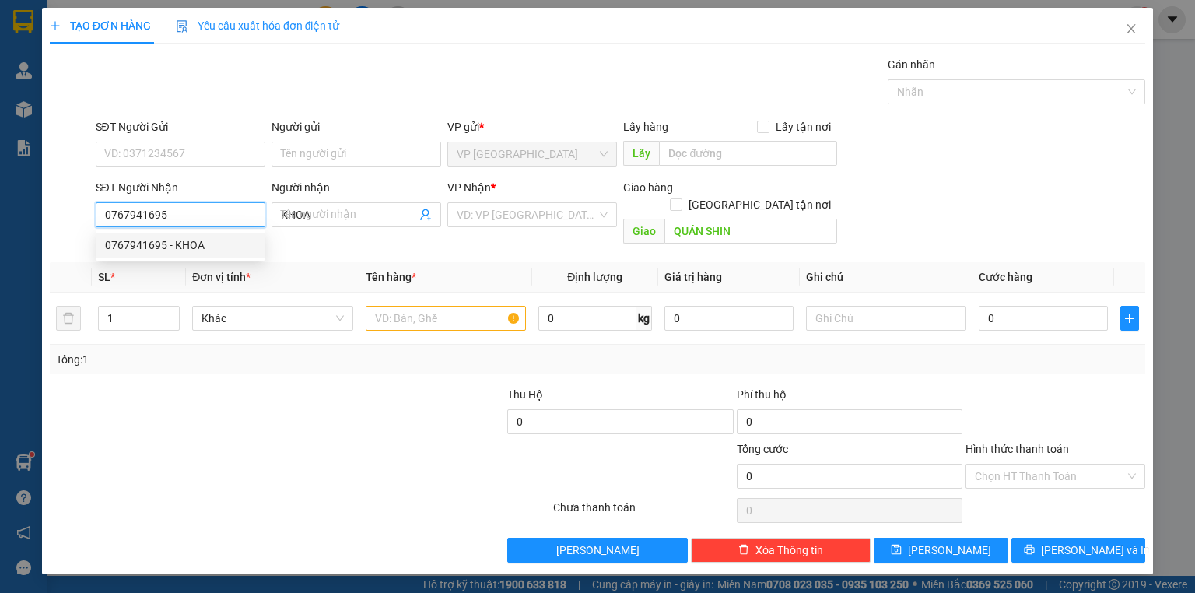
type input "40.000"
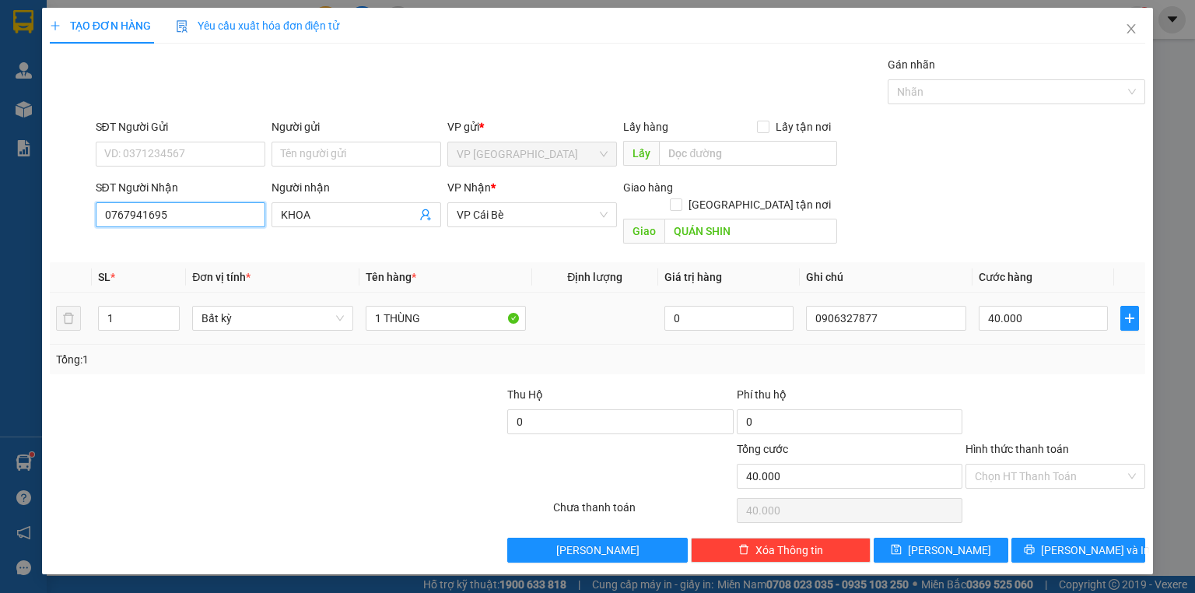
type input "0767941695"
click at [1057, 303] on div "40.000" at bounding box center [1043, 318] width 129 height 31
click at [1057, 306] on input "40.000" at bounding box center [1043, 318] width 129 height 25
type input "9"
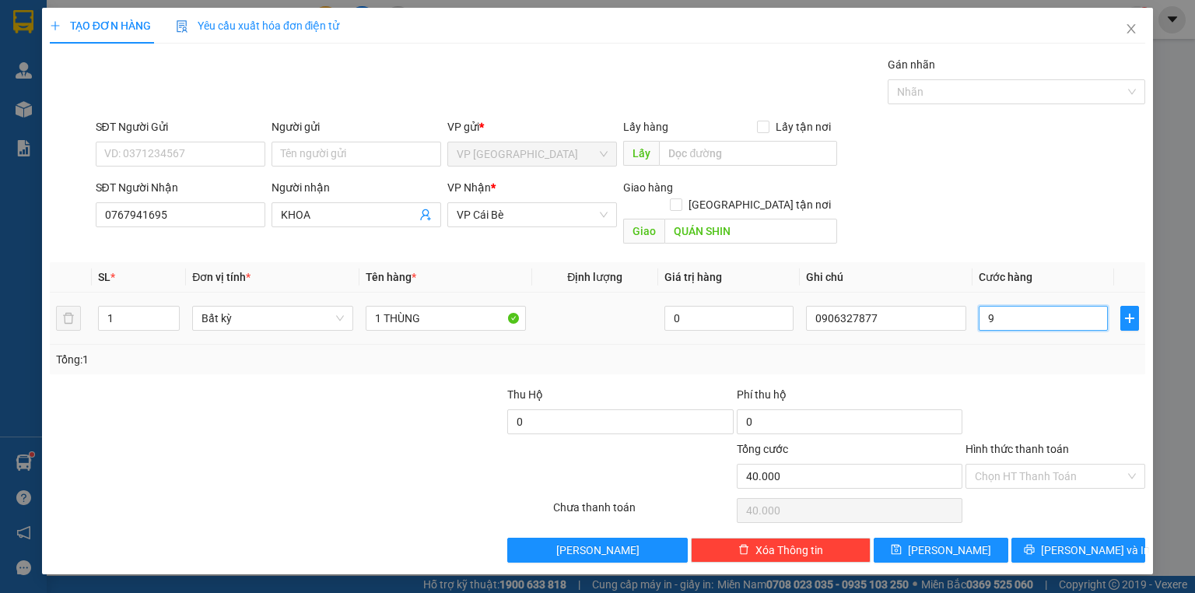
type input "9"
type input "90"
type input "90.000"
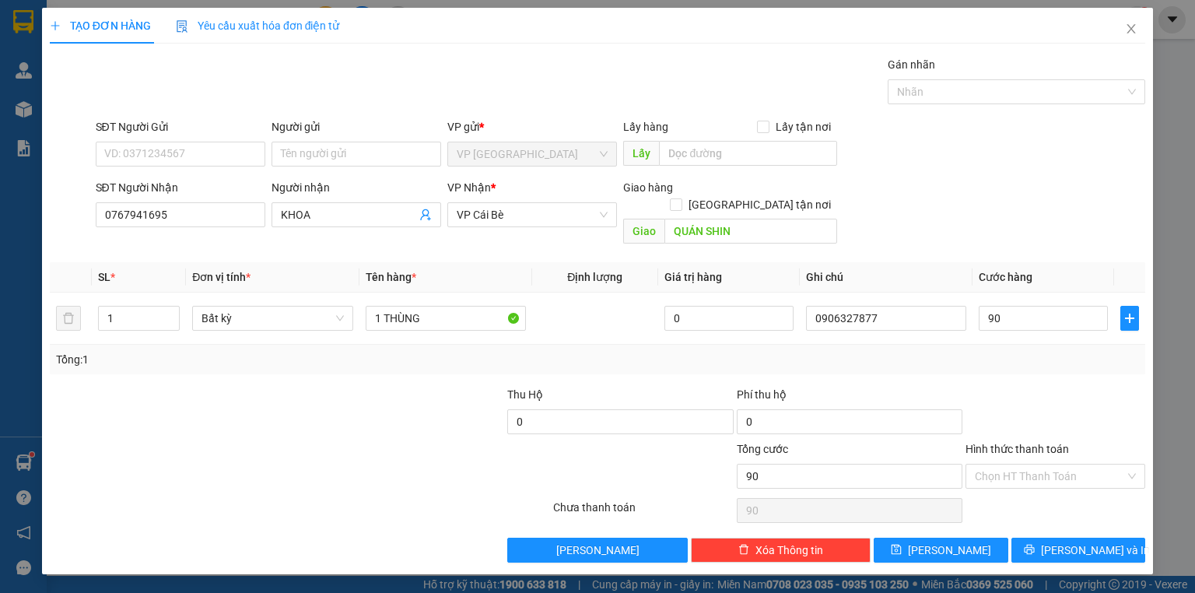
type input "90.000"
click at [1105, 517] on div "Transit Pickup Surcharge Ids Transit Deliver Surcharge Ids Transit Deliver Surc…" at bounding box center [597, 309] width 1095 height 506
click at [1102, 542] on button "[PERSON_NAME] và In" at bounding box center [1078, 550] width 135 height 25
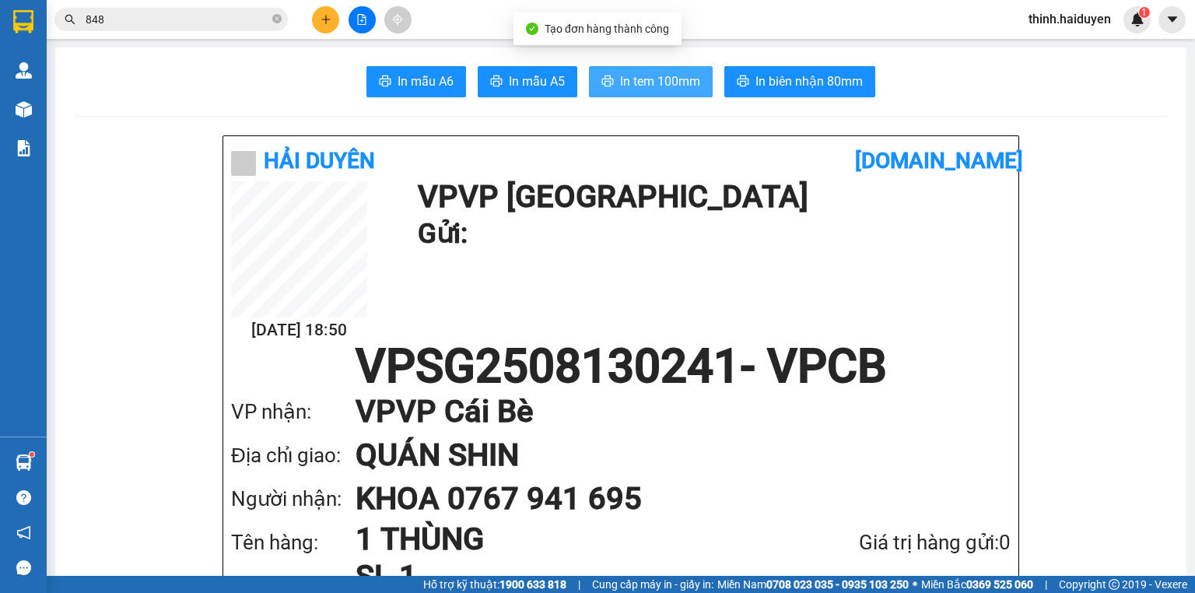
click at [646, 89] on span "In tem 100mm" at bounding box center [660, 81] width 80 height 19
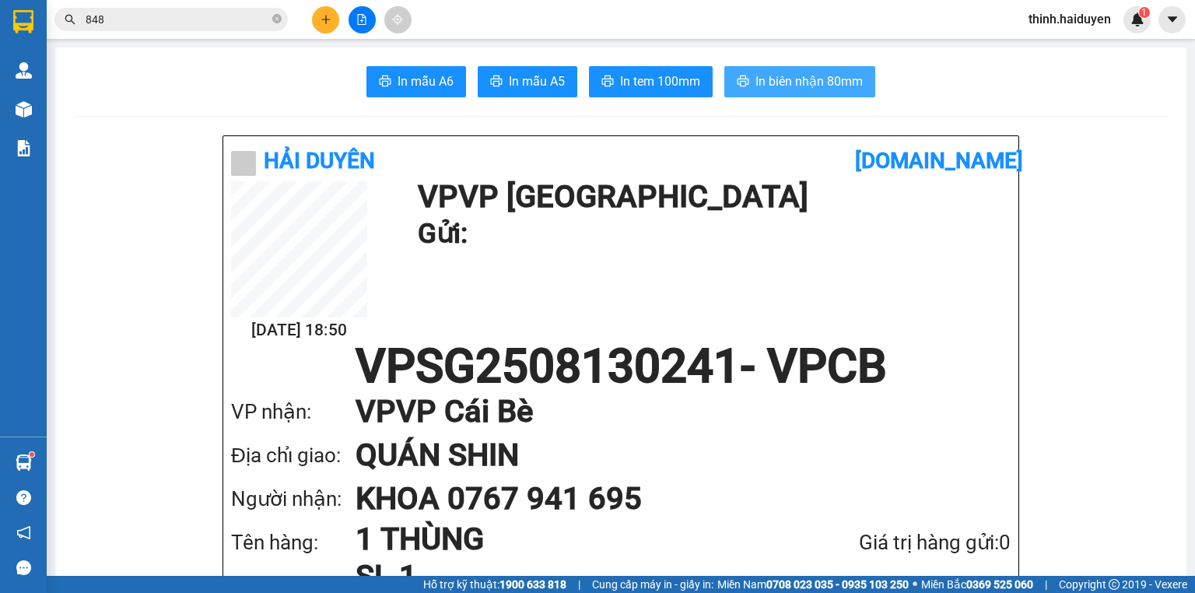
click at [774, 84] on span "In biên nhận 80mm" at bounding box center [808, 81] width 107 height 19
click at [142, 16] on input "848" at bounding box center [178, 19] width 184 height 17
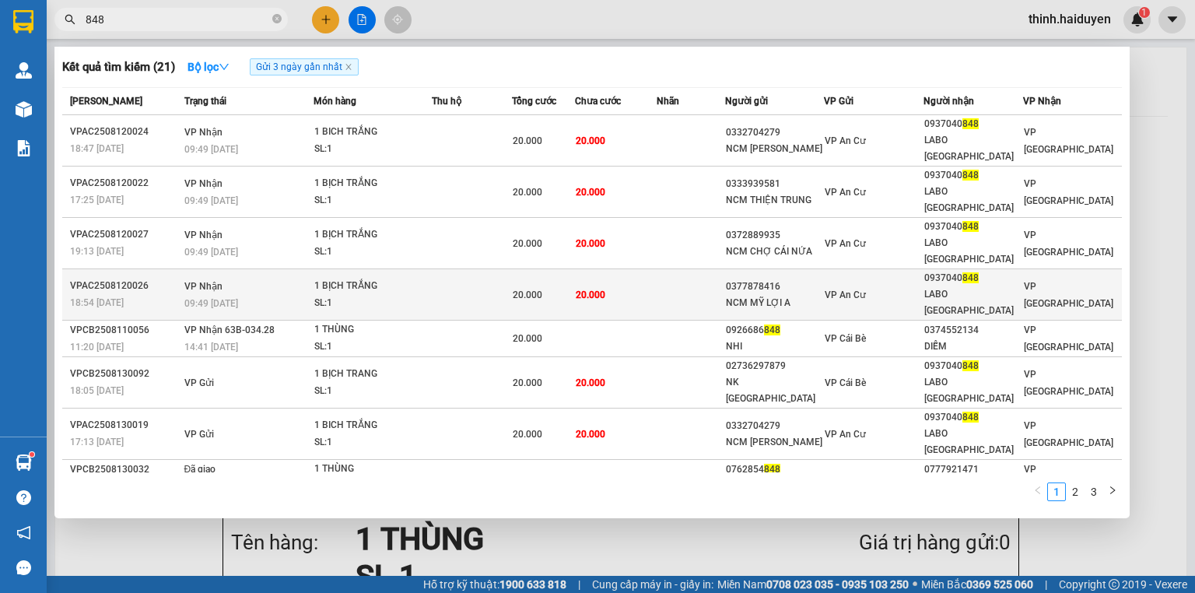
click at [480, 269] on td at bounding box center [471, 294] width 79 height 51
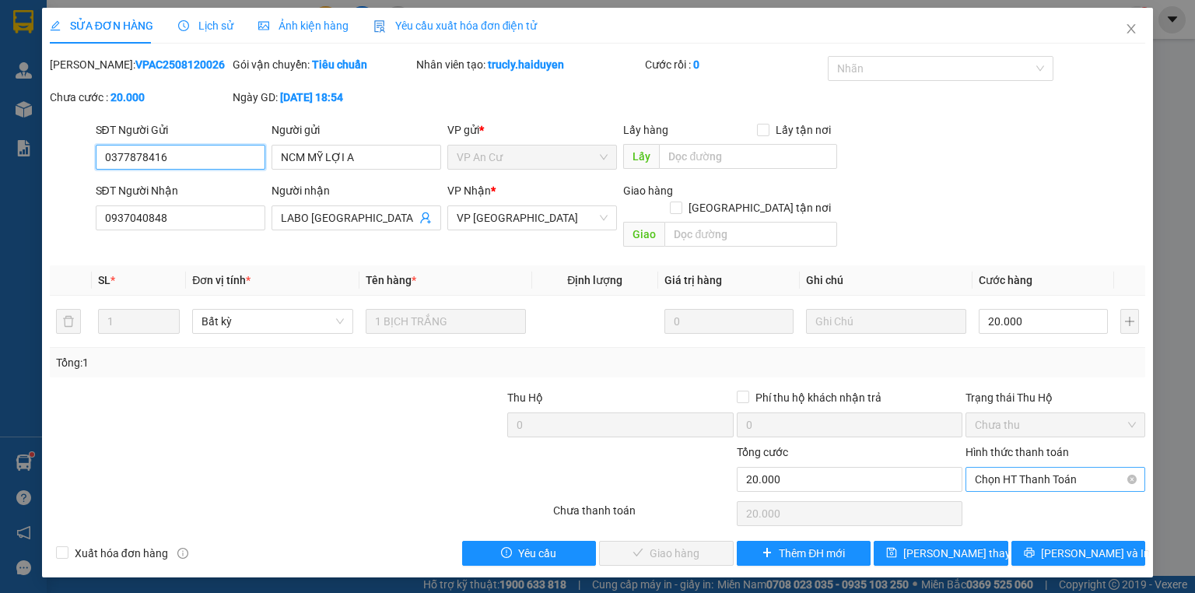
click at [1071, 468] on span "Chọn HT Thanh Toán" at bounding box center [1055, 479] width 161 height 23
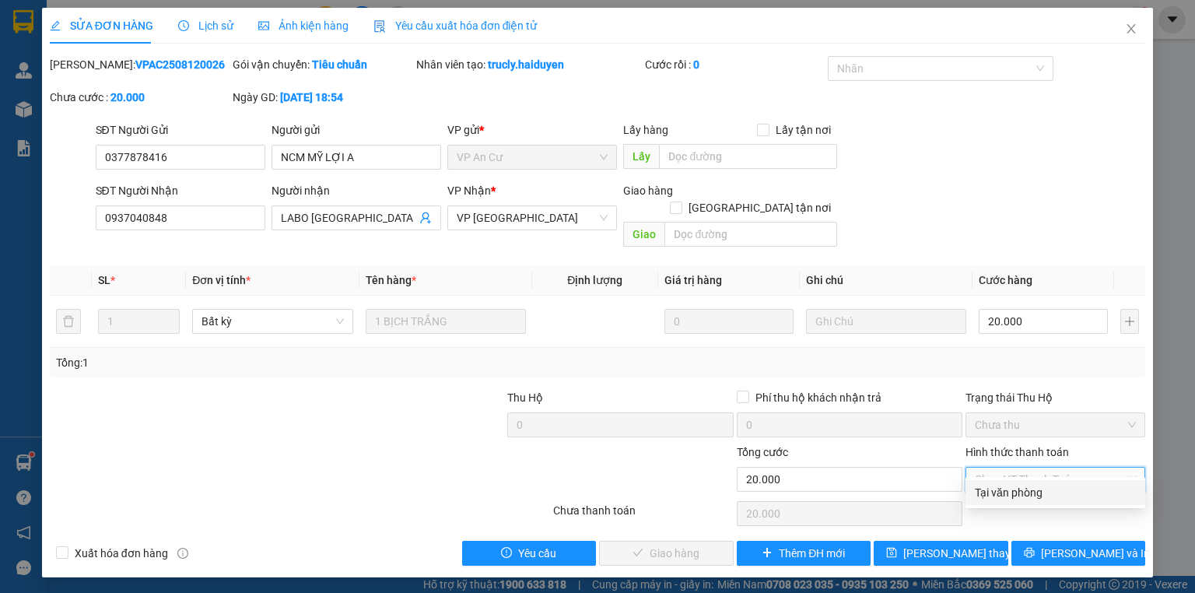
click at [1025, 485] on div "Tại văn phòng" at bounding box center [1055, 492] width 161 height 17
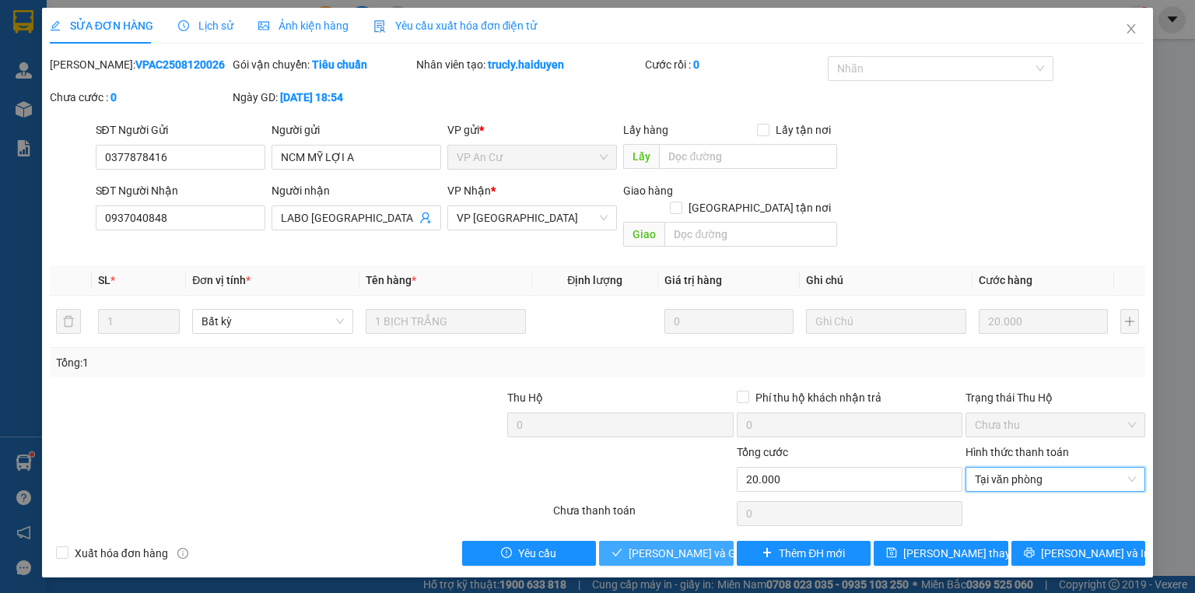
click at [687, 545] on span "[PERSON_NAME] và Giao hàng" at bounding box center [703, 553] width 149 height 17
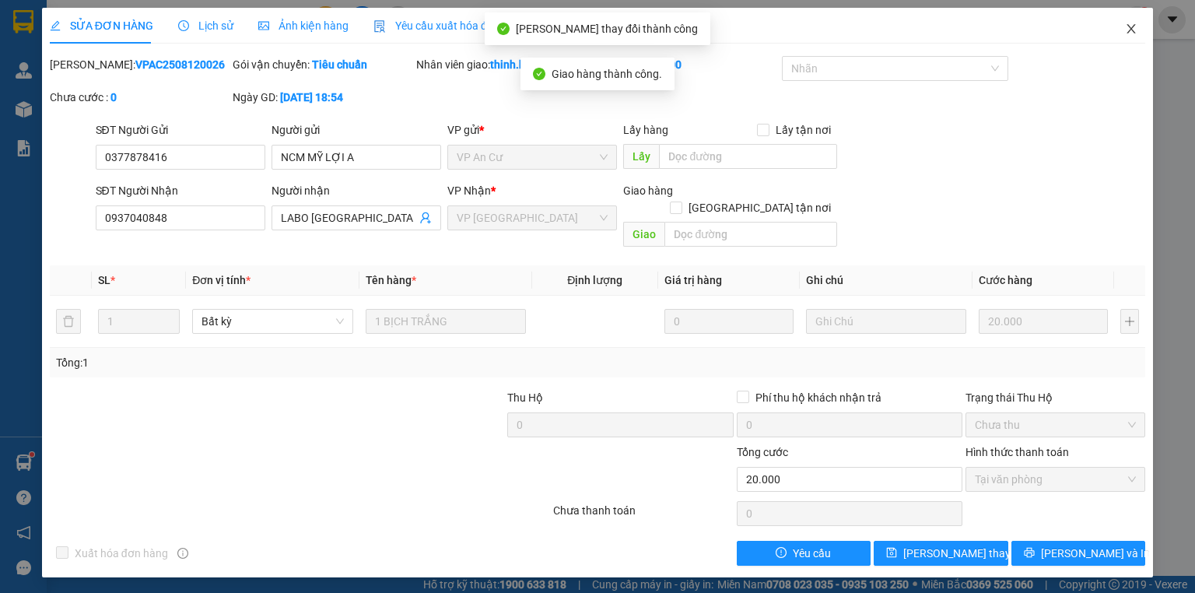
click at [1137, 31] on span "Close" at bounding box center [1131, 30] width 44 height 44
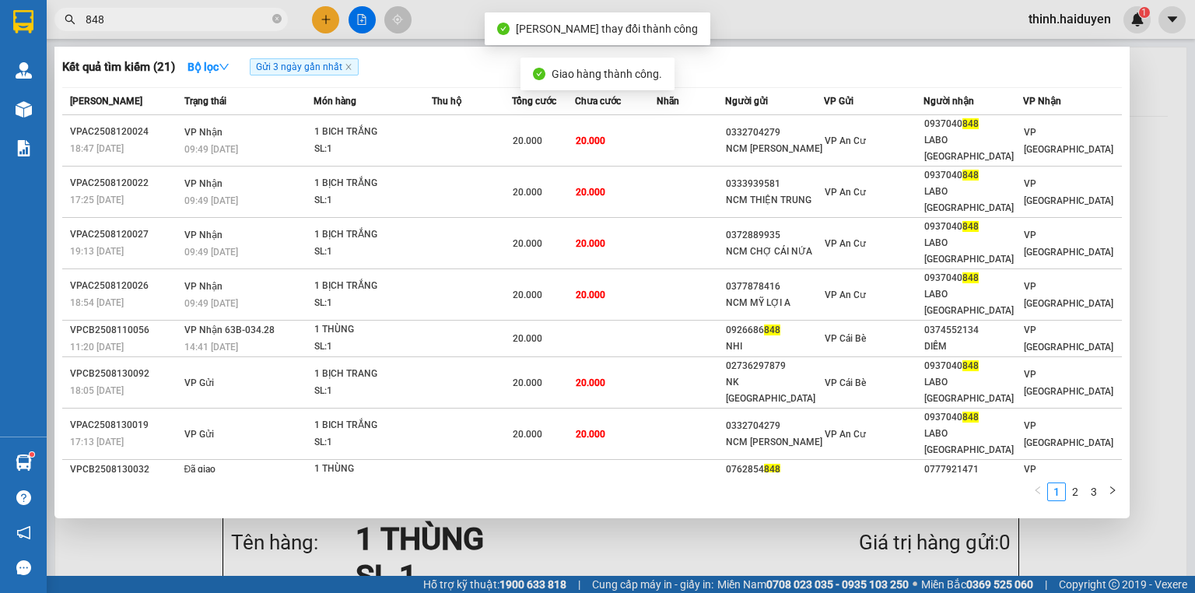
click at [207, 16] on input "848" at bounding box center [178, 19] width 184 height 17
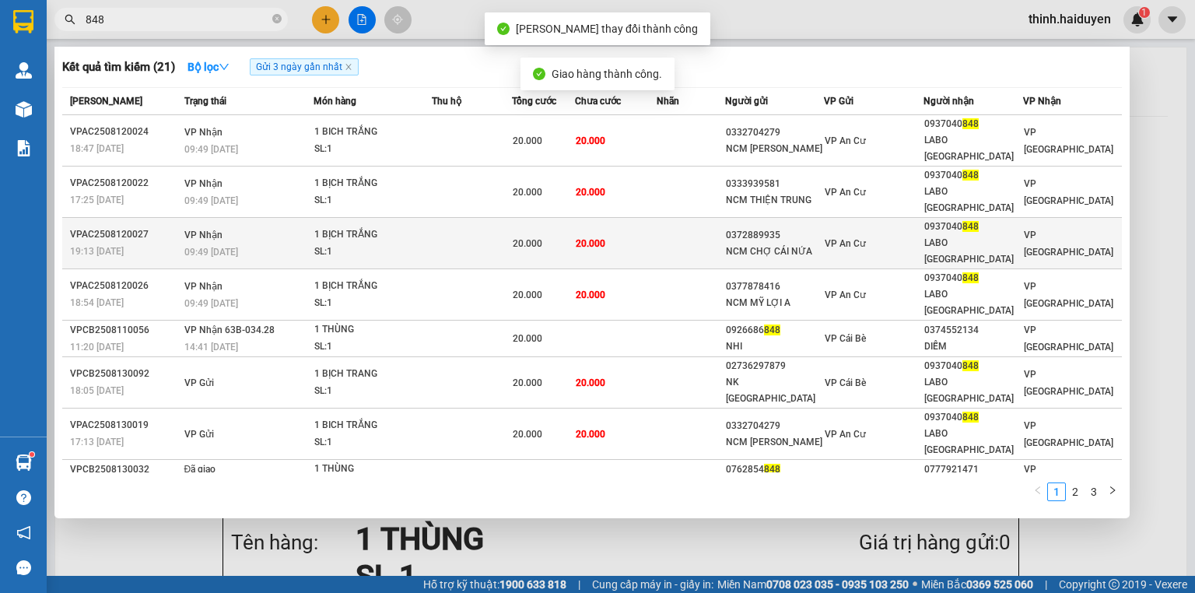
click at [655, 218] on td "20.000" at bounding box center [616, 243] width 82 height 51
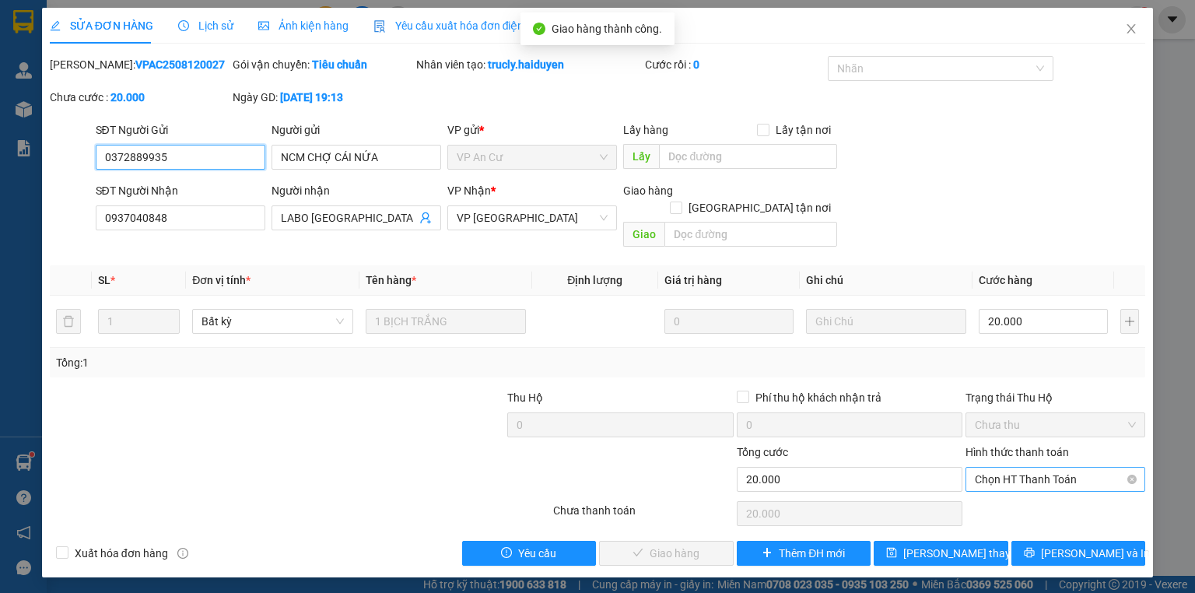
click at [1021, 472] on span "Chọn HT Thanh Toán" at bounding box center [1055, 479] width 161 height 23
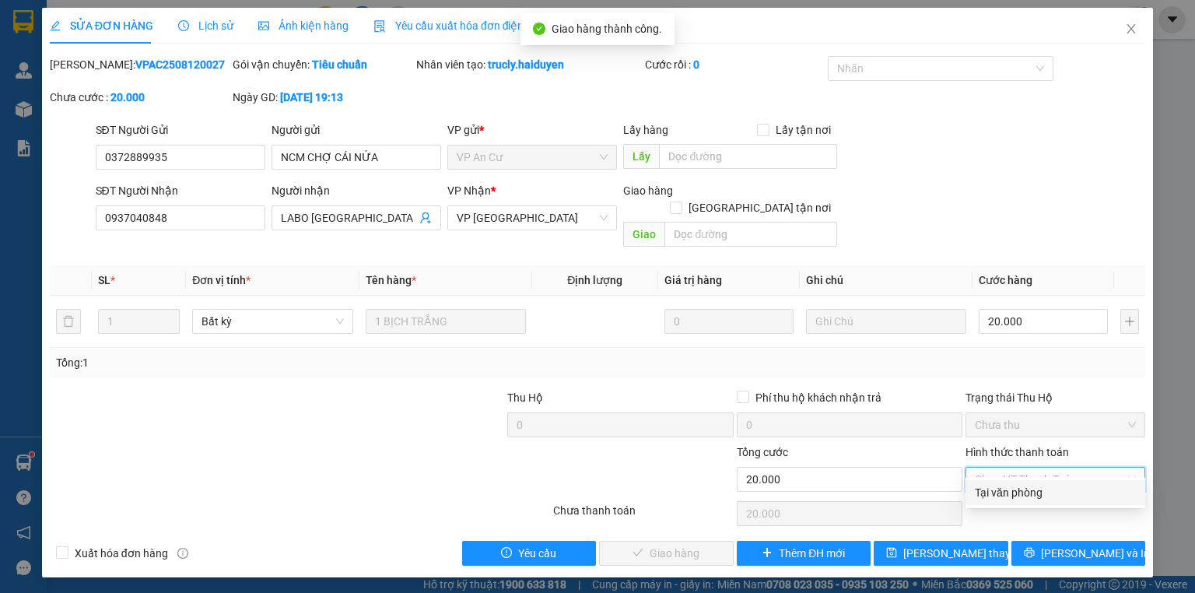
click at [1011, 492] on div "Tại văn phòng" at bounding box center [1055, 492] width 161 height 17
type input "0"
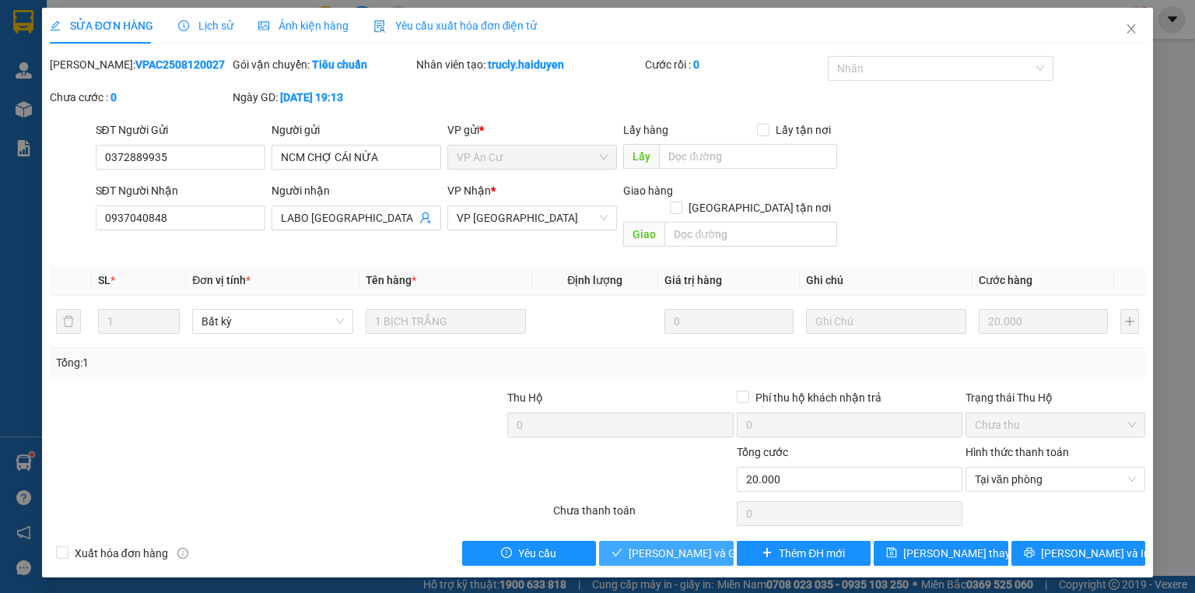
click at [688, 545] on span "[PERSON_NAME] và Giao hàng" at bounding box center [703, 553] width 149 height 17
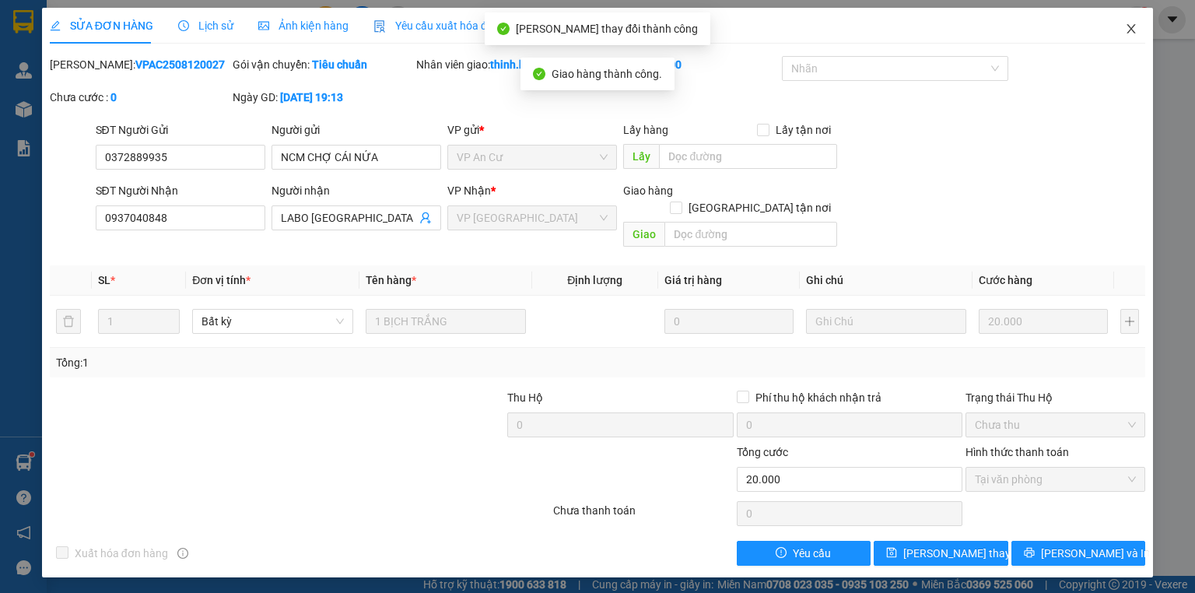
click at [1136, 26] on icon "close" at bounding box center [1131, 29] width 12 height 12
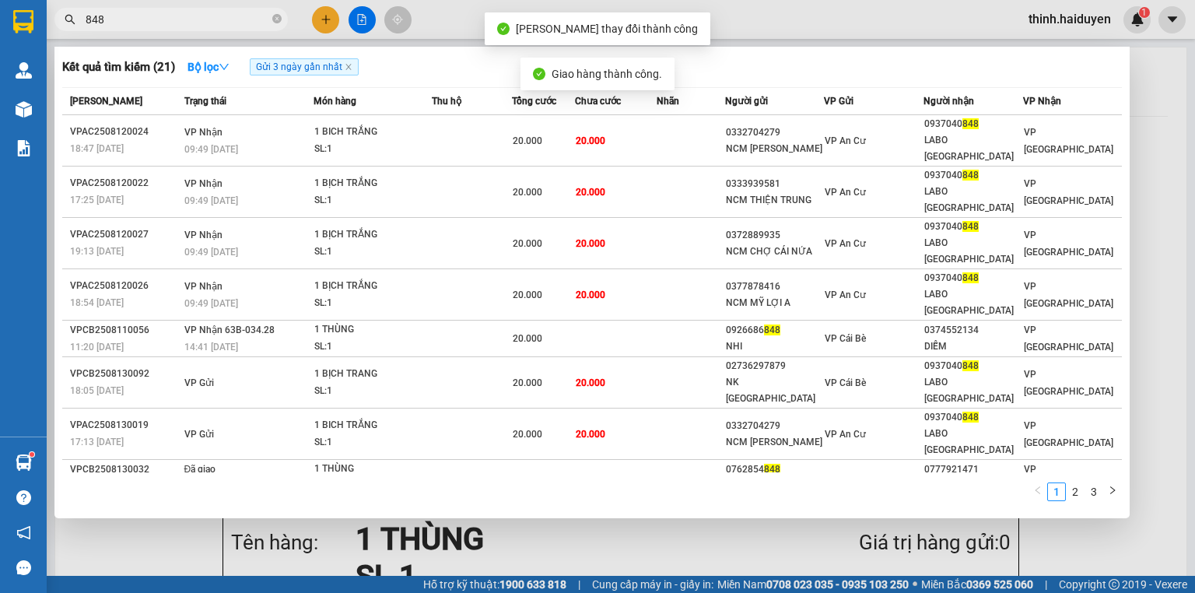
click at [230, 14] on input "848" at bounding box center [178, 19] width 184 height 17
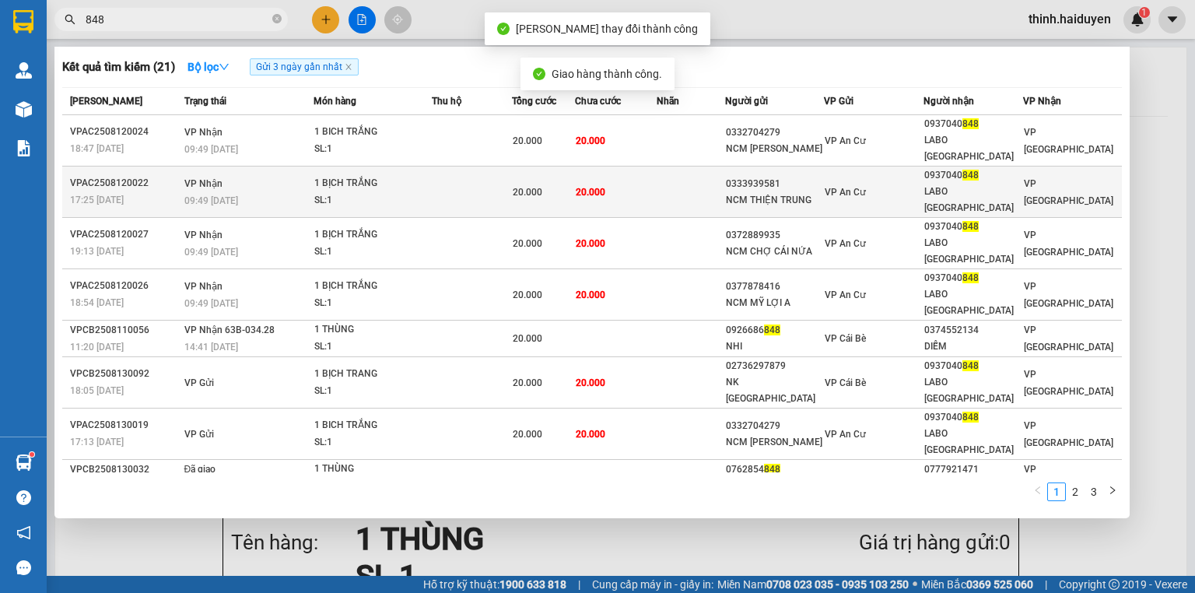
click at [619, 170] on td "20.000" at bounding box center [616, 191] width 82 height 51
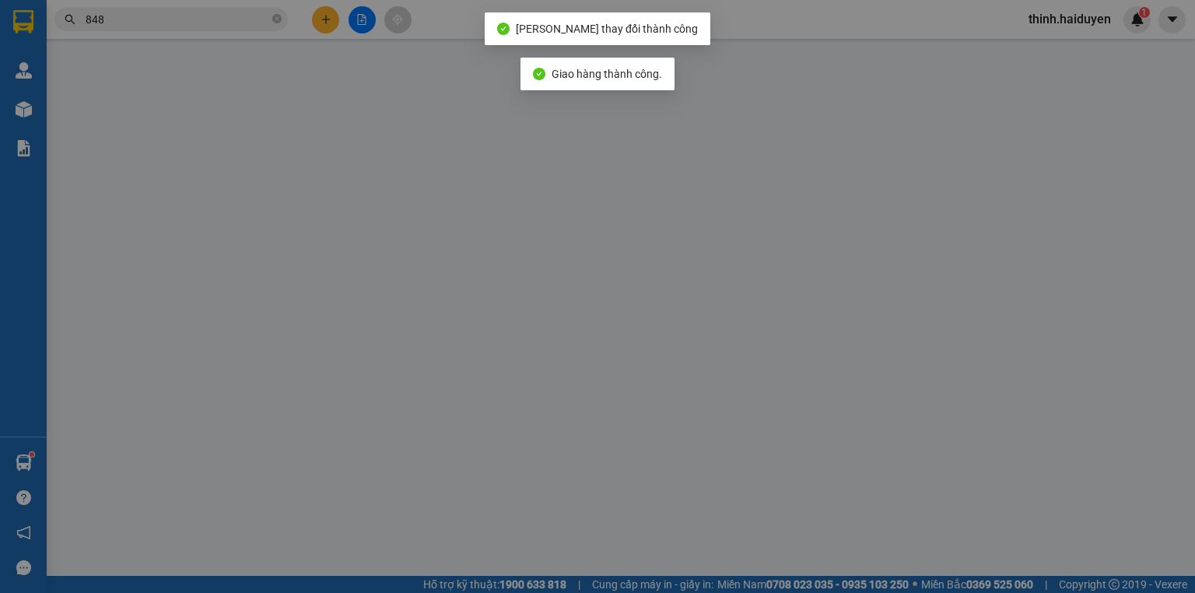
type input "0333939581"
type input "NCM THIỆN TRUNG"
type input "0937040848"
type input "LABO [GEOGRAPHIC_DATA]"
type input "20.000"
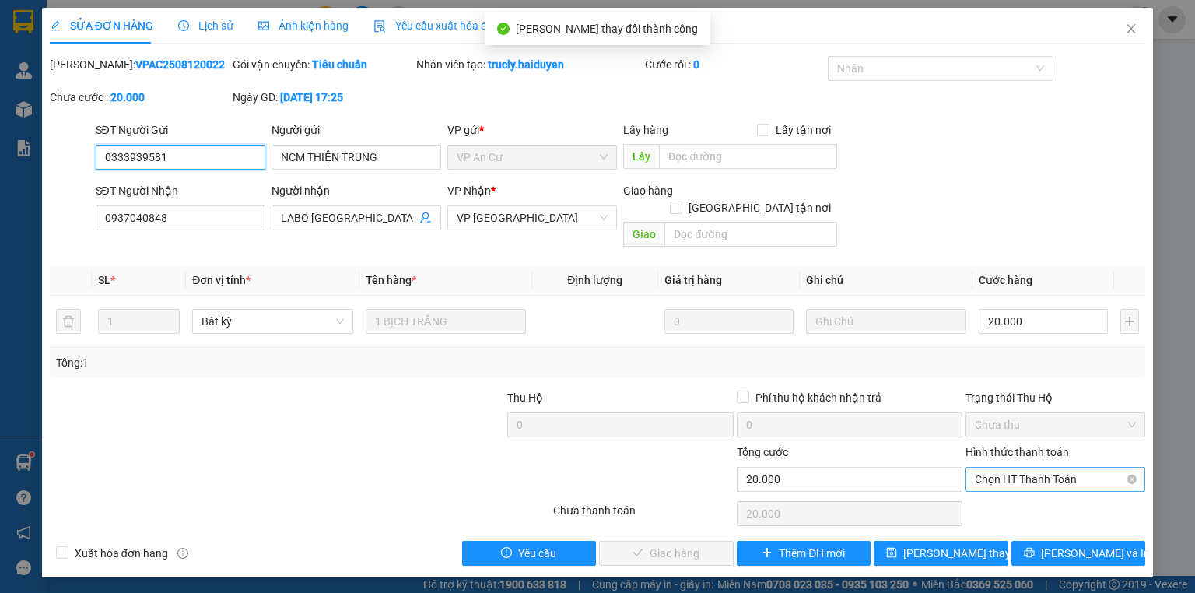
click at [1033, 468] on span "Chọn HT Thanh Toán" at bounding box center [1055, 479] width 161 height 23
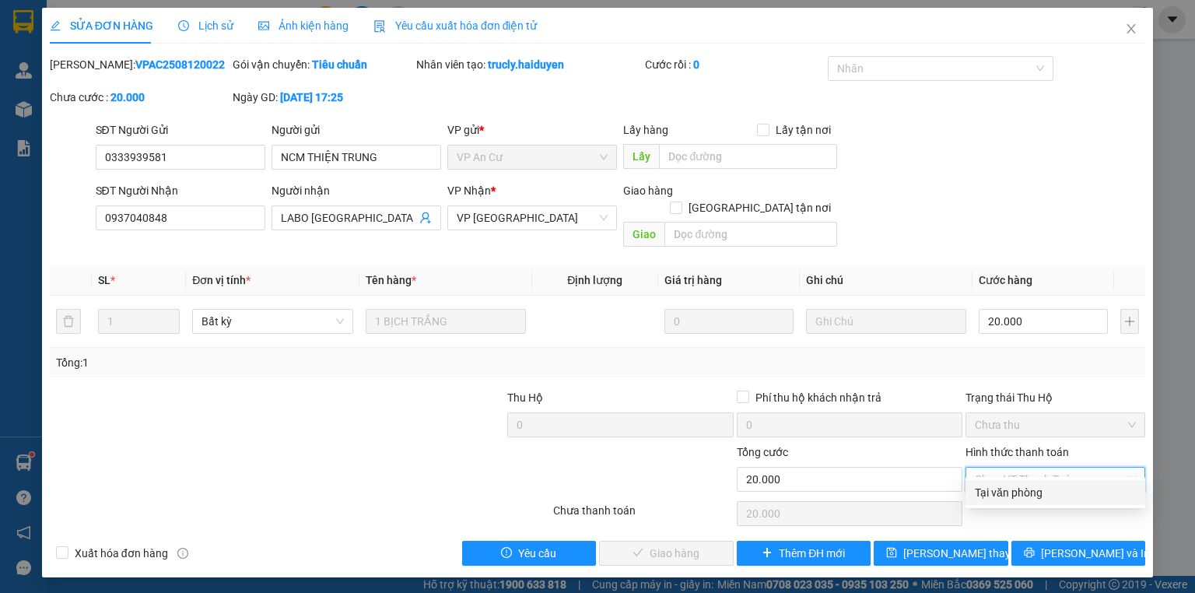
click at [1024, 489] on div "Tại văn phòng" at bounding box center [1055, 492] width 161 height 17
type input "0"
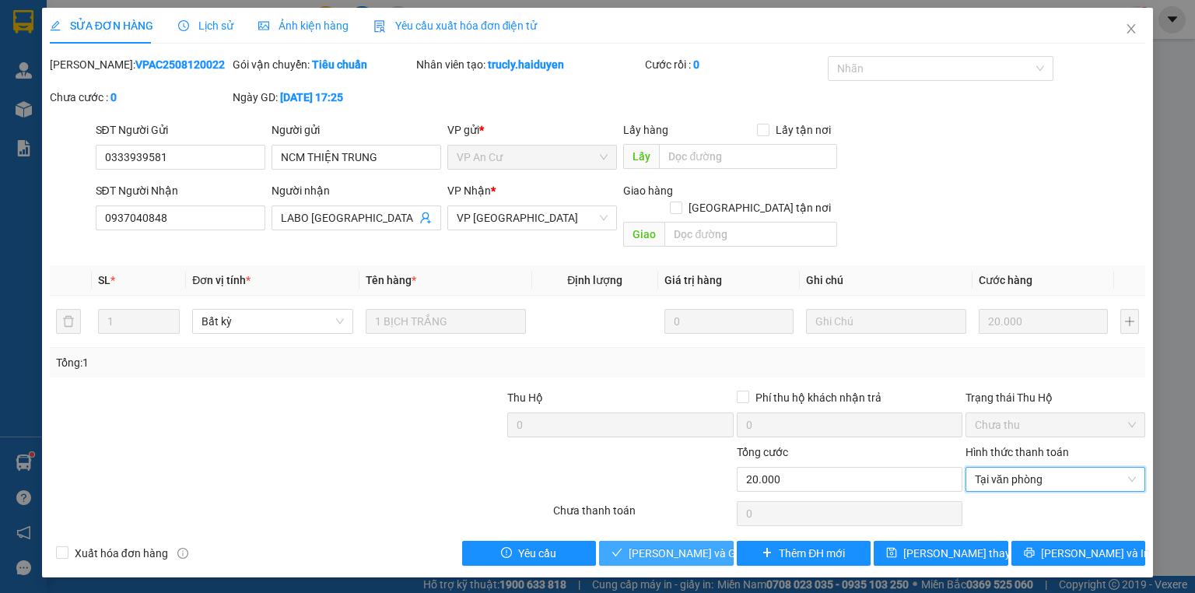
click at [638, 545] on span "[PERSON_NAME] và Giao hàng" at bounding box center [703, 553] width 149 height 17
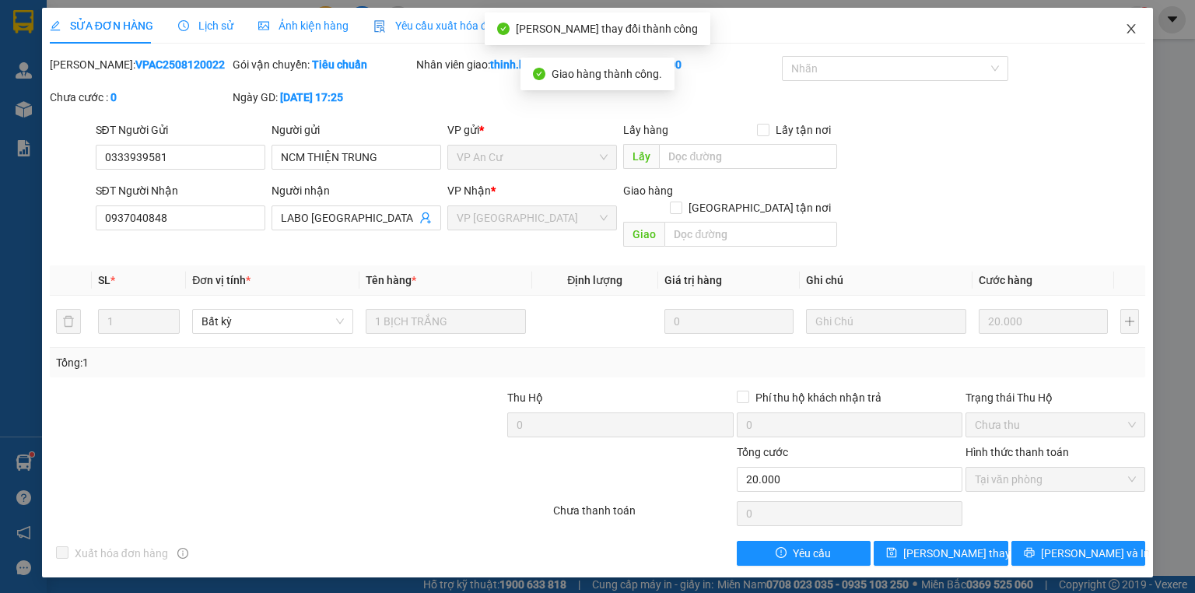
click at [1125, 25] on icon "close" at bounding box center [1131, 29] width 12 height 12
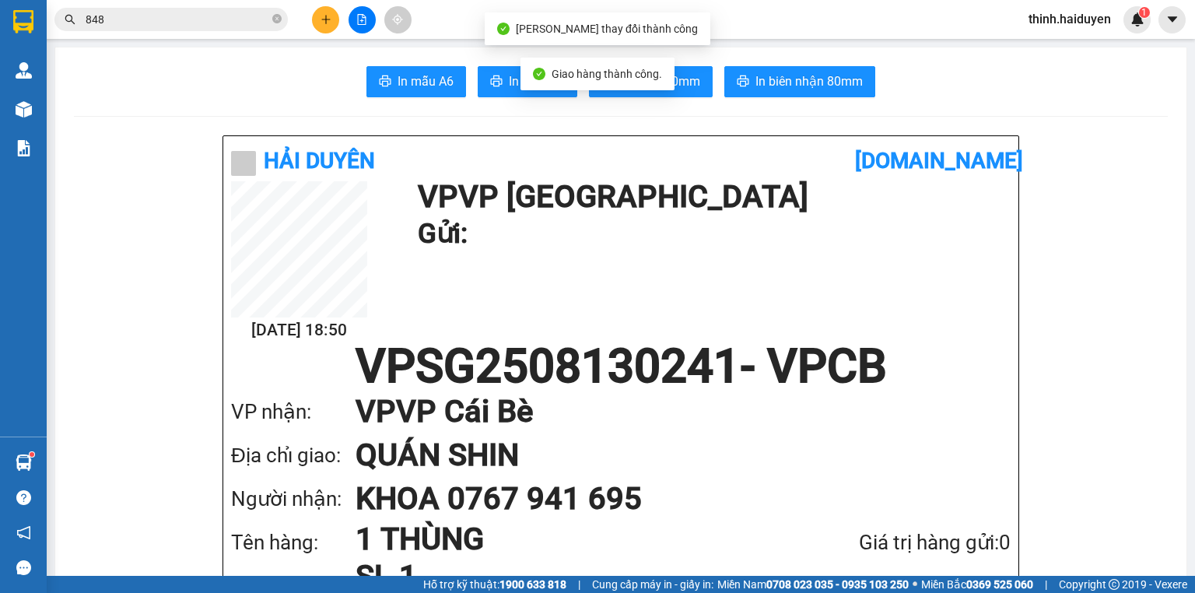
click at [145, 30] on span "848" at bounding box center [170, 19] width 233 height 23
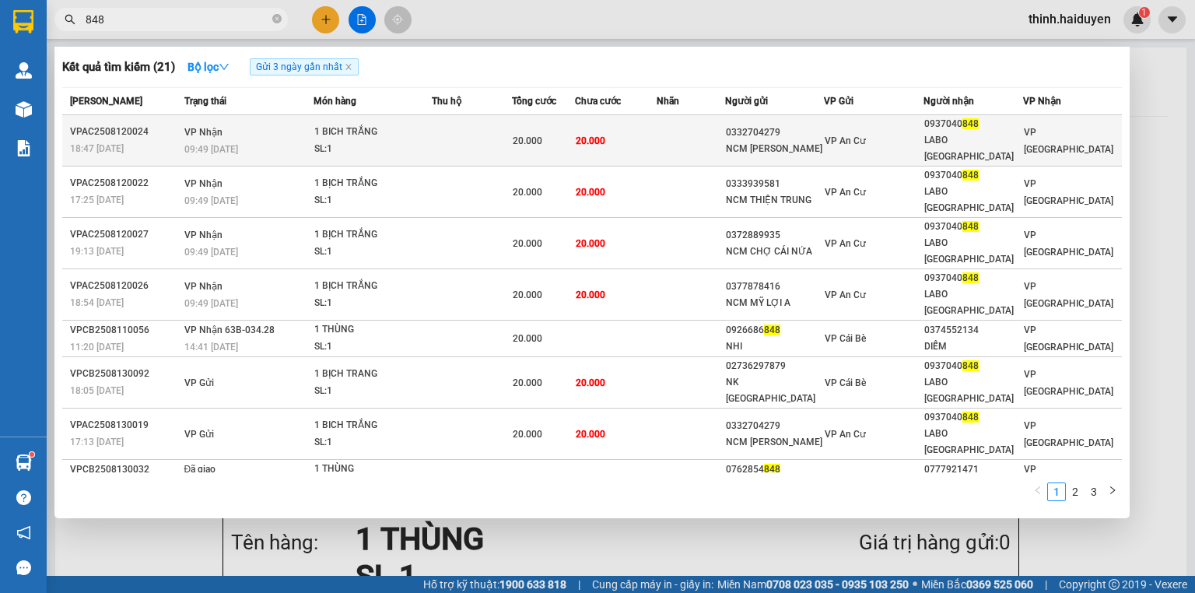
click at [411, 128] on div "1 BICH TRẮNG" at bounding box center [372, 132] width 117 height 17
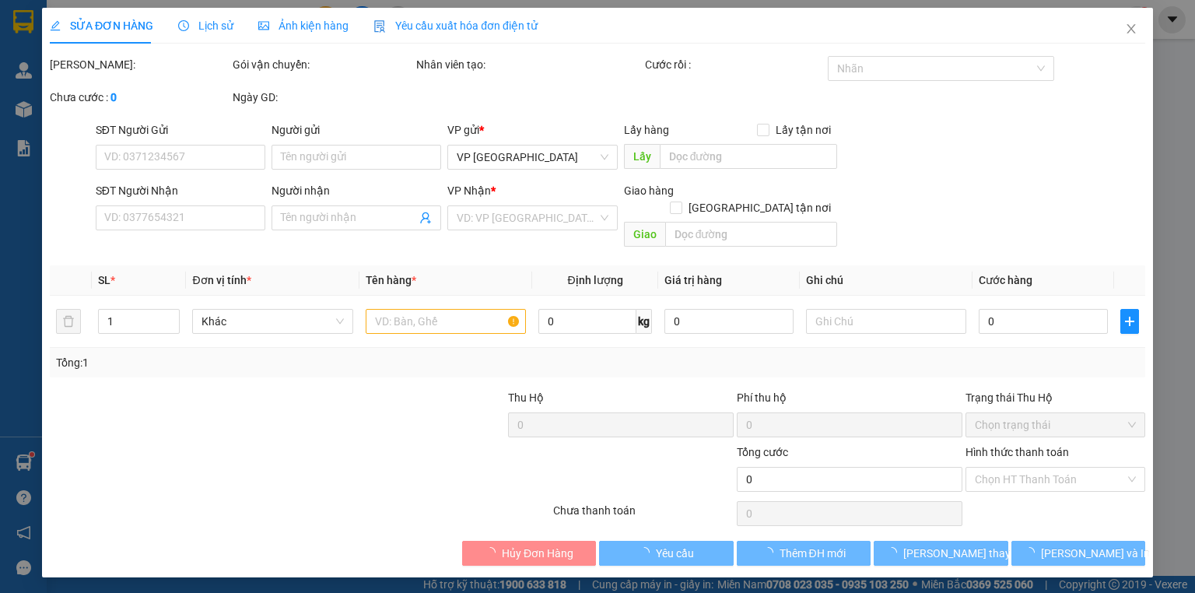
type input "0332704279"
type input "NCM [PERSON_NAME]"
type input "0937040848"
type input "LABO [GEOGRAPHIC_DATA]"
type input "20.000"
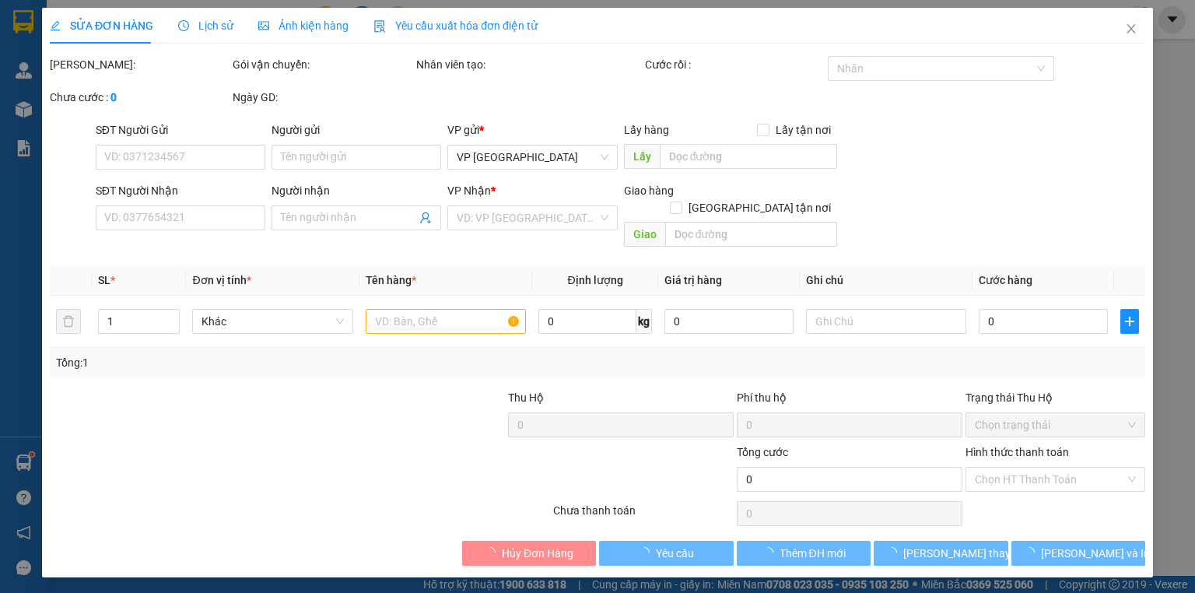
type input "20.000"
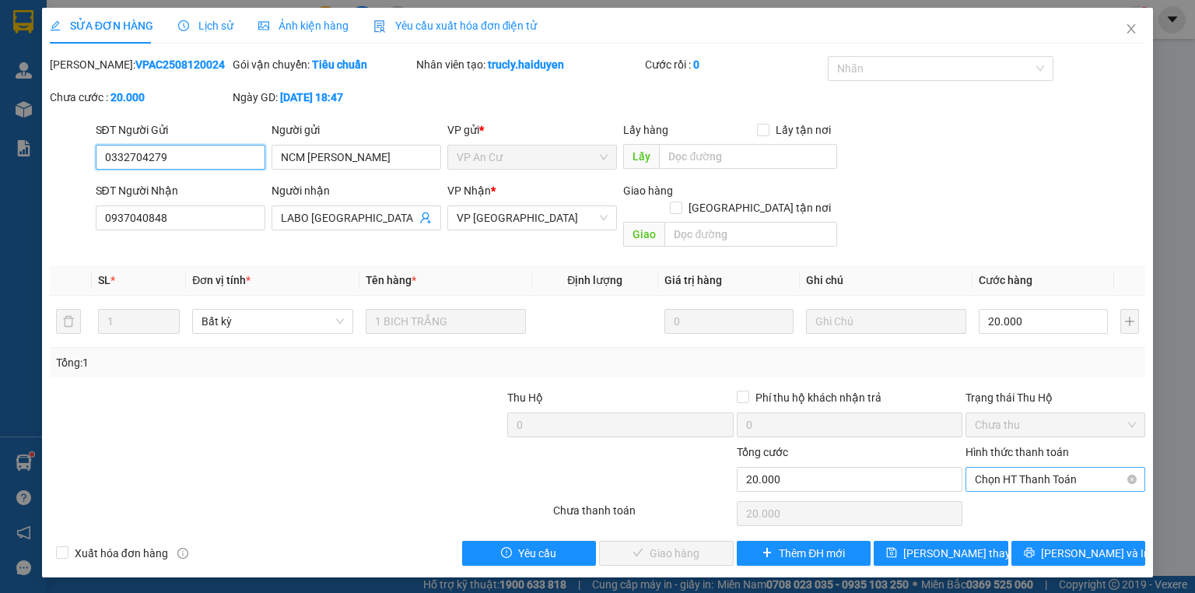
click at [1025, 470] on span "Chọn HT Thanh Toán" at bounding box center [1055, 479] width 161 height 23
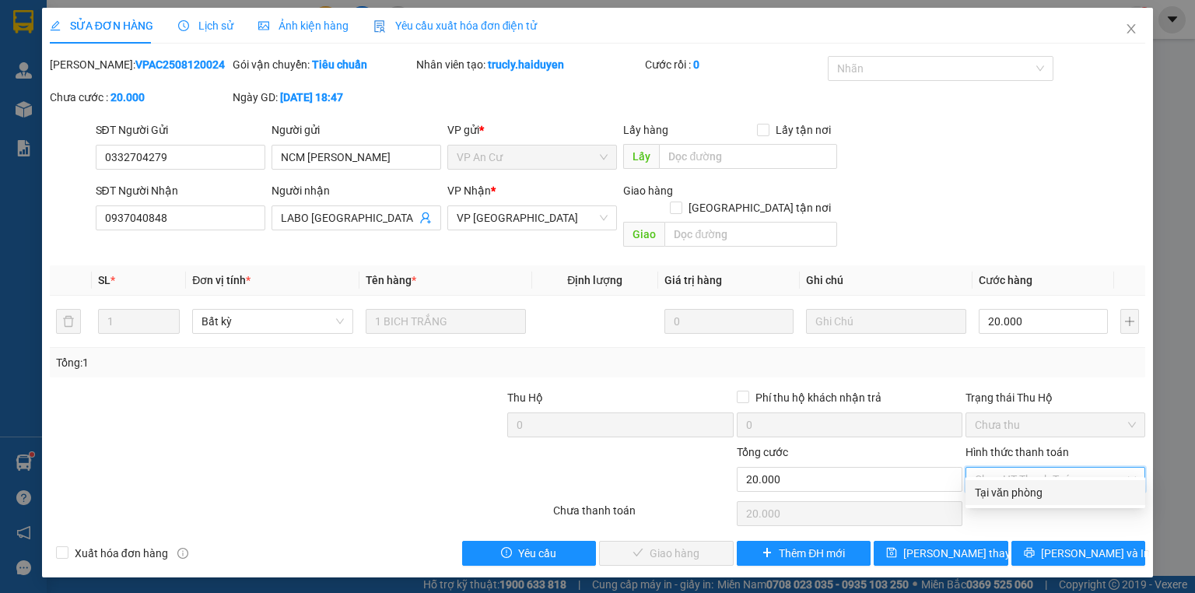
drag, startPoint x: 1025, startPoint y: 491, endPoint x: 953, endPoint y: 495, distance: 71.7
click at [1024, 492] on div "Tại văn phòng" at bounding box center [1055, 492] width 161 height 17
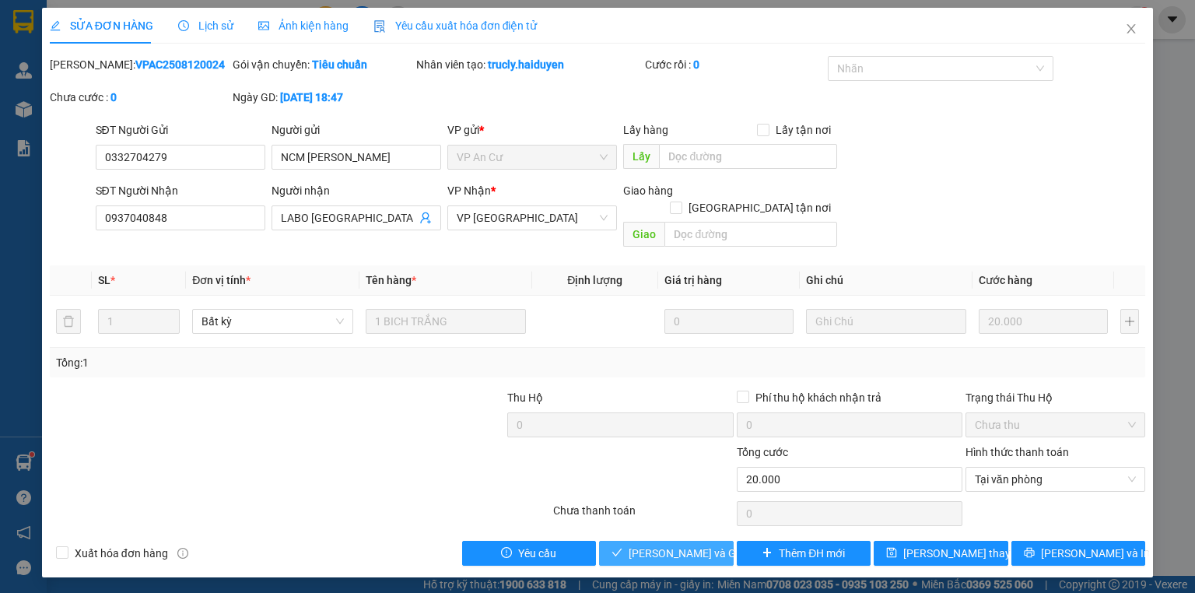
click at [664, 545] on span "[PERSON_NAME] và Giao hàng" at bounding box center [703, 553] width 149 height 17
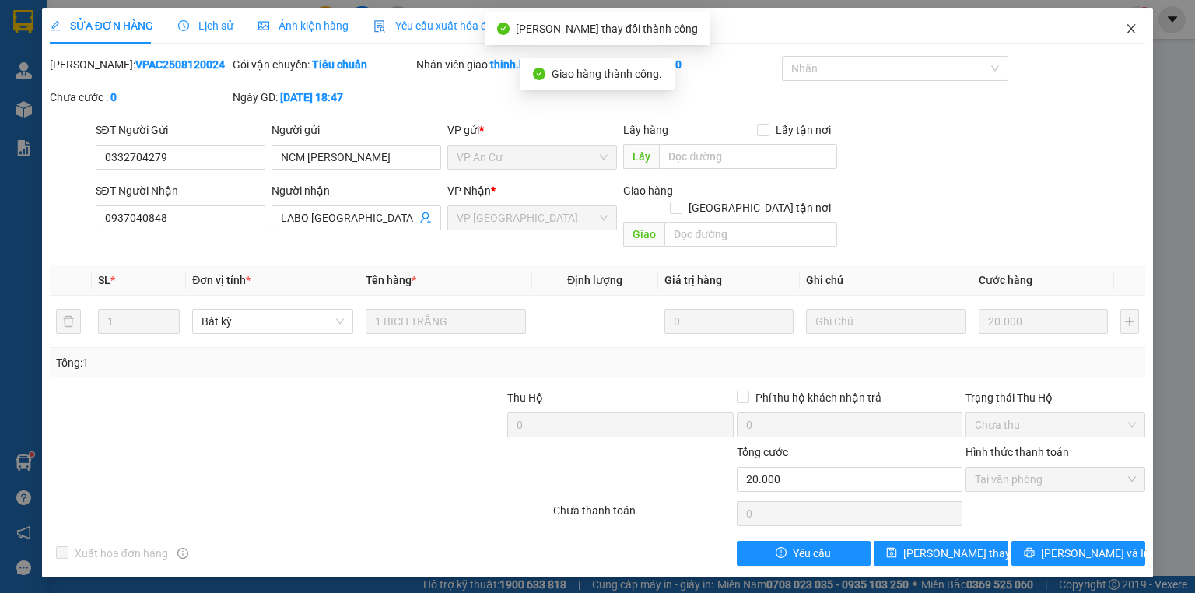
click at [1137, 23] on span "Close" at bounding box center [1131, 30] width 44 height 44
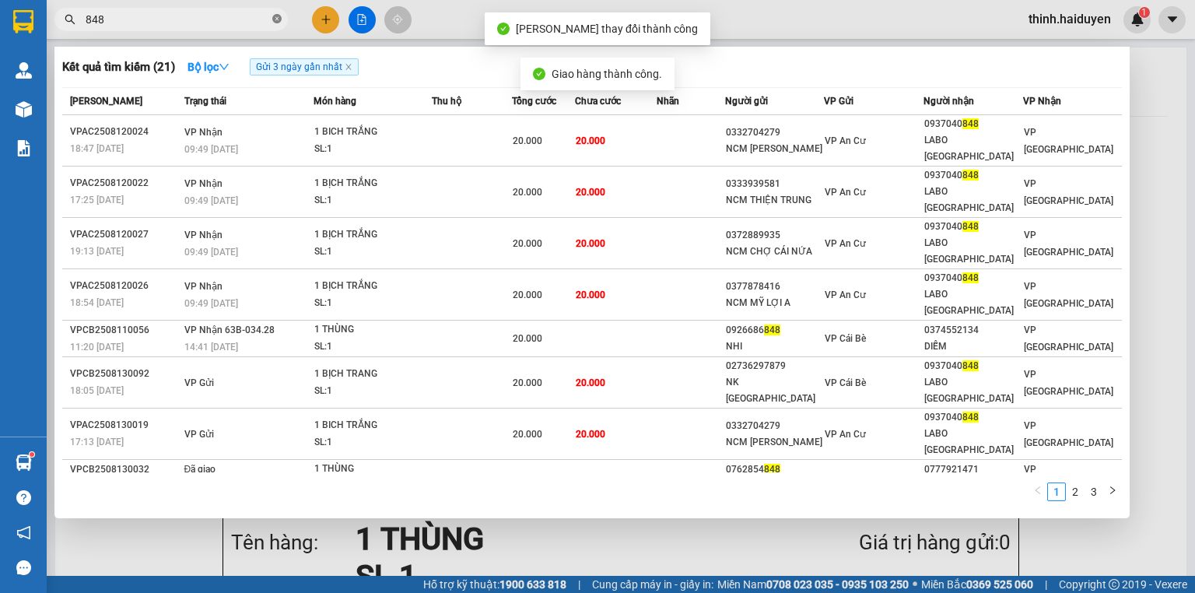
click at [274, 12] on span at bounding box center [276, 19] width 9 height 15
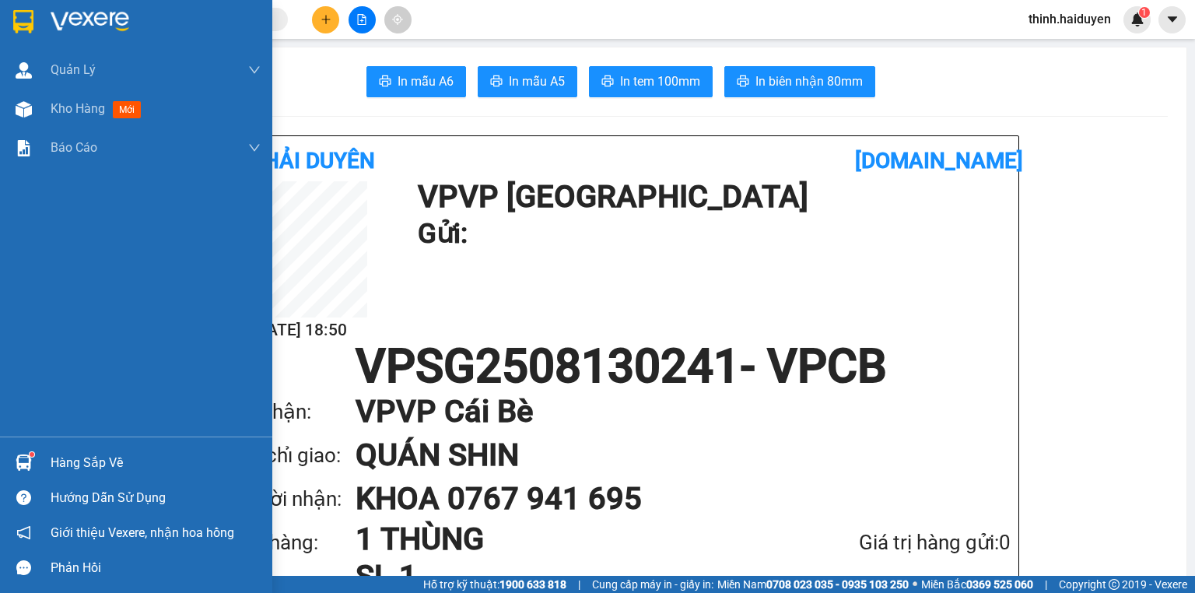
click at [36, 107] on div at bounding box center [23, 109] width 27 height 27
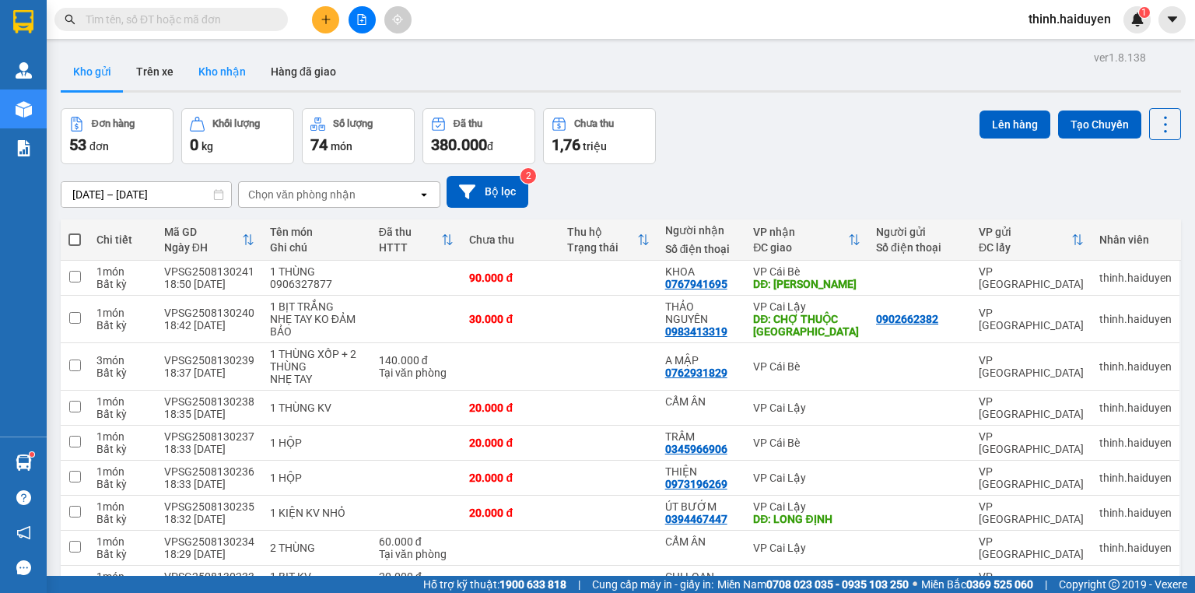
click at [200, 72] on button "Kho nhận" at bounding box center [222, 71] width 72 height 37
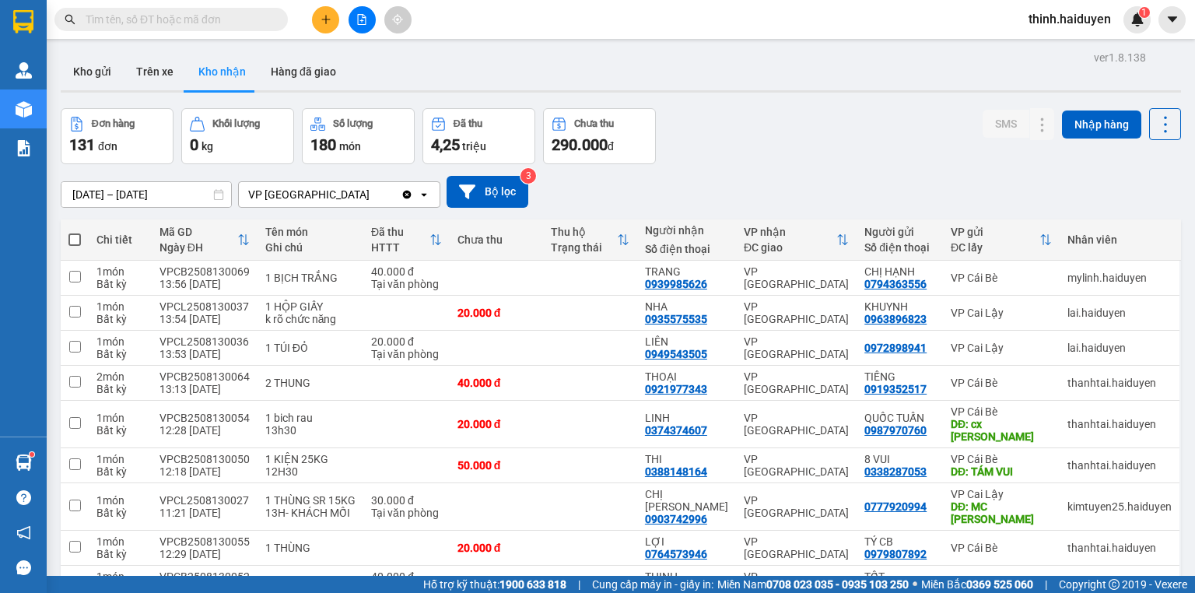
click at [69, 195] on input "[DATE] – [DATE]" at bounding box center [146, 194] width 170 height 25
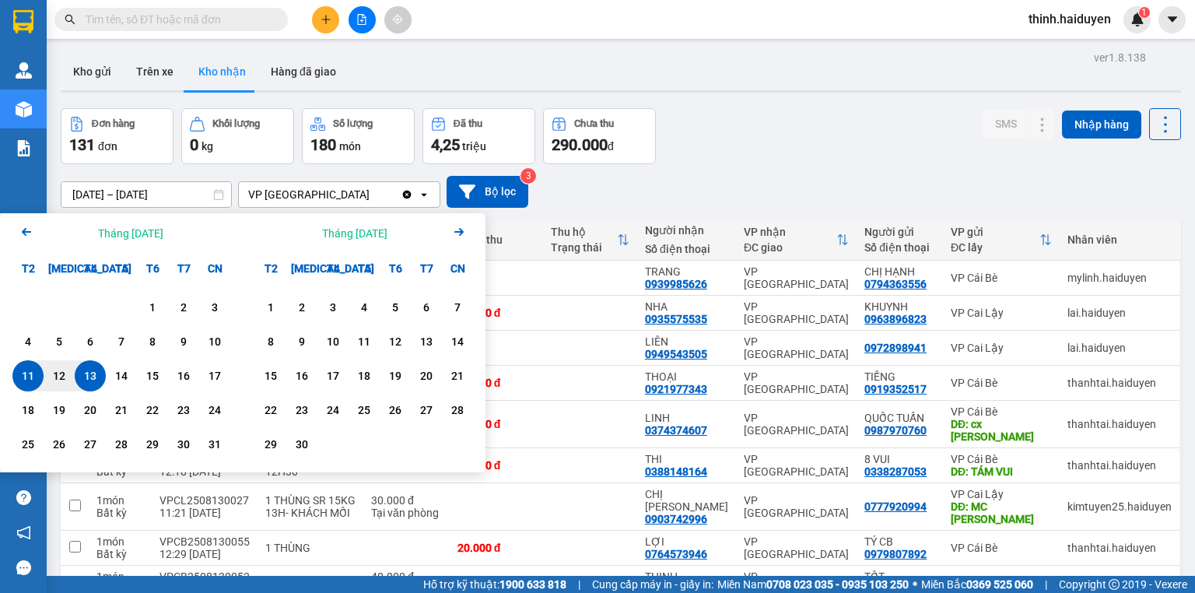
click at [28, 233] on icon "Arrow Left" at bounding box center [26, 231] width 19 height 19
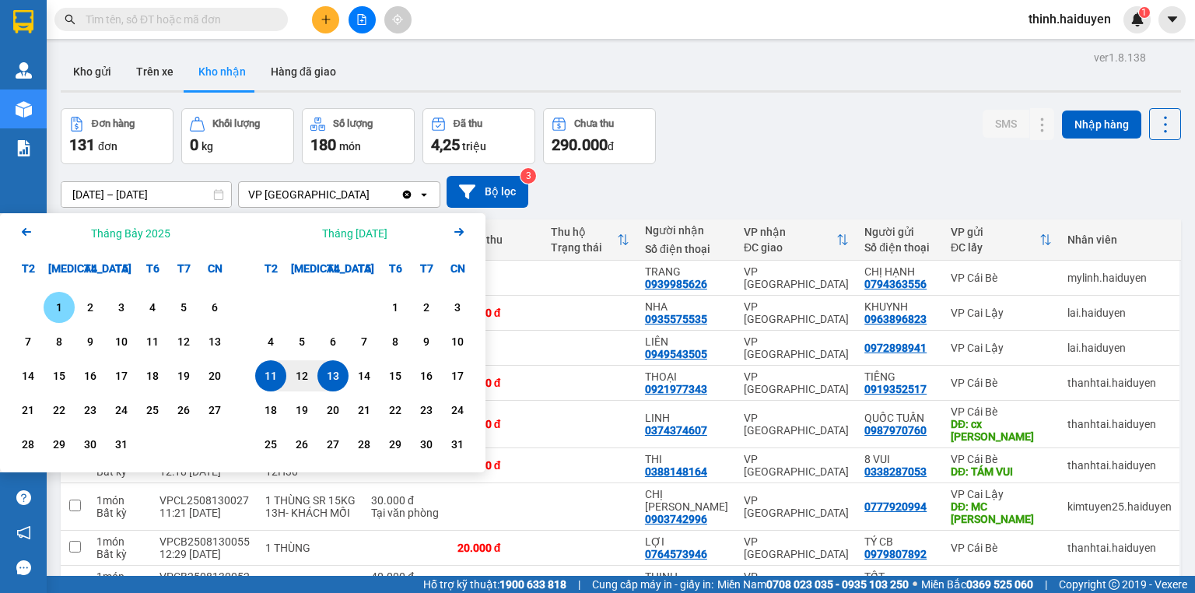
click at [55, 294] on div "1" at bounding box center [59, 307] width 31 height 31
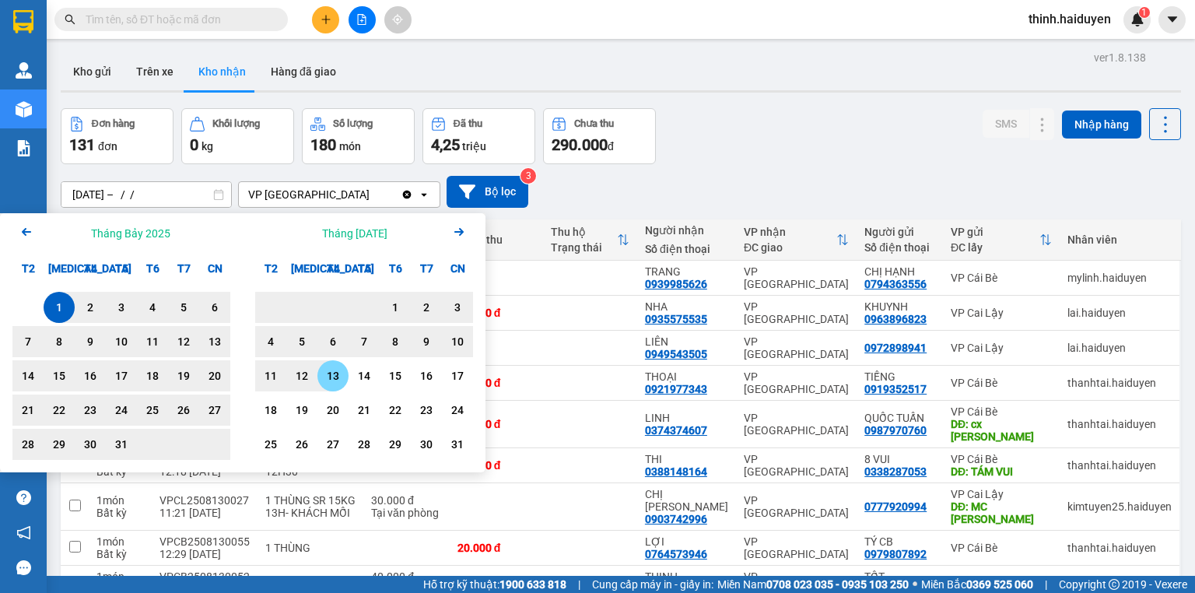
click at [337, 380] on div "13" at bounding box center [333, 375] width 22 height 19
type input "[DATE] – [DATE]"
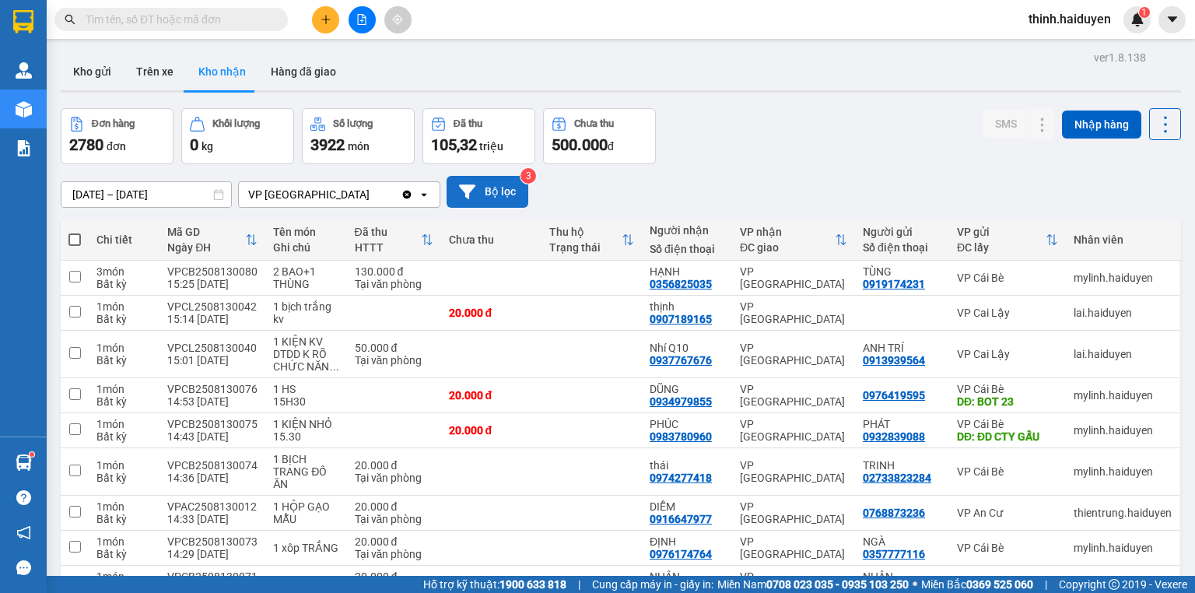
click at [492, 193] on button "Bộ lọc" at bounding box center [488, 192] width 82 height 32
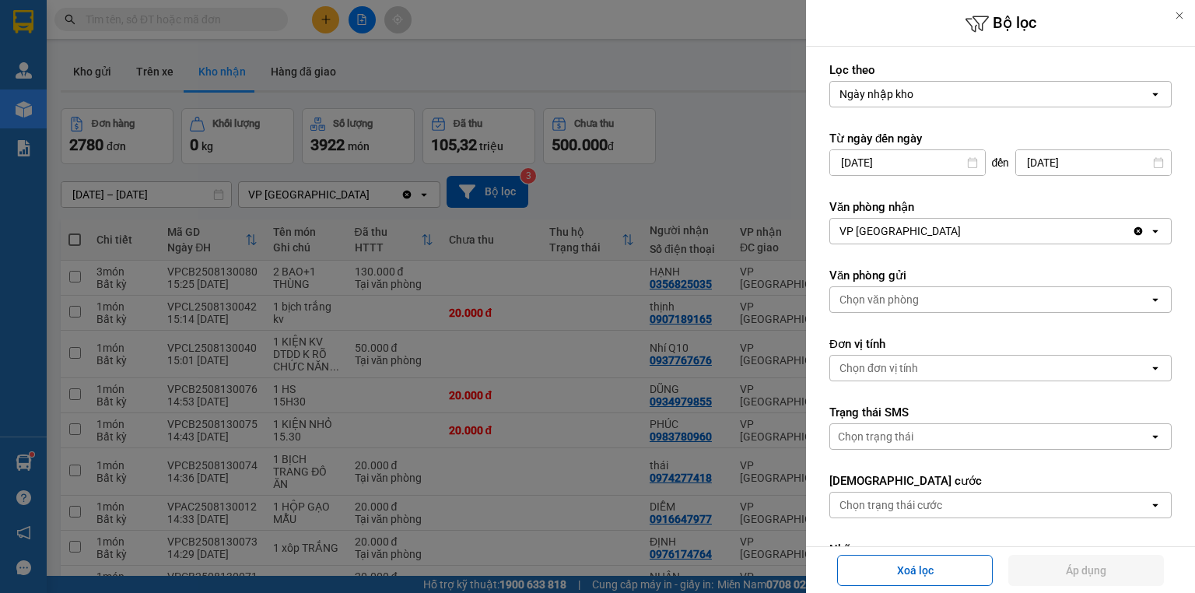
click at [899, 497] on div "Chọn trạng thái cước" at bounding box center [890, 505] width 103 height 16
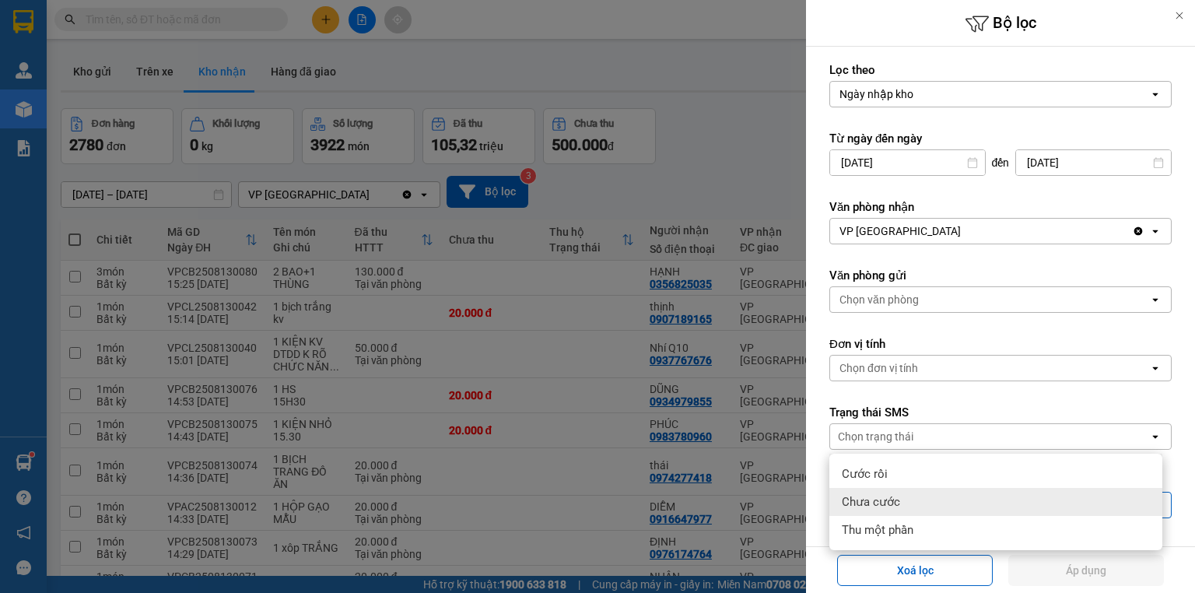
click at [882, 496] on span "Chưa cước" at bounding box center [871, 502] width 58 height 16
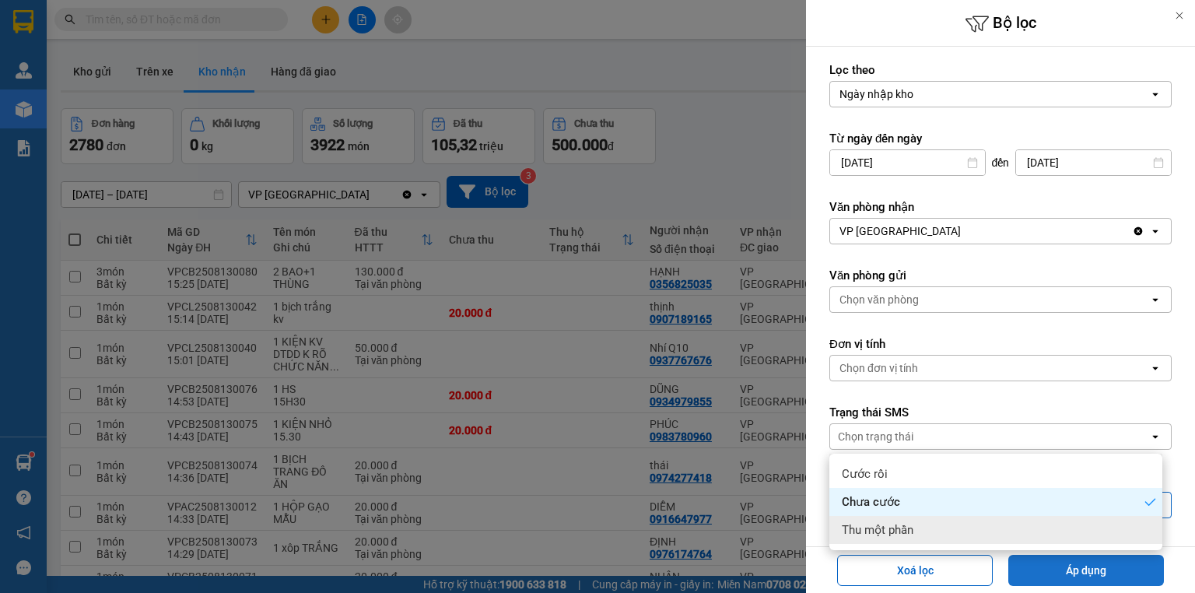
click at [1114, 572] on button "Áp dụng" at bounding box center [1086, 570] width 156 height 31
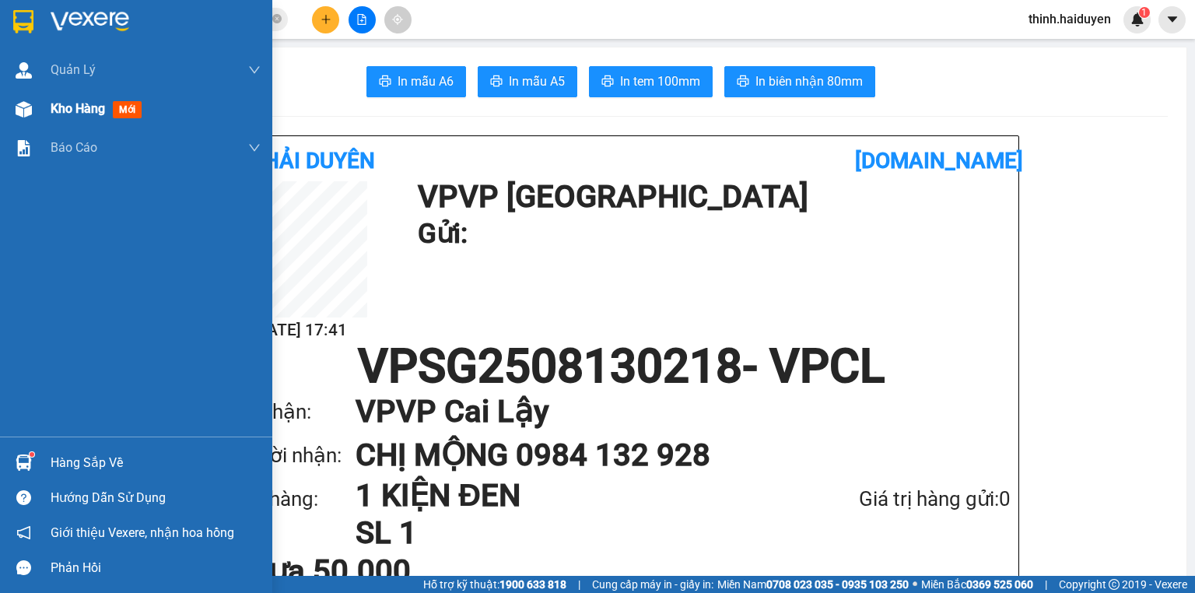
click at [62, 103] on span "Kho hàng" at bounding box center [78, 108] width 54 height 15
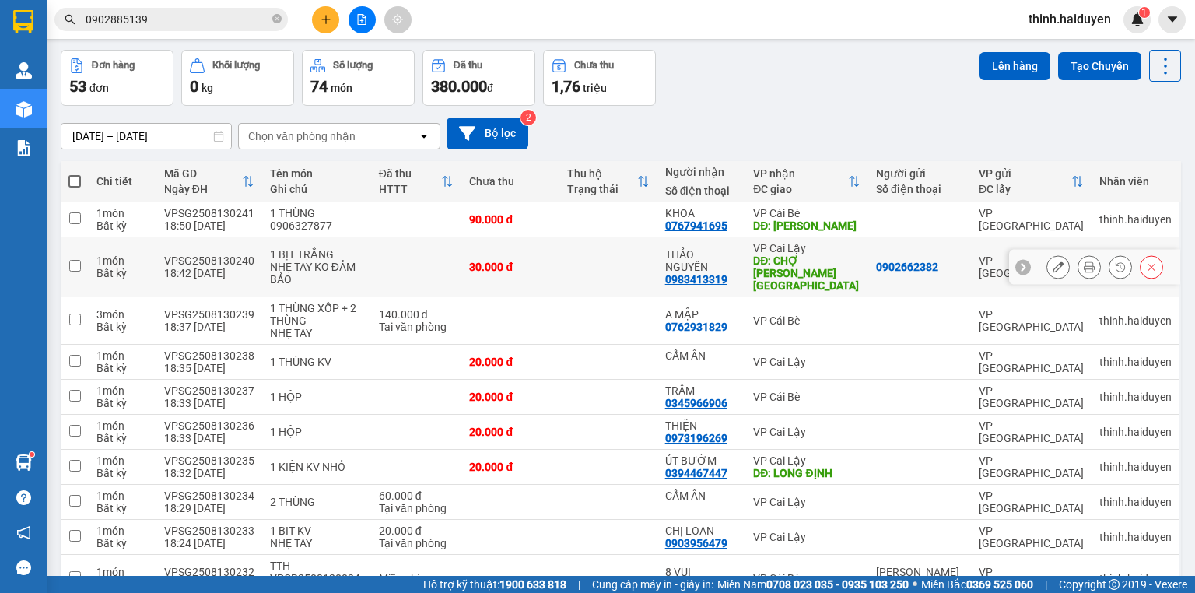
scroll to position [133, 0]
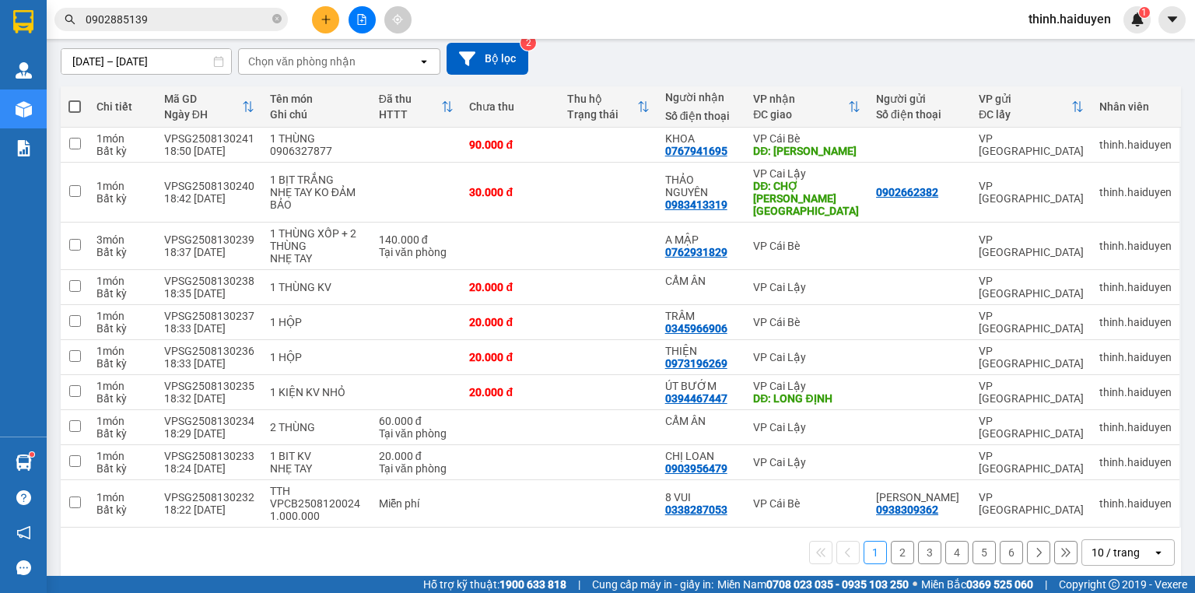
drag, startPoint x: 1151, startPoint y: 545, endPoint x: 1138, endPoint y: 544, distance: 12.5
click at [1152, 545] on div "open" at bounding box center [1163, 552] width 22 height 25
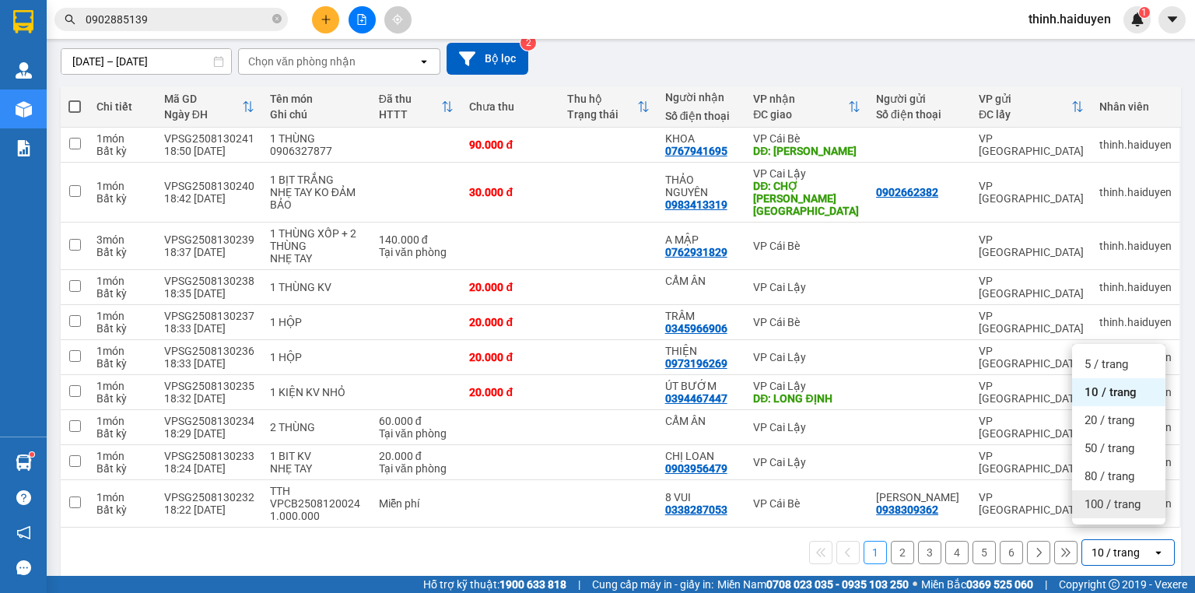
click at [1104, 509] on span "100 / trang" at bounding box center [1112, 504] width 56 height 16
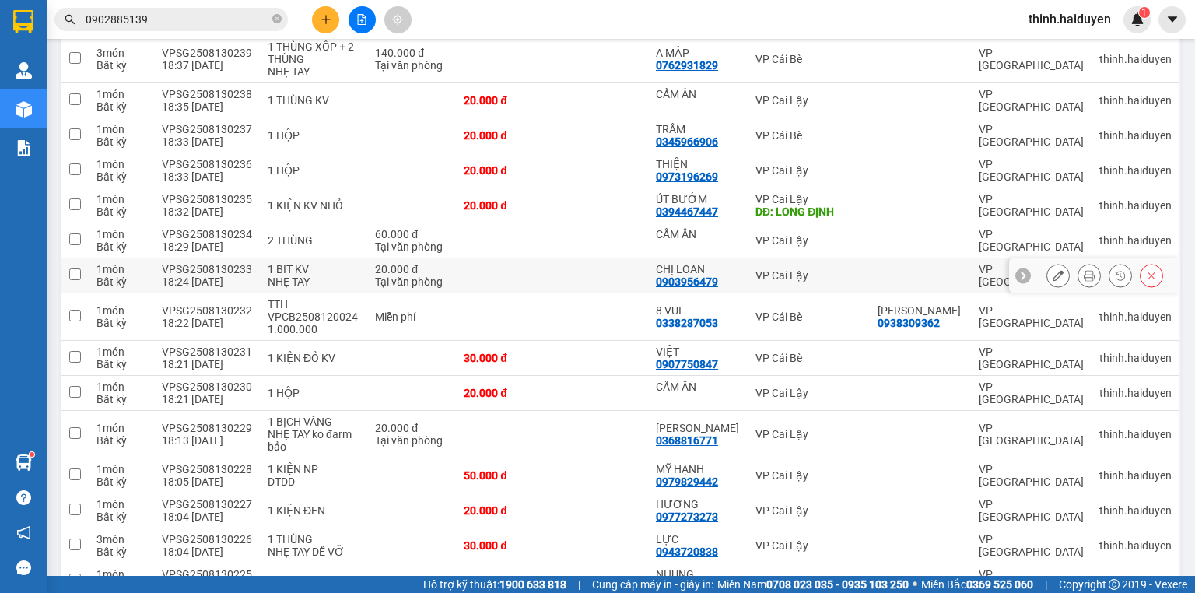
scroll to position [9, 0]
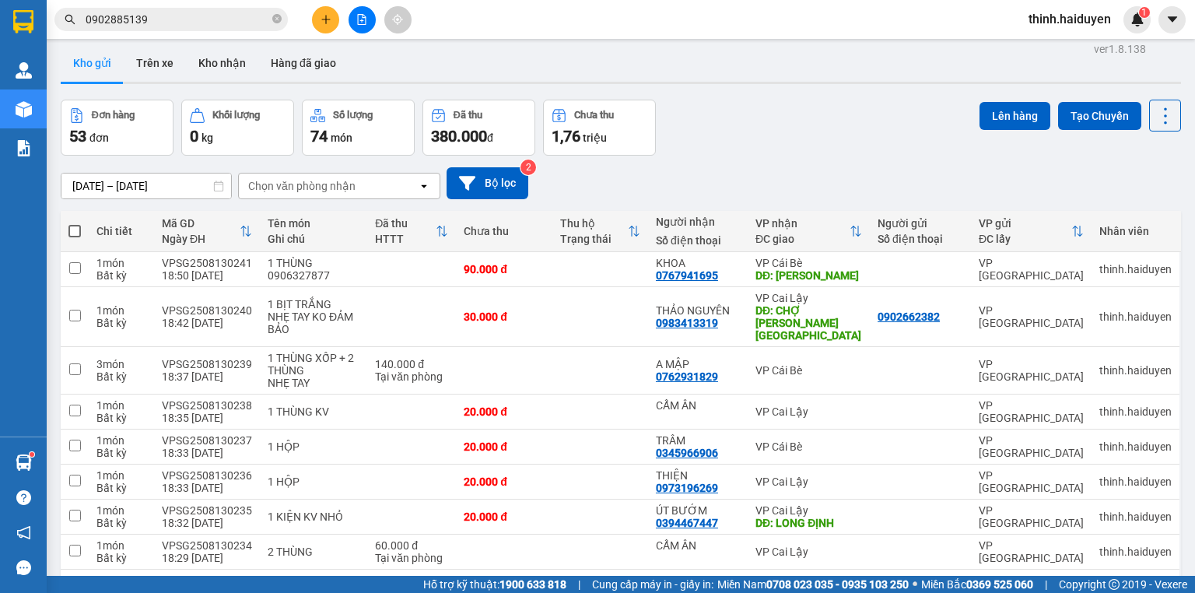
click at [72, 233] on span at bounding box center [74, 231] width 12 height 12
click at [75, 223] on input "checkbox" at bounding box center [75, 223] width 0 height 0
checkbox input "true"
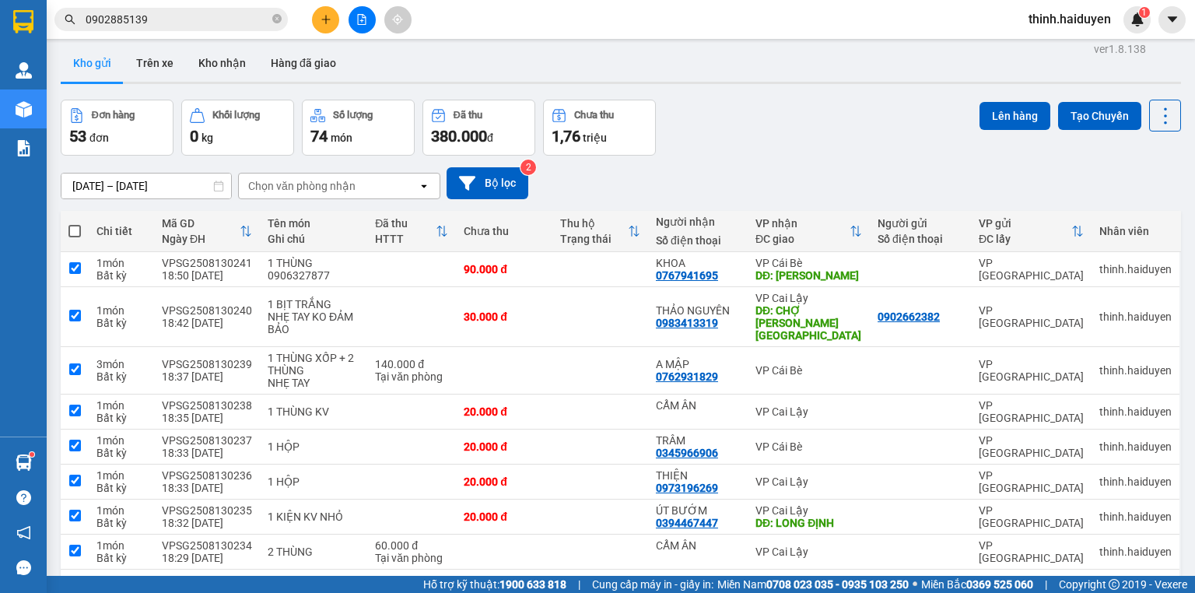
checkbox input "true"
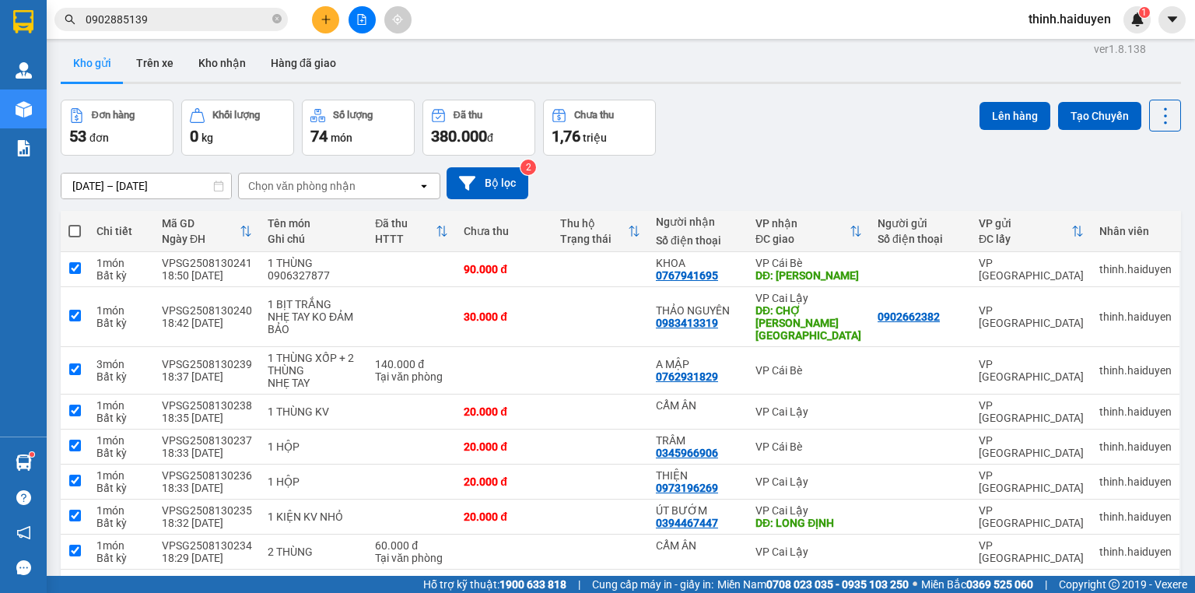
checkbox input "true"
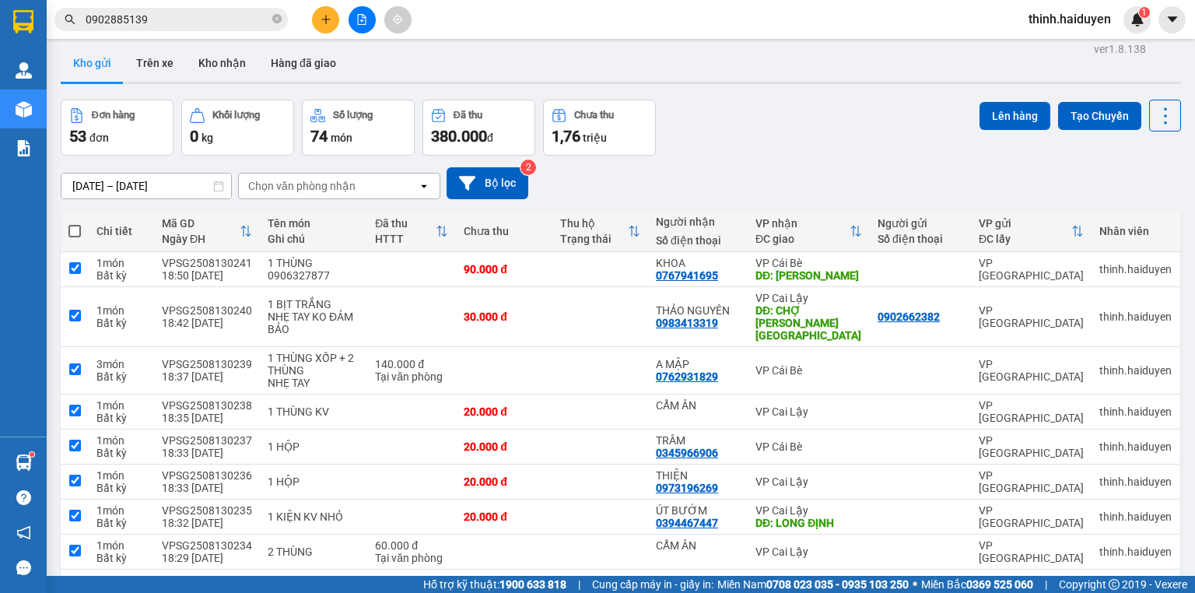
checkbox input "true"
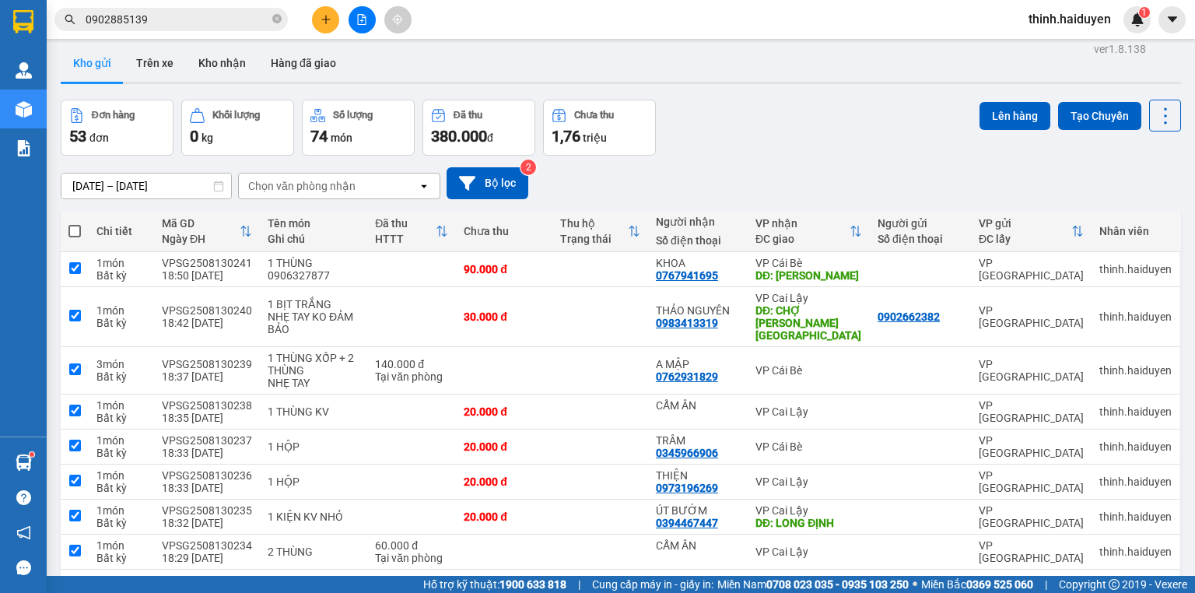
checkbox input "true"
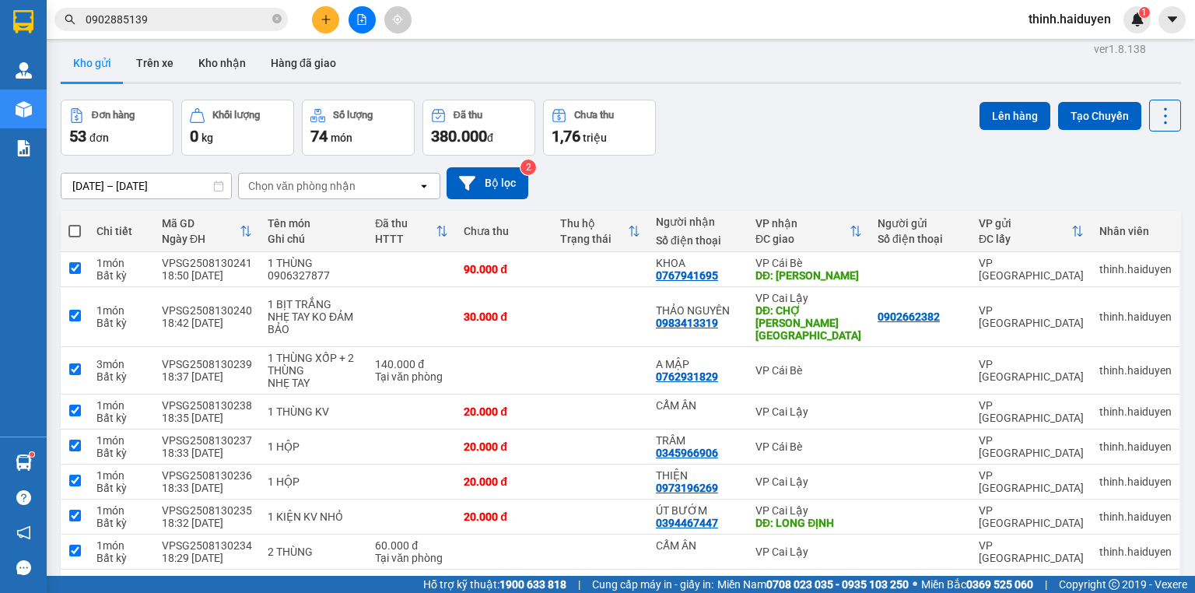
checkbox input "true"
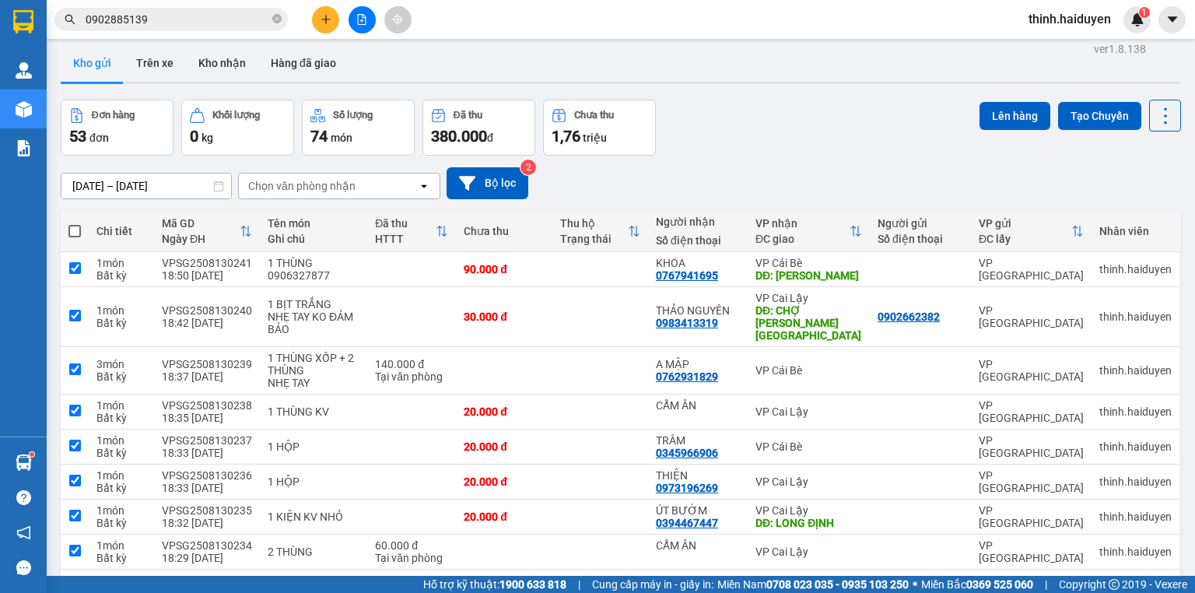
checkbox input "true"
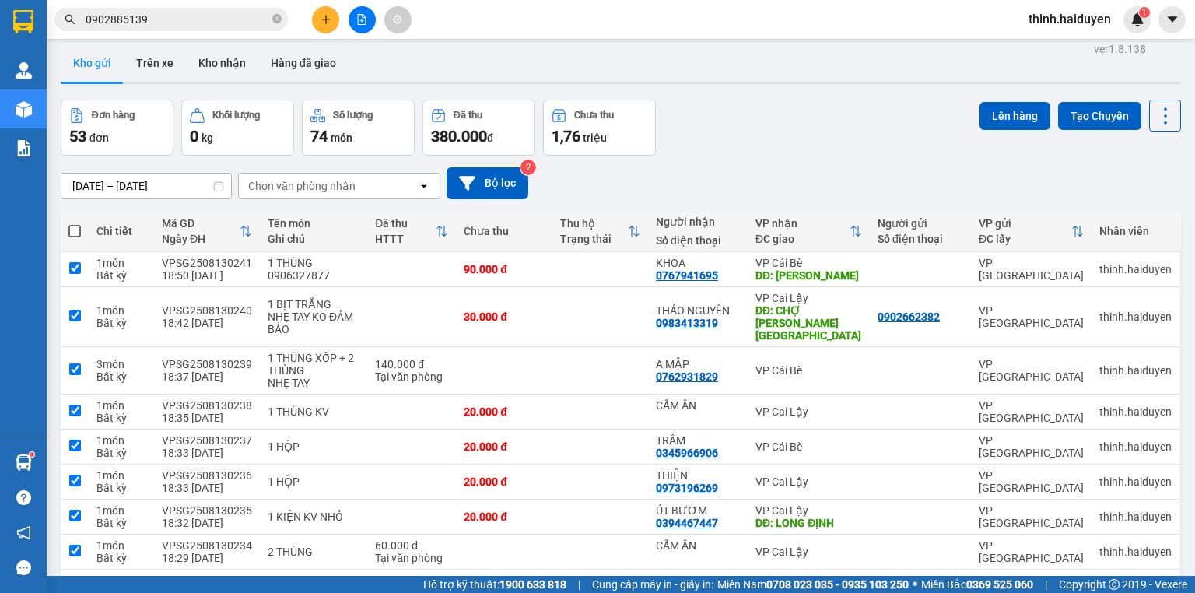
checkbox input "true"
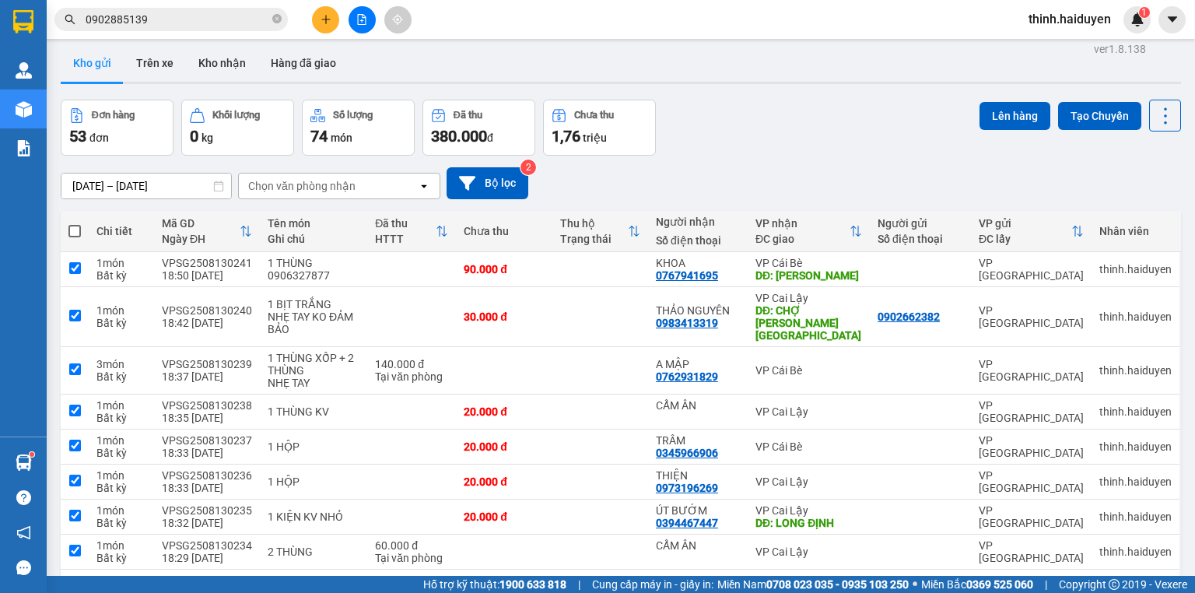
checkbox input "true"
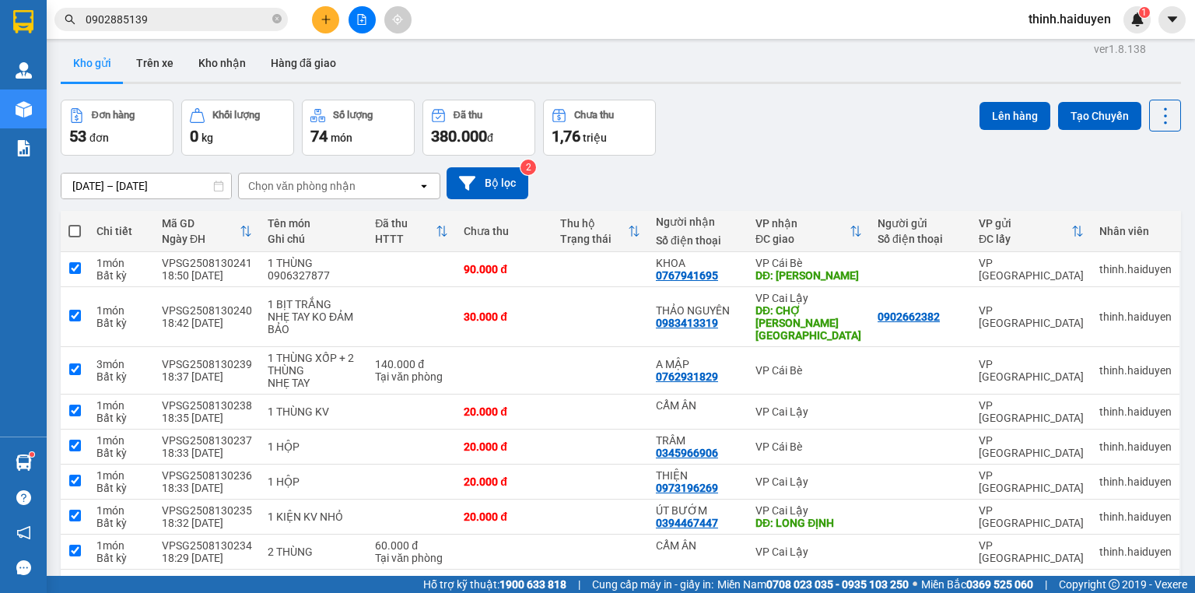
checkbox input "true"
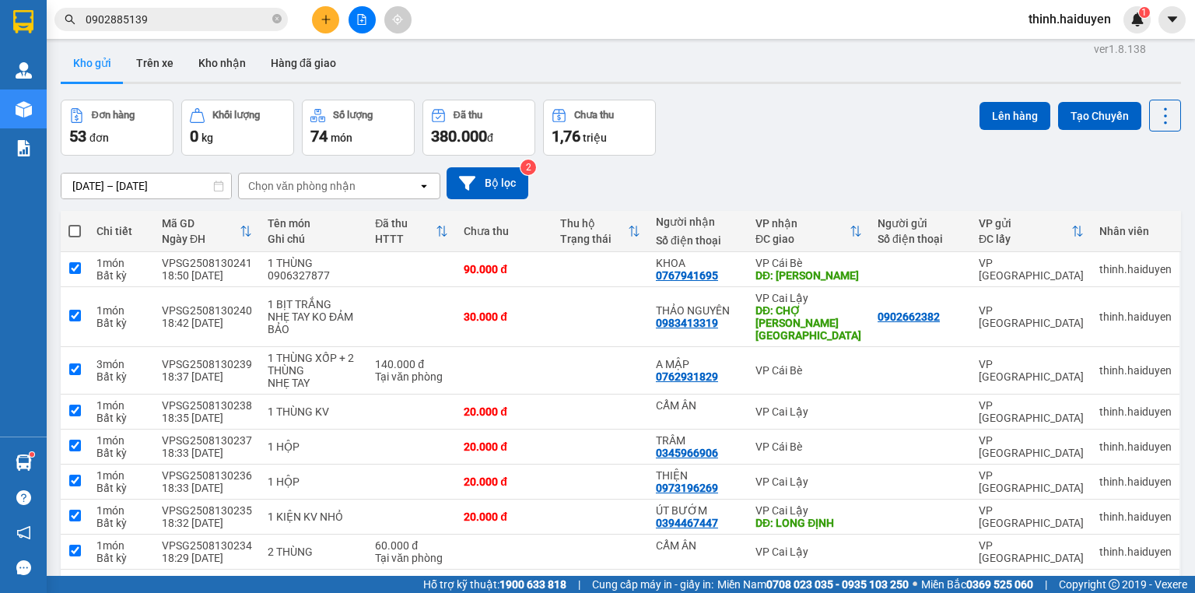
checkbox input "true"
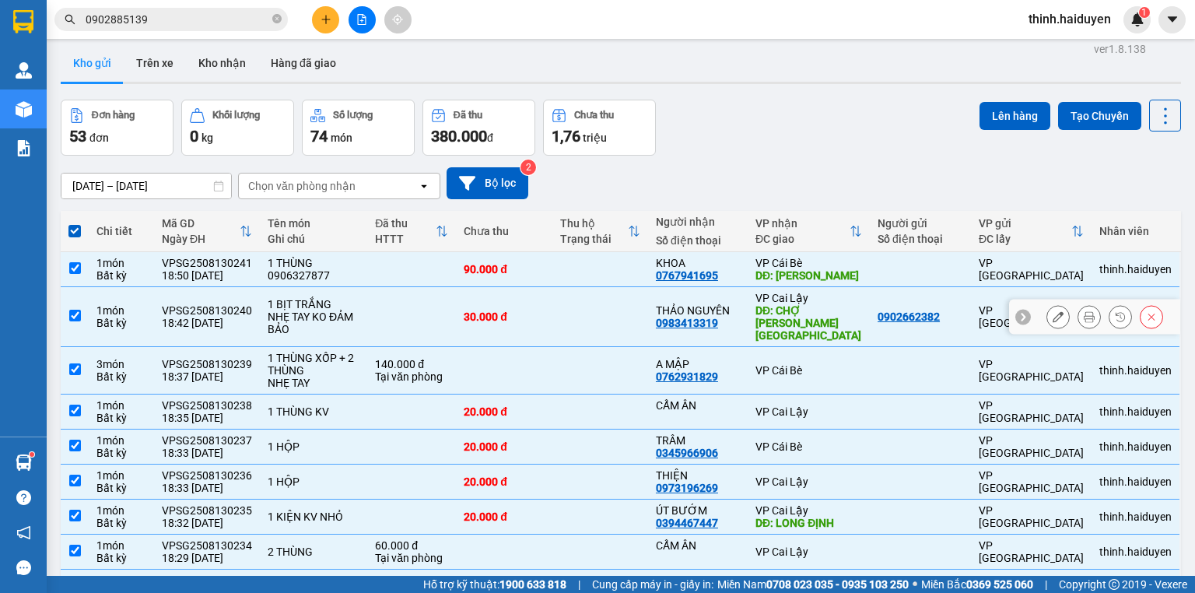
click at [809, 322] on div "DĐ: CHỢ THUỘC [GEOGRAPHIC_DATA]" at bounding box center [808, 322] width 107 height 37
checkbox input "false"
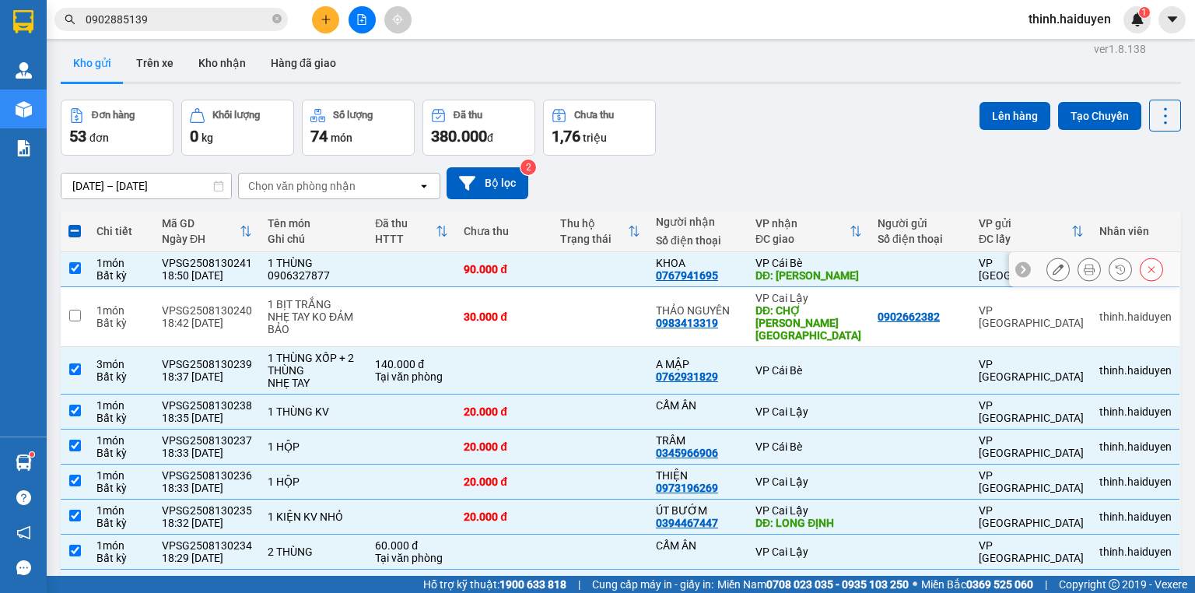
click at [831, 270] on div "DĐ: [PERSON_NAME]" at bounding box center [808, 275] width 107 height 12
checkbox input "false"
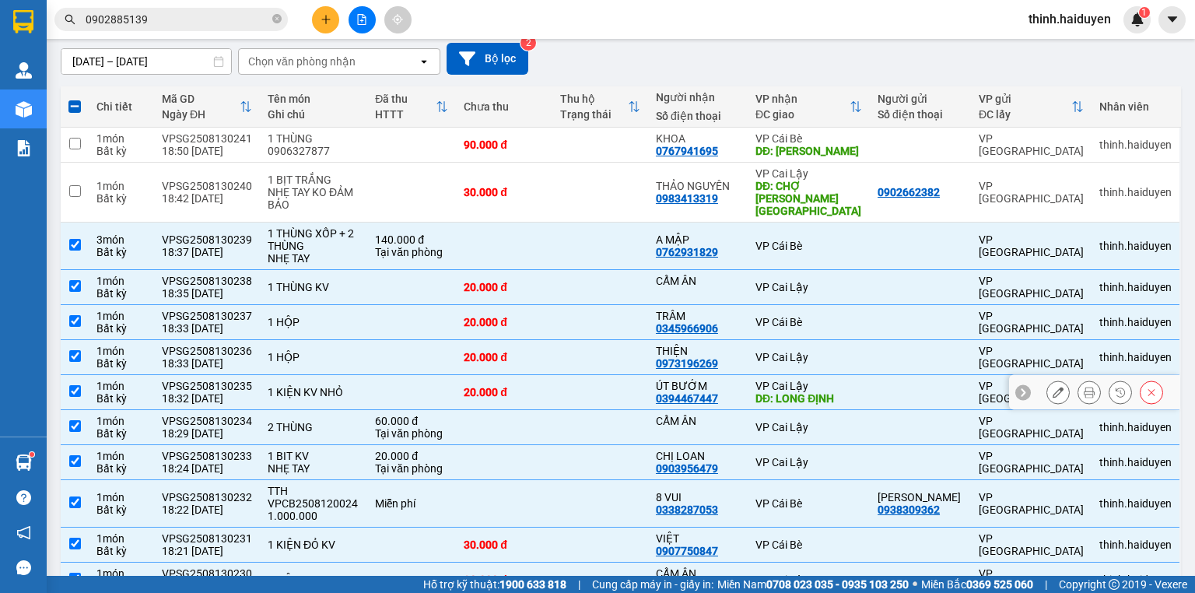
click at [821, 392] on div "DĐ: LONG ĐỊNH" at bounding box center [808, 398] width 107 height 12
checkbox input "false"
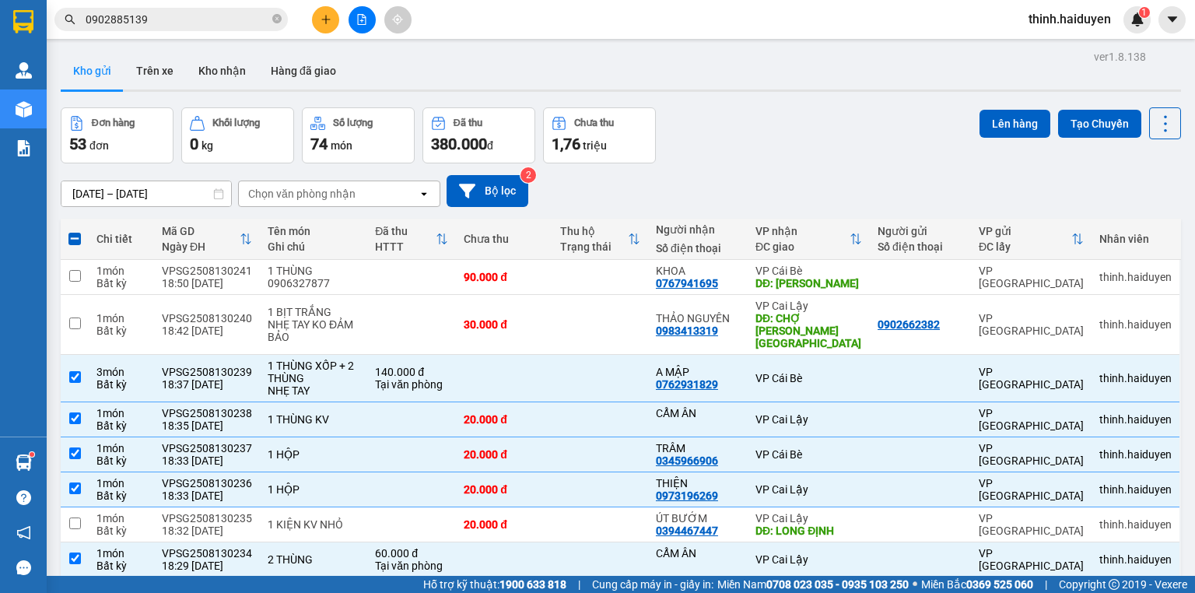
scroll to position [0, 0]
click at [1008, 121] on button "Lên hàng" at bounding box center [1014, 124] width 71 height 28
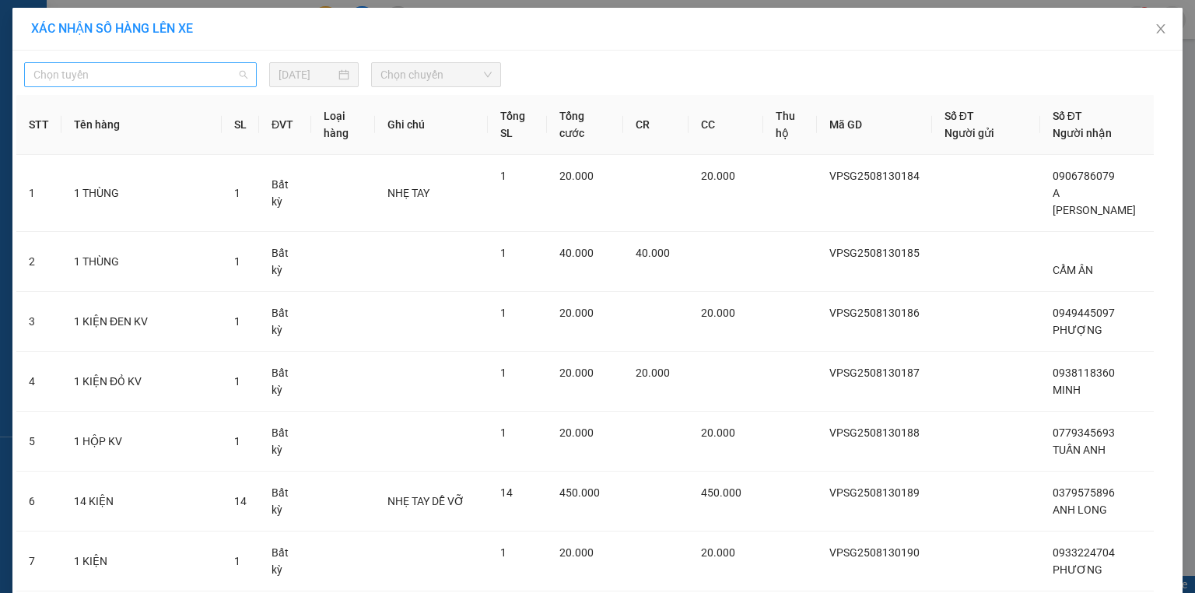
click at [125, 71] on span "Chọn tuyến" at bounding box center [140, 74] width 214 height 23
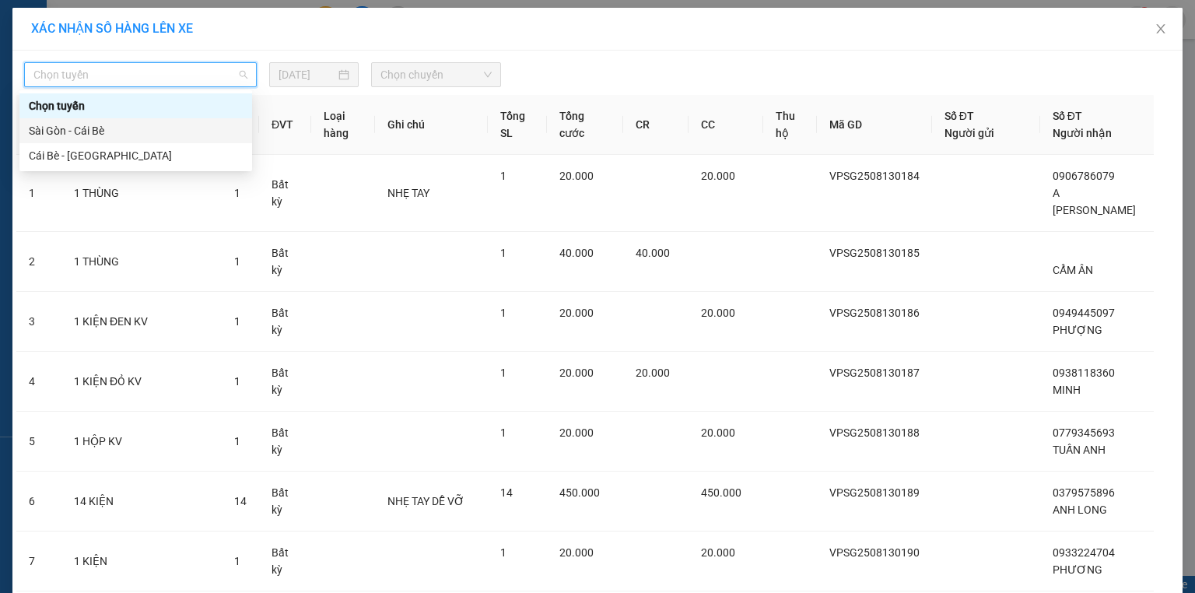
click at [59, 124] on div "Sài Gòn - Cái Bè" at bounding box center [136, 130] width 214 height 17
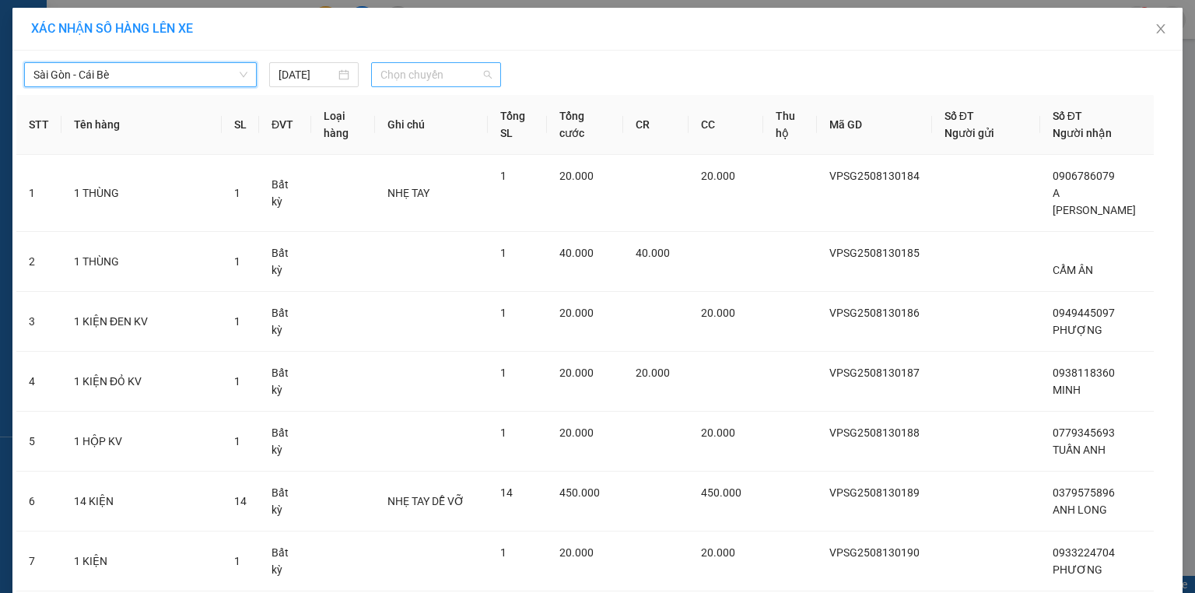
click at [426, 75] on span "Chọn chuyến" at bounding box center [436, 74] width 112 height 23
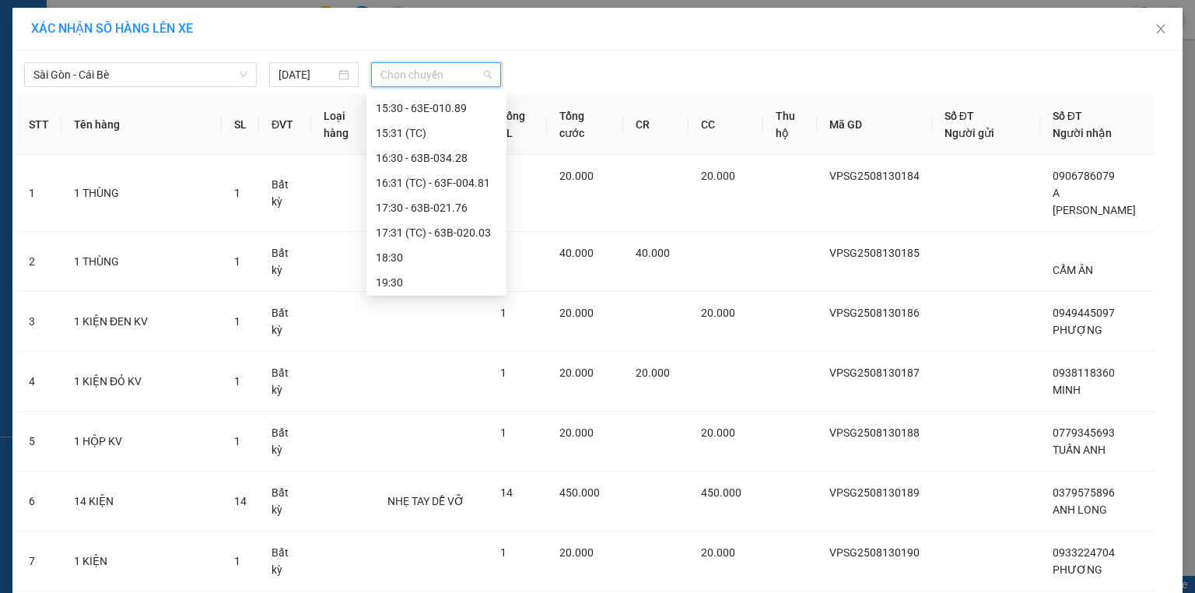
scroll to position [448, 0]
click at [420, 283] on div "19:30" at bounding box center [436, 279] width 121 height 17
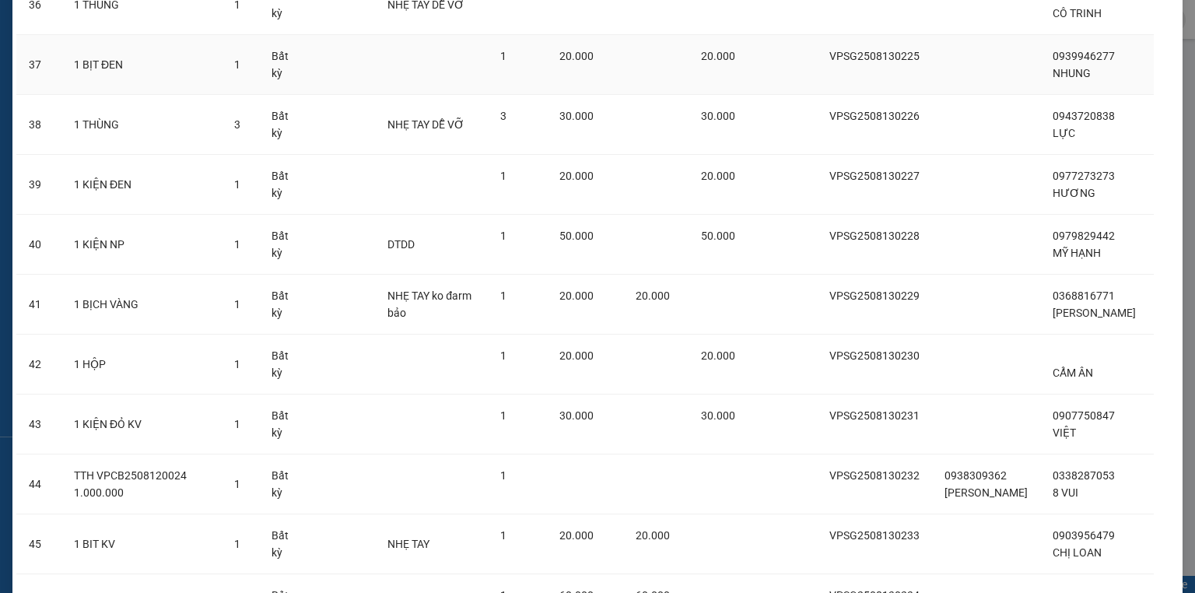
scroll to position [2689, 0]
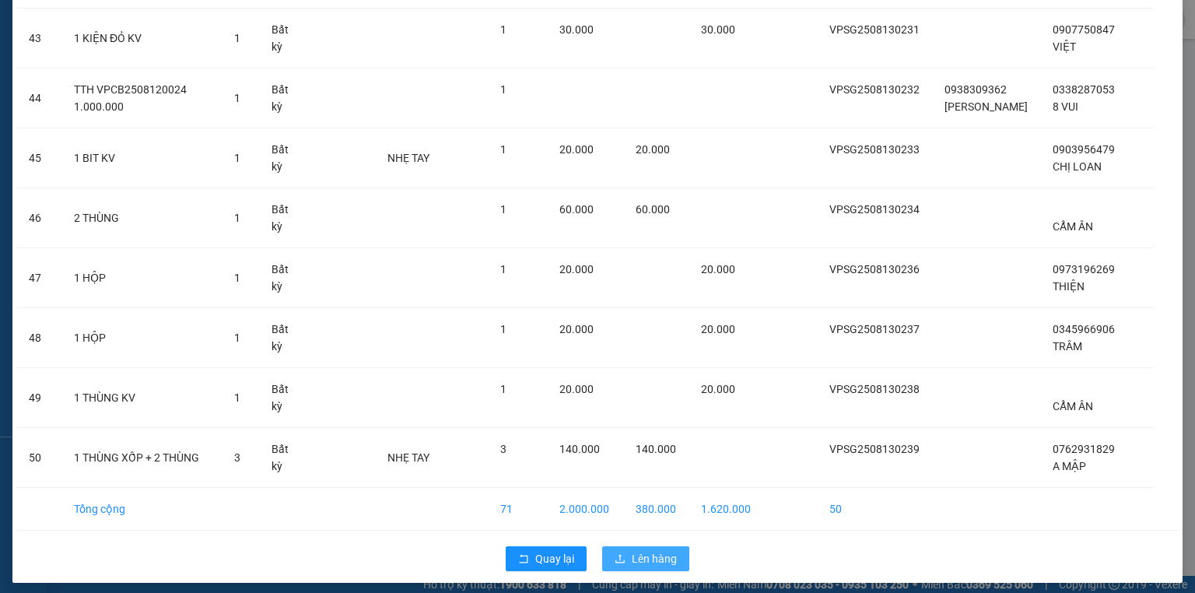
click at [672, 555] on button "Lên hàng" at bounding box center [645, 558] width 87 height 25
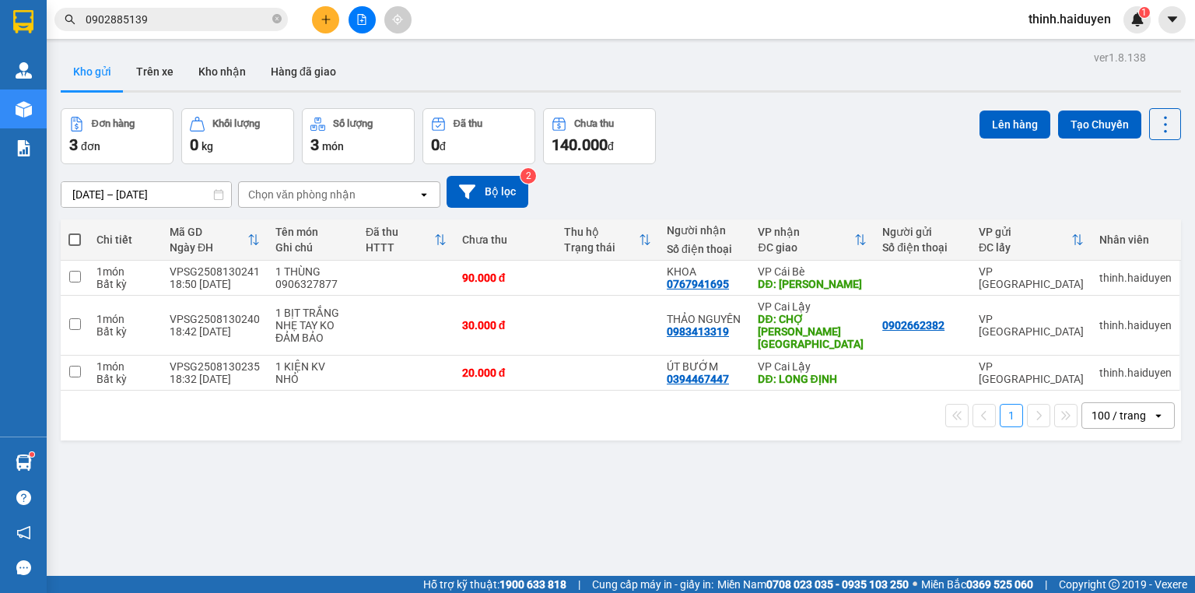
click at [352, 18] on button at bounding box center [362, 19] width 27 height 27
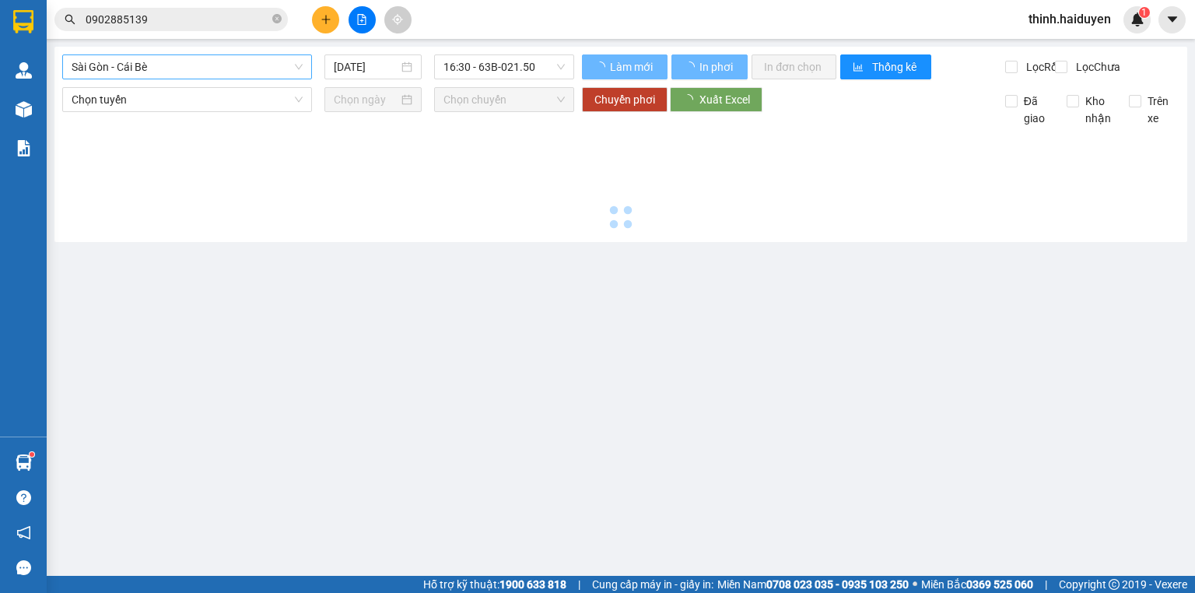
click at [176, 66] on span "Sài Gòn - Cái Bè" at bounding box center [187, 66] width 231 height 23
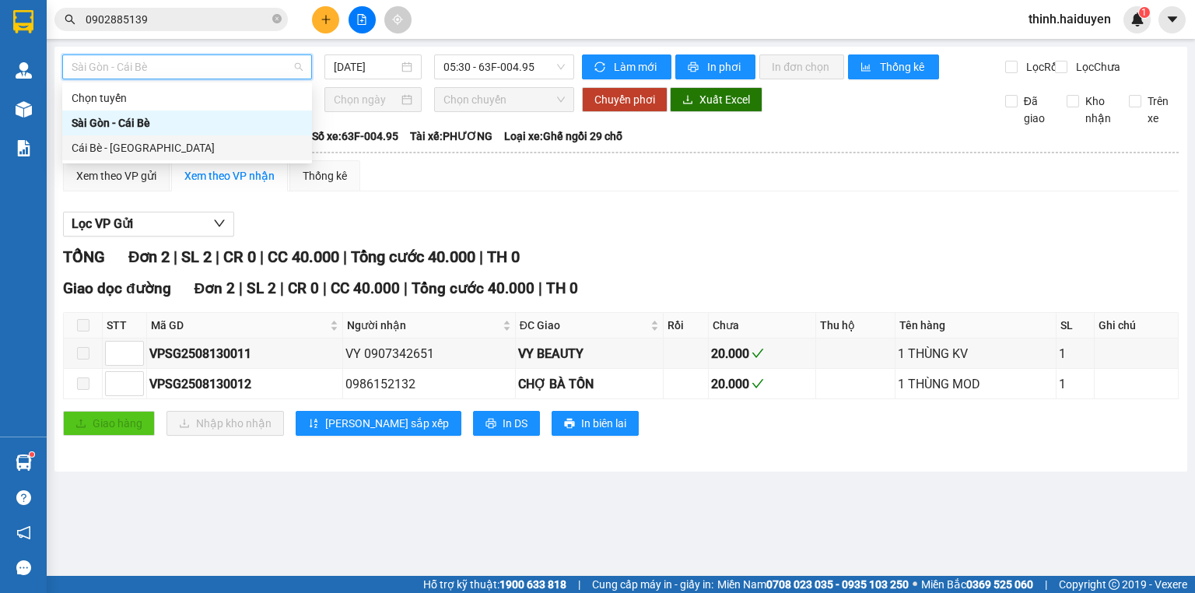
click at [142, 151] on div "Cái Bè - [GEOGRAPHIC_DATA]" at bounding box center [187, 147] width 231 height 17
type input "[DATE]"
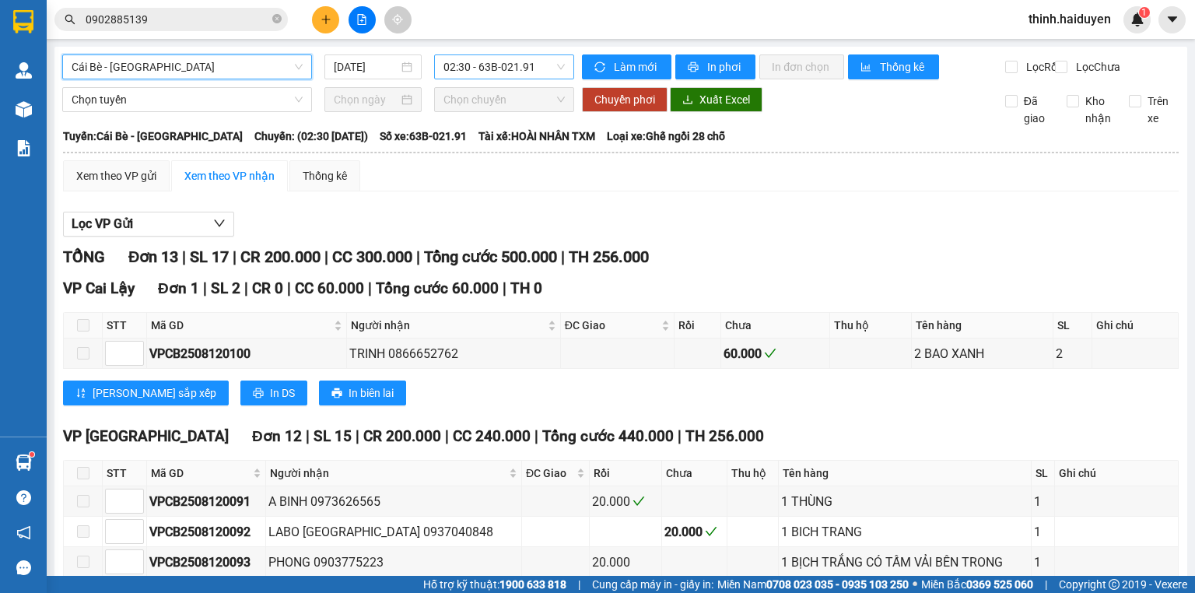
click at [491, 69] on span "02:30 - 63B-021.91" at bounding box center [504, 66] width 122 height 23
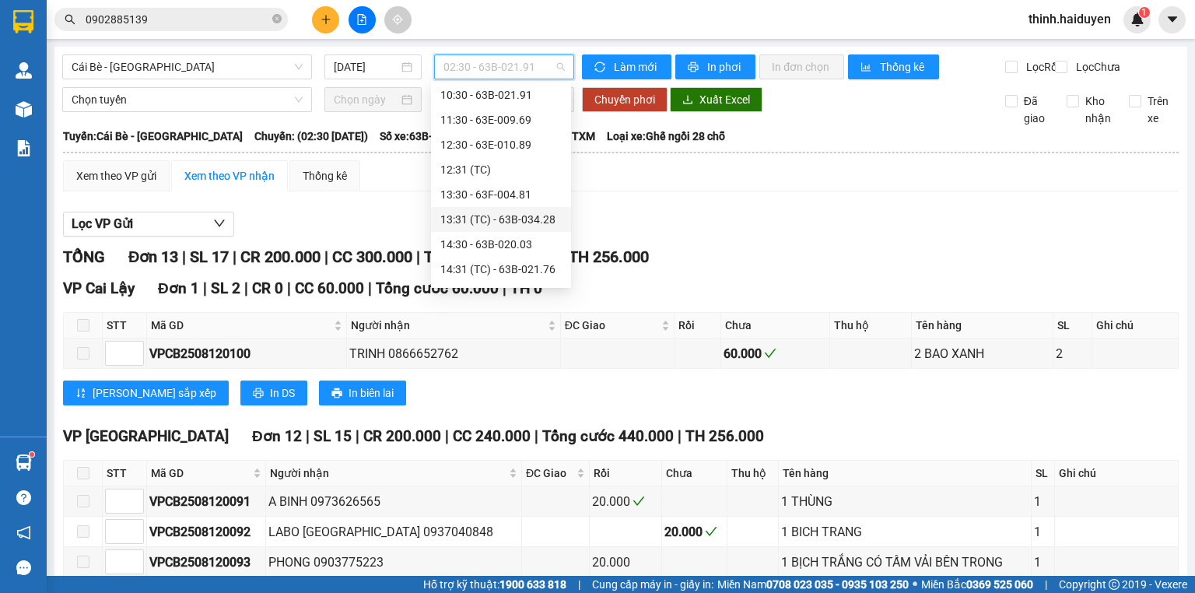
scroll to position [398, 0]
click at [492, 246] on div "15:30" at bounding box center [500, 247] width 121 height 17
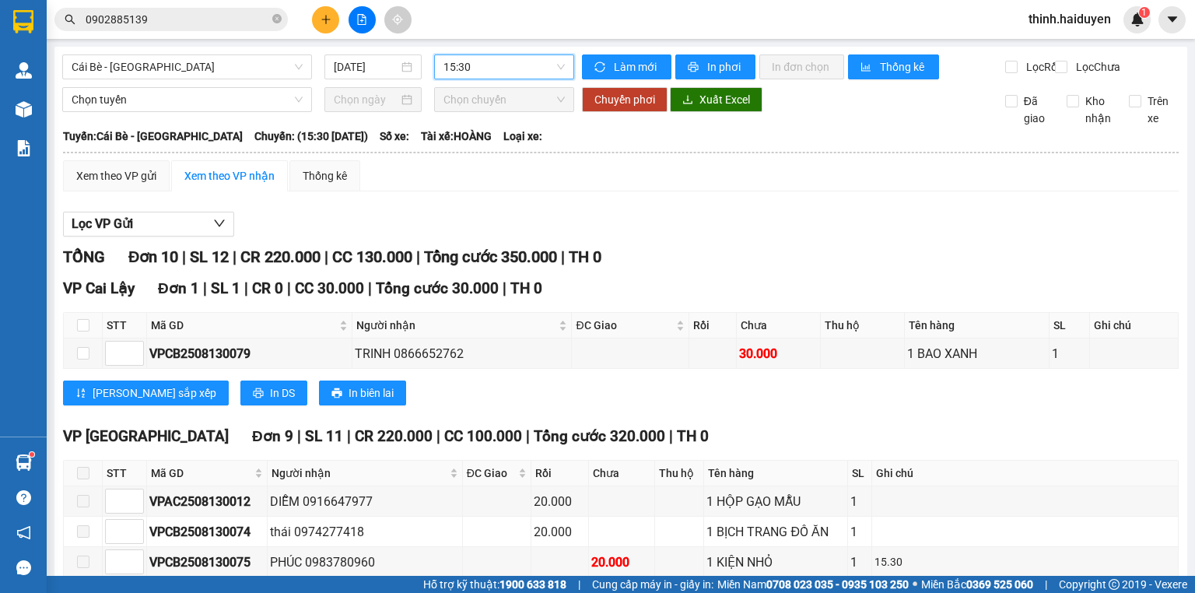
click at [501, 69] on span "15:30" at bounding box center [504, 66] width 122 height 23
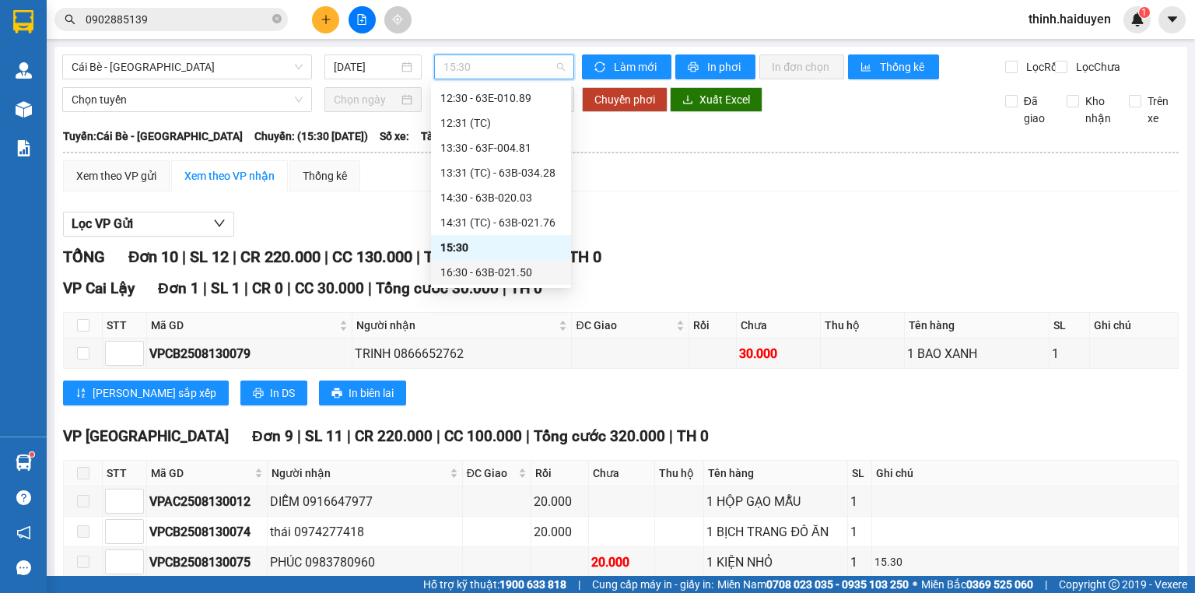
click at [473, 268] on div "16:30 - 63B-021.50" at bounding box center [500, 272] width 121 height 17
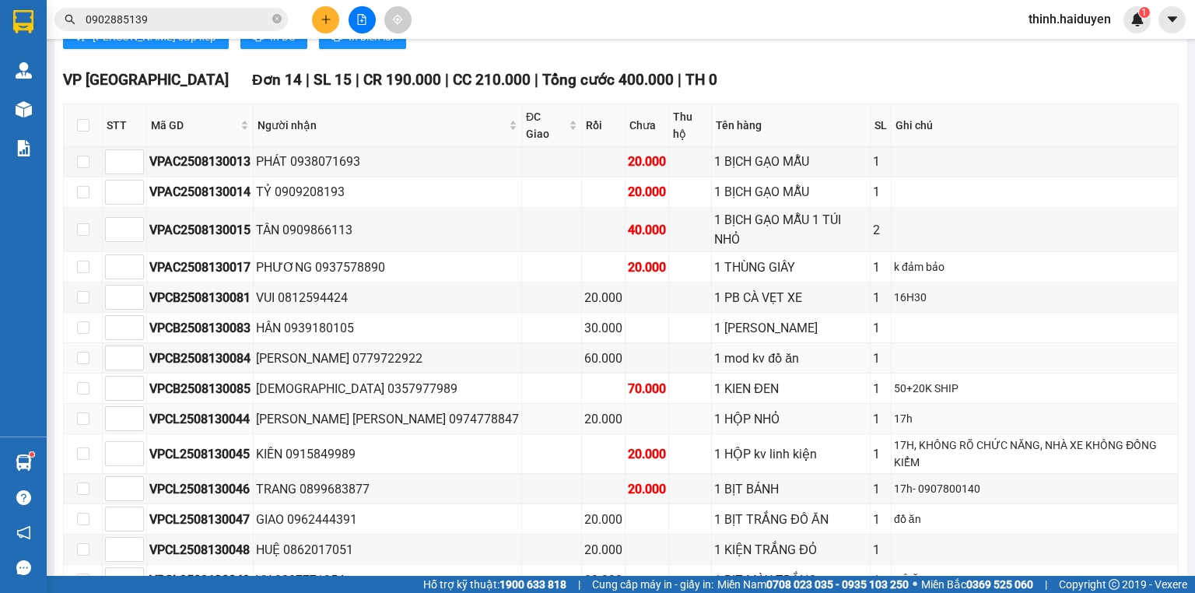
scroll to position [597, 0]
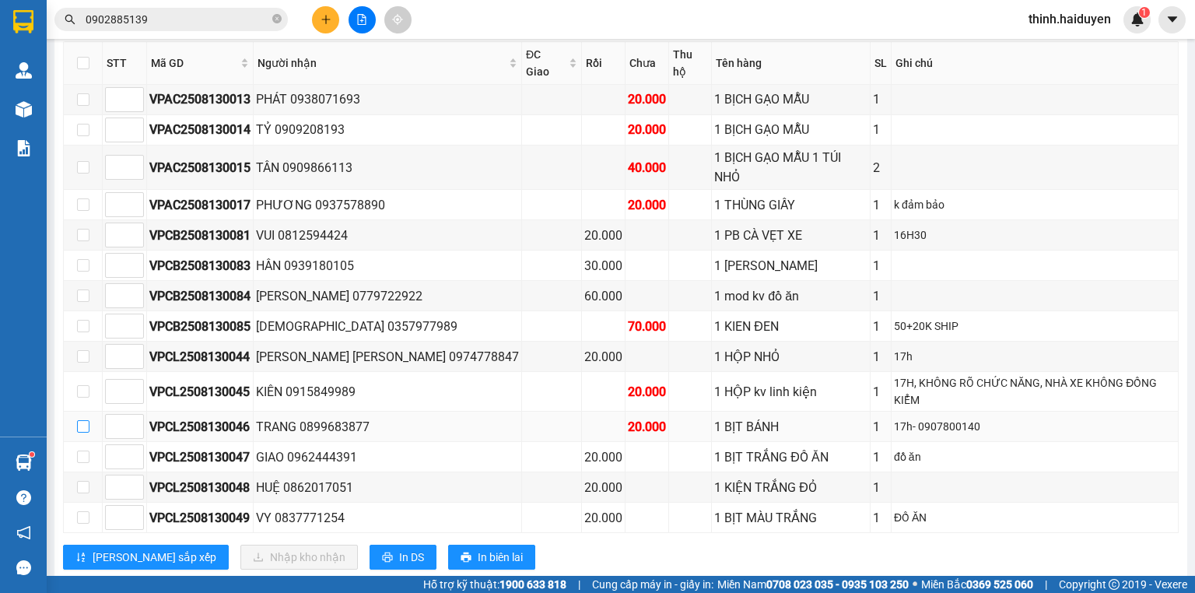
click at [87, 420] on input "checkbox" at bounding box center [83, 426] width 12 height 12
checkbox input "true"
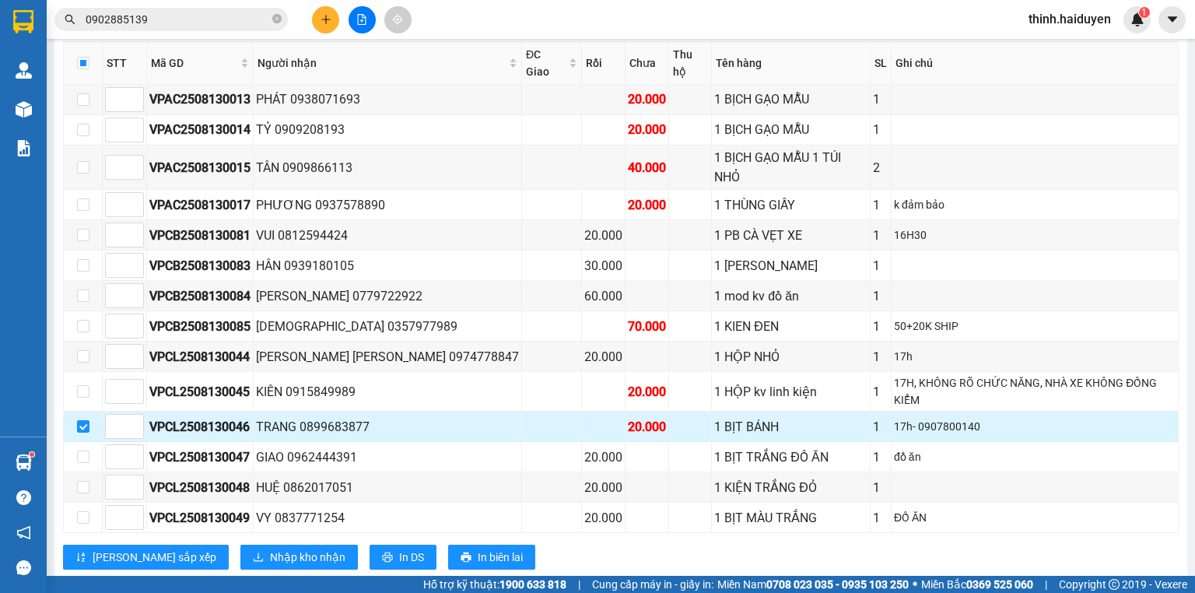
click at [522, 412] on td at bounding box center [552, 427] width 60 height 30
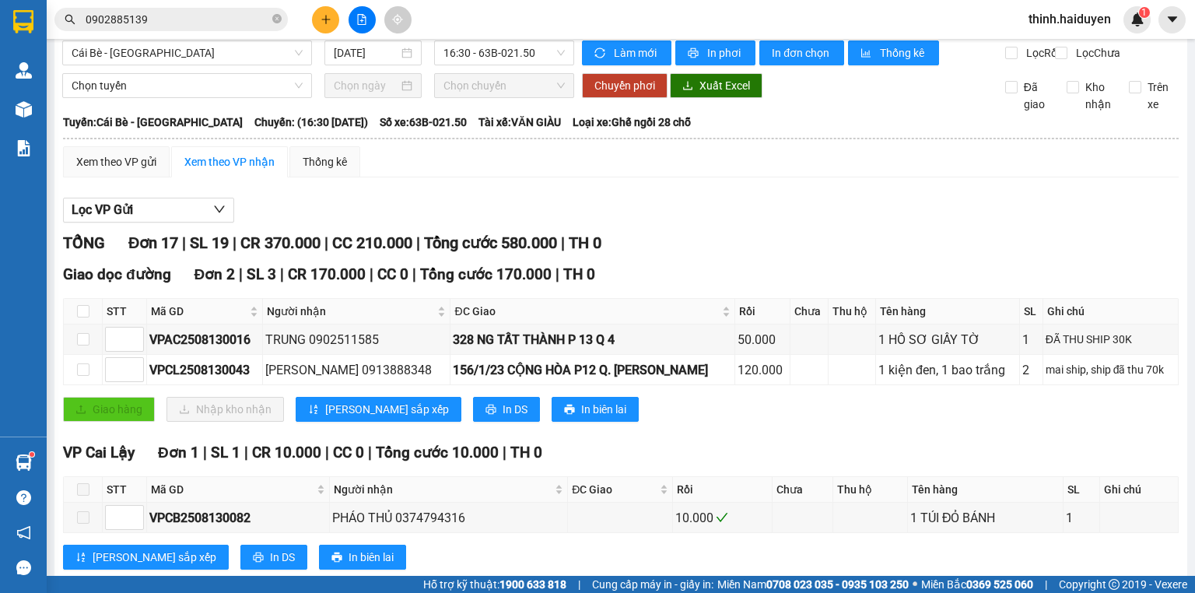
scroll to position [0, 0]
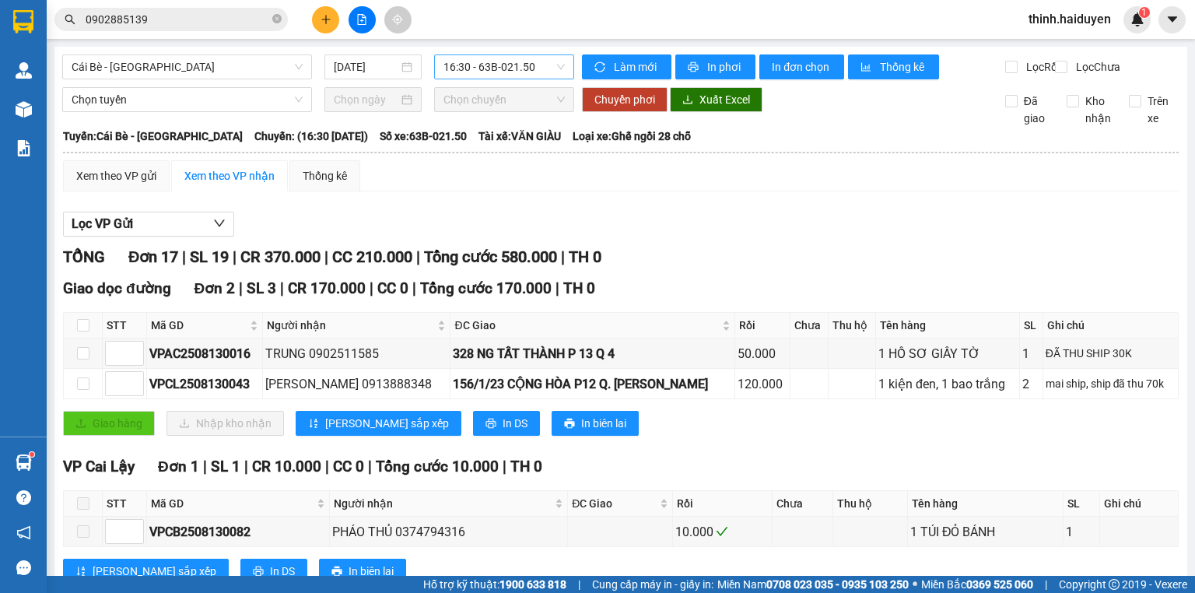
click at [490, 68] on span "16:30 - 63B-021.50" at bounding box center [504, 66] width 122 height 23
click at [665, 269] on div "TỔNG Đơn 17 | SL 19 | CR 370.000 | CC 210.000 | Tổng cước 580.000 | TH 0" at bounding box center [621, 257] width 1116 height 24
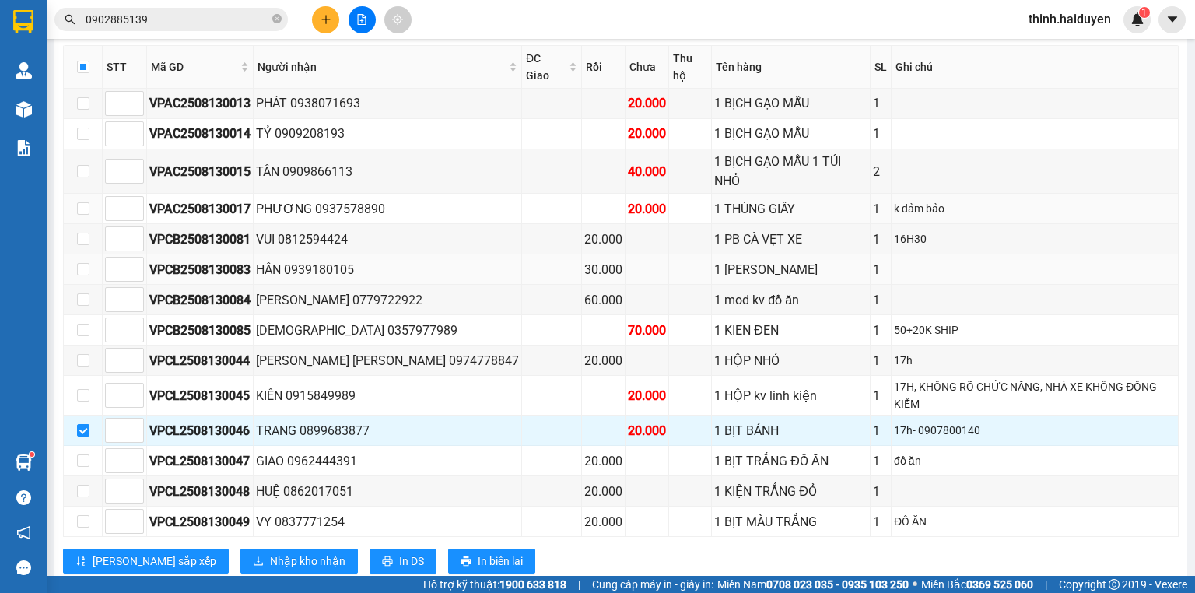
scroll to position [597, 0]
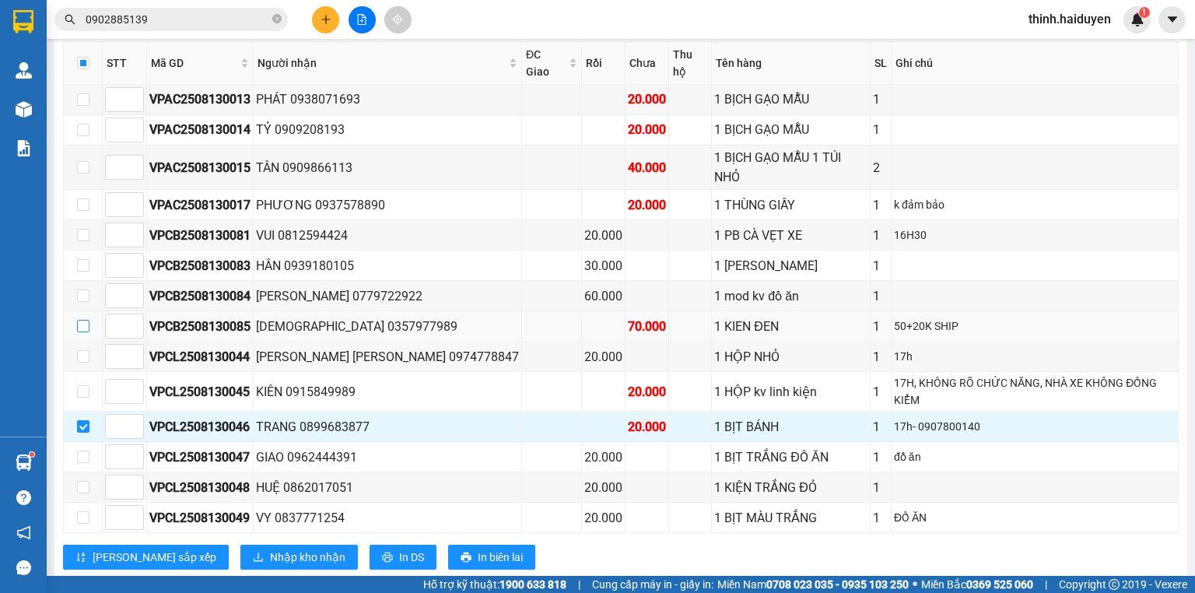
click at [79, 320] on input "checkbox" at bounding box center [83, 326] width 12 height 12
checkbox input "true"
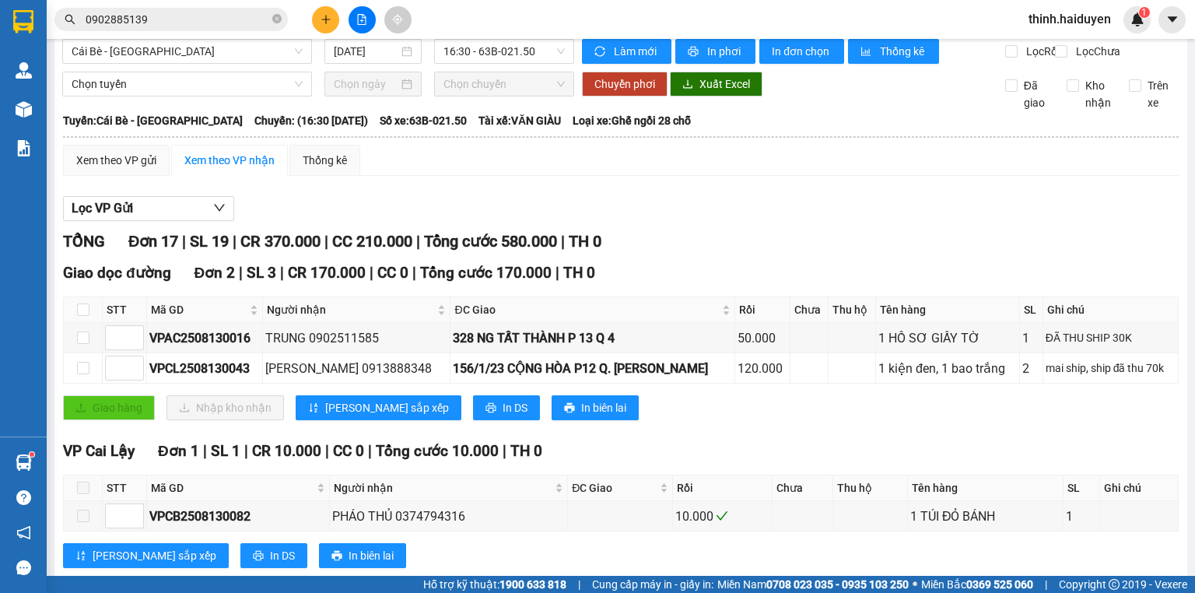
scroll to position [0, 0]
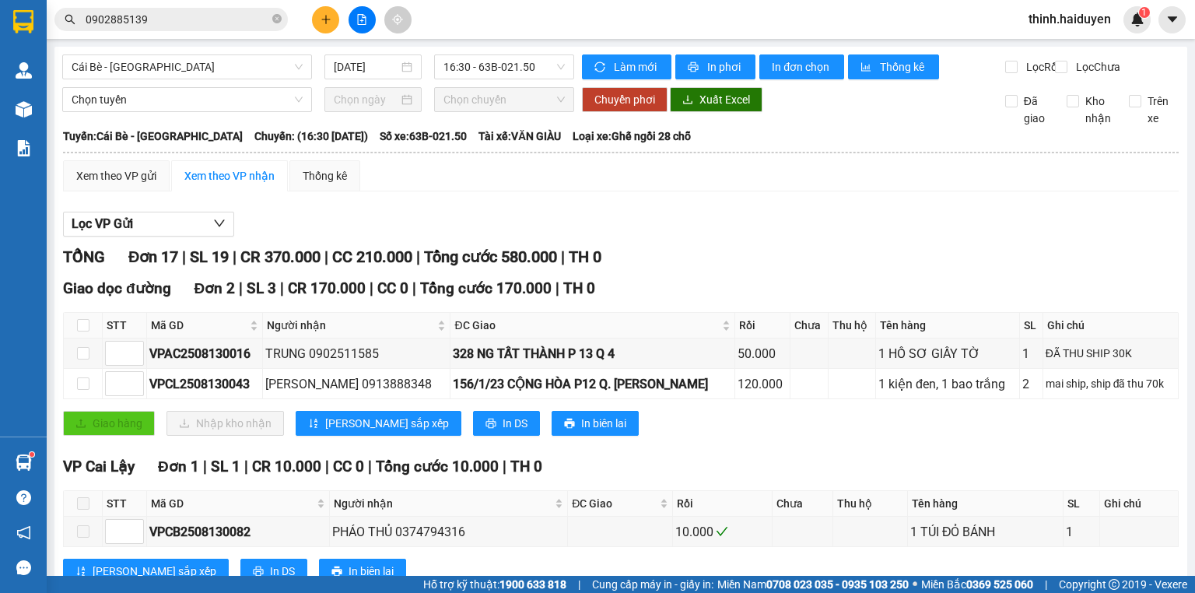
click at [252, 13] on input "0902885139" at bounding box center [178, 19] width 184 height 17
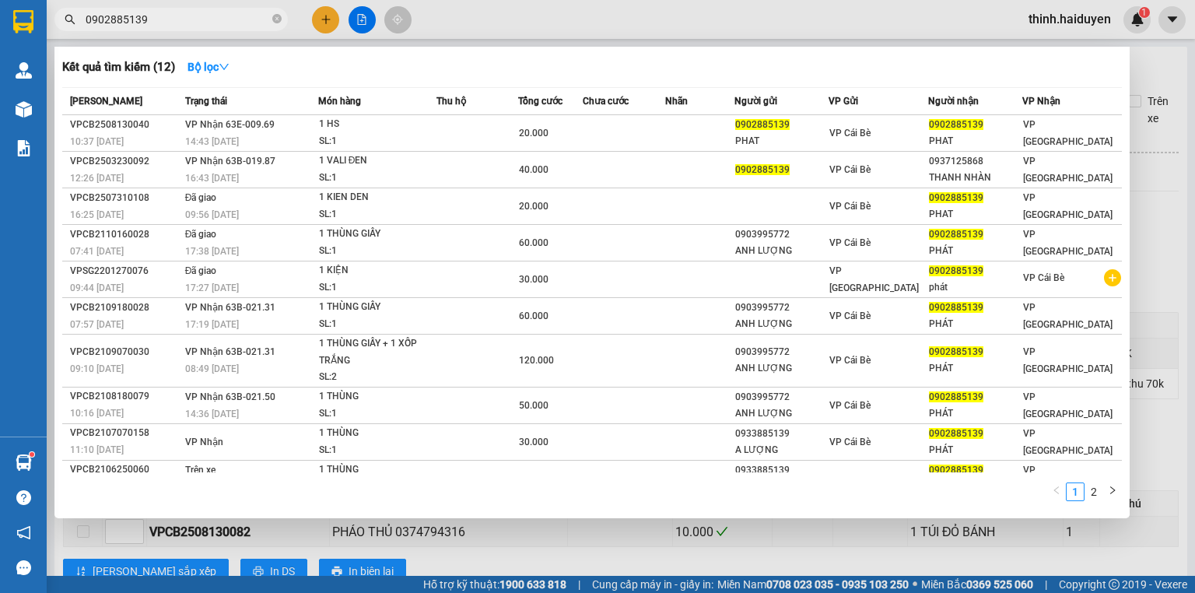
click at [226, 23] on input "0902885139" at bounding box center [178, 19] width 184 height 17
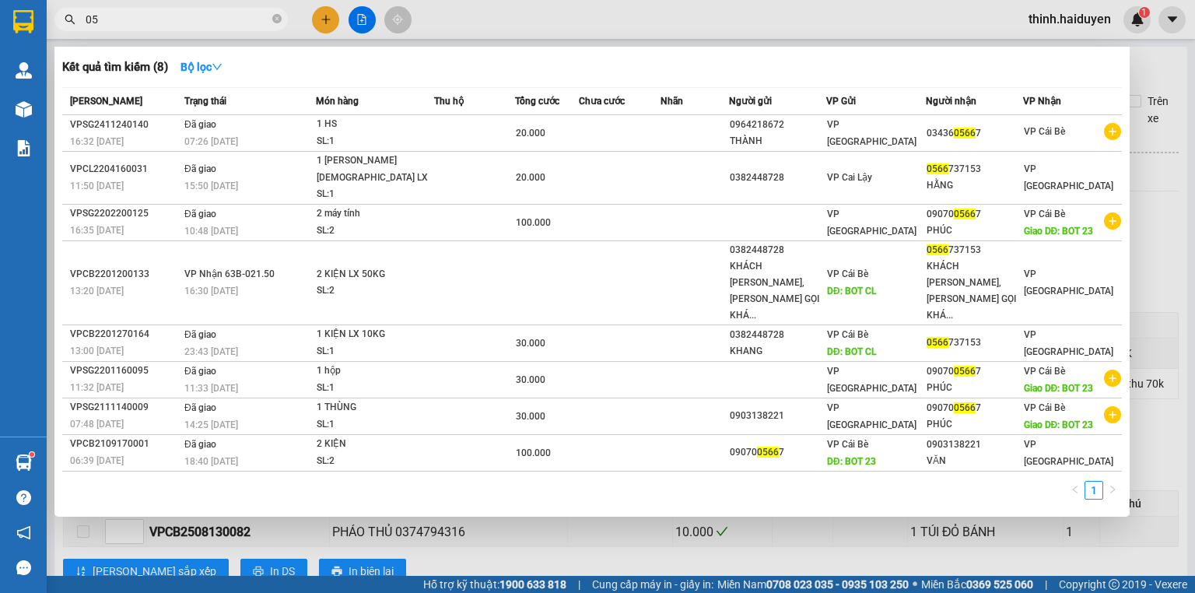
type input "0"
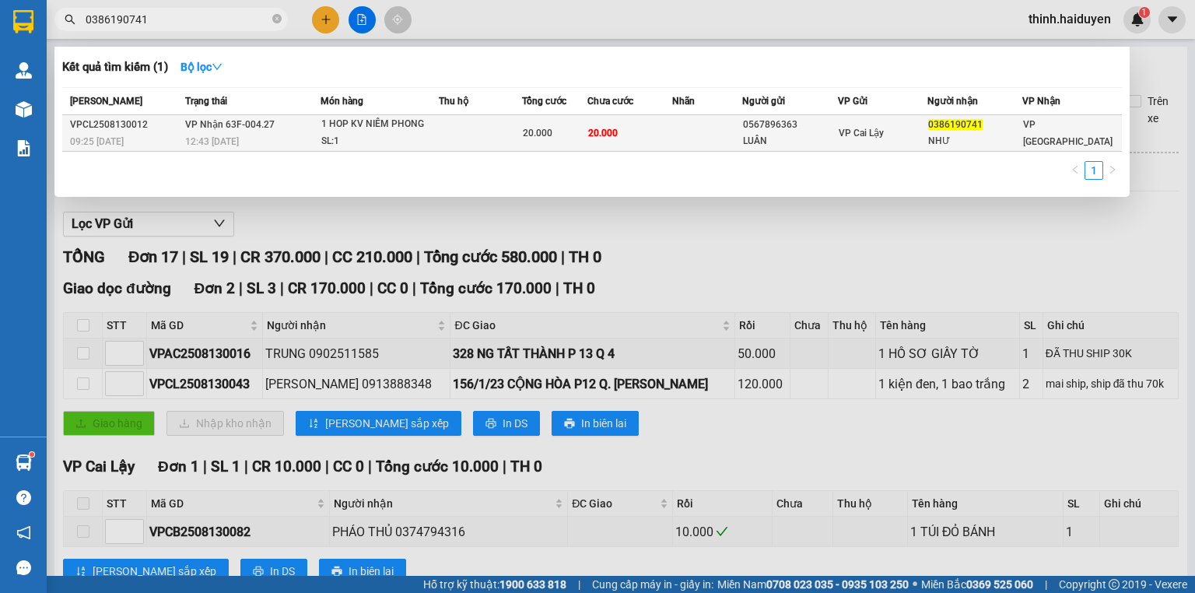
type input "0386190741"
click at [794, 136] on div "LUÂN" at bounding box center [789, 141] width 93 height 16
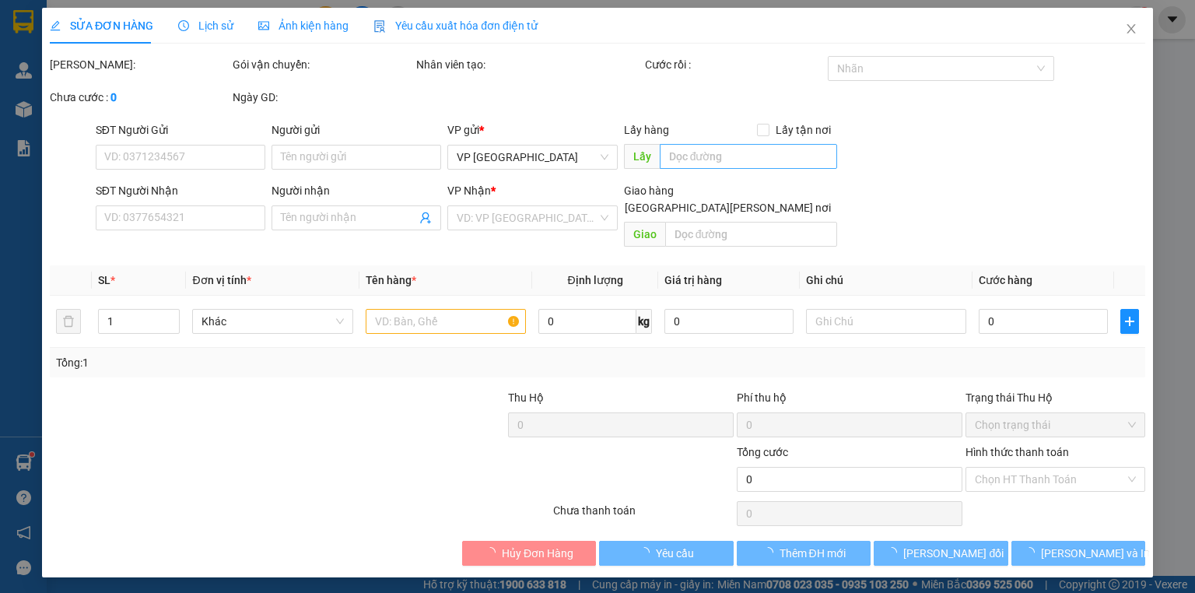
type input "0567896363"
type input "LUÂN"
type input "0386190741"
type input "NHƯ"
type input "20.000"
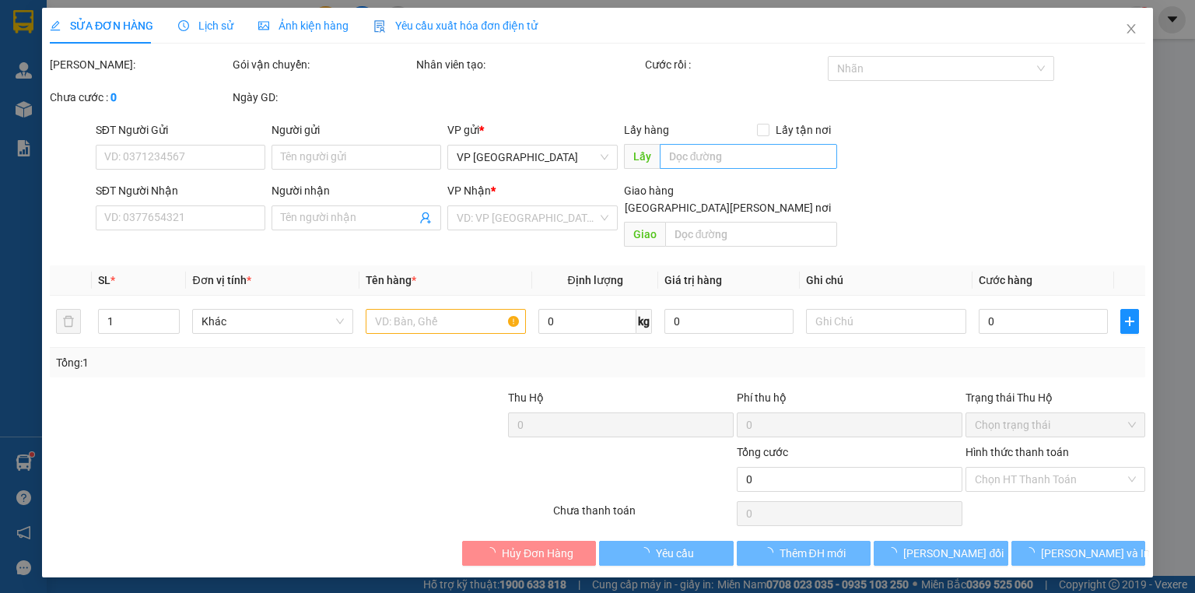
type input "20.000"
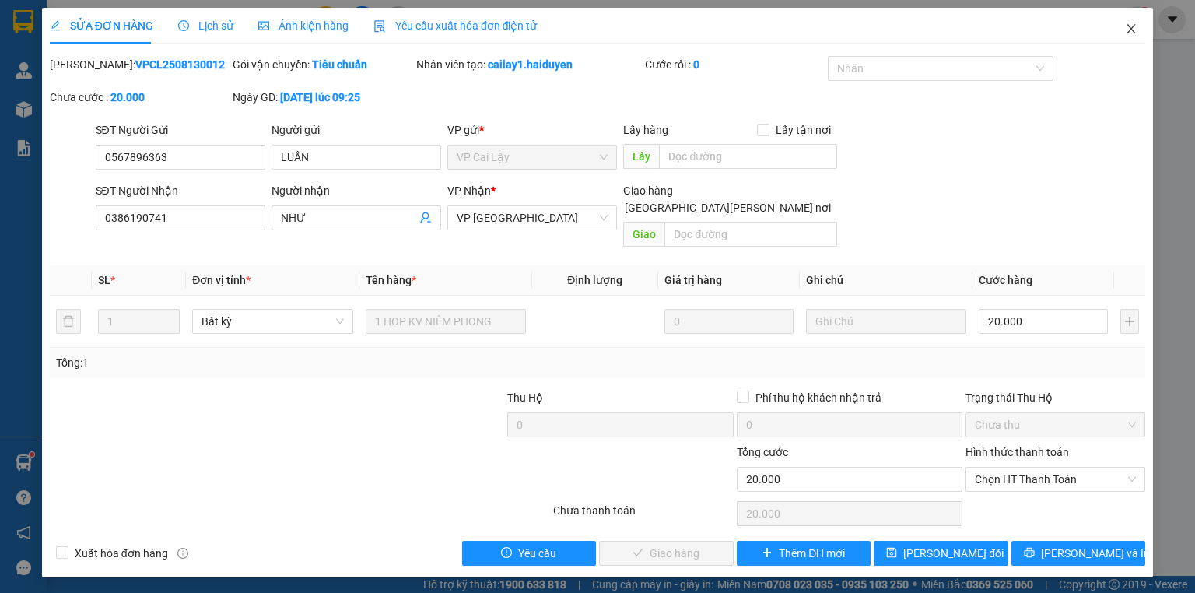
click at [1125, 26] on icon "close" at bounding box center [1131, 29] width 12 height 12
